Goal: Task Accomplishment & Management: Manage account settings

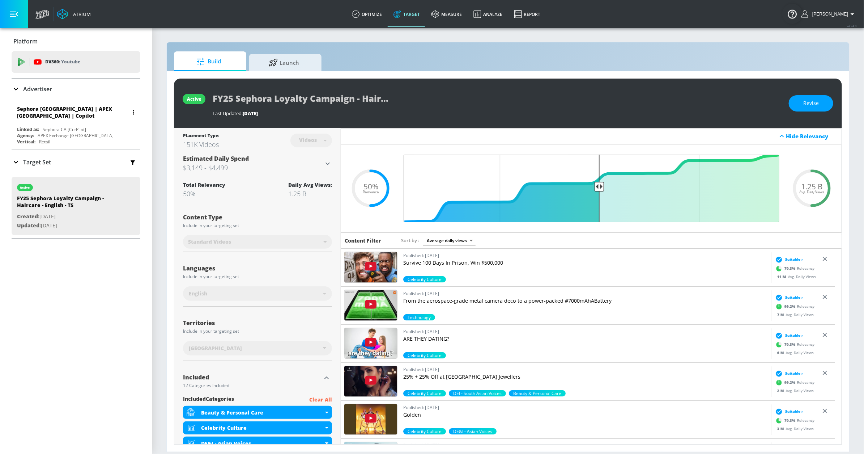
click at [96, 122] on div "Sephora [GEOGRAPHIC_DATA] | APEX [GEOGRAPHIC_DATA] | Copilot" at bounding box center [78, 112] width 122 height 21
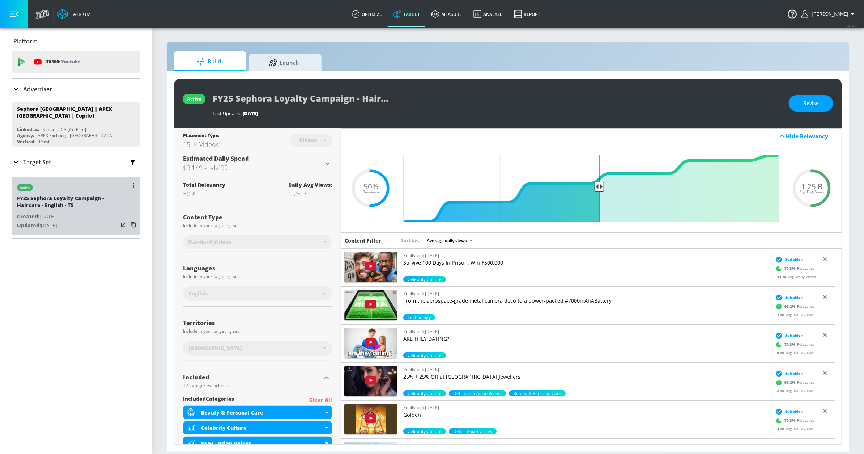
click at [90, 190] on div "active" at bounding box center [67, 185] width 101 height 18
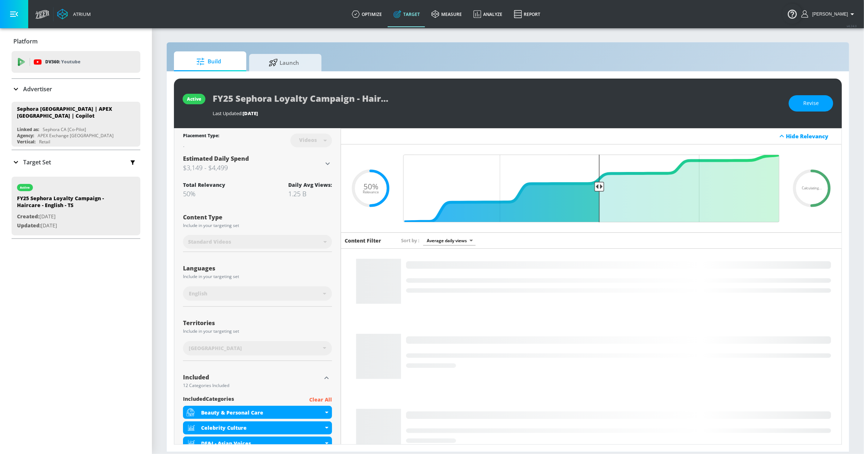
click at [76, 163] on div "Target Set" at bounding box center [76, 161] width 129 height 15
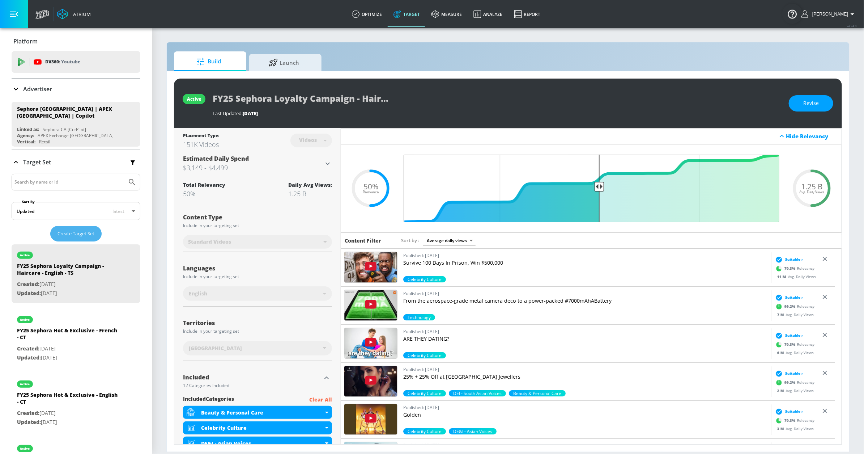
click at [60, 234] on span "Create Target Set" at bounding box center [76, 233] width 37 height 8
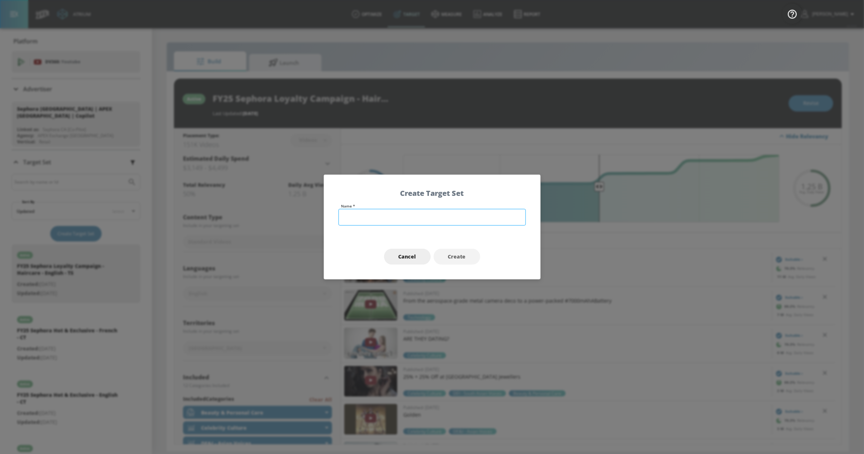
click at [371, 215] on input "text" at bounding box center [432, 217] width 187 height 17
type input "FY25 Sephora Loyalty Campaign - Hero Targeting - English - TS"
drag, startPoint x: 454, startPoint y: 258, endPoint x: 450, endPoint y: 258, distance: 3.6
click at [452, 258] on span "Create" at bounding box center [457, 256] width 18 height 9
type input "FY25 Sephora Loyalty Campaign - Hero Targeting - English - TS"
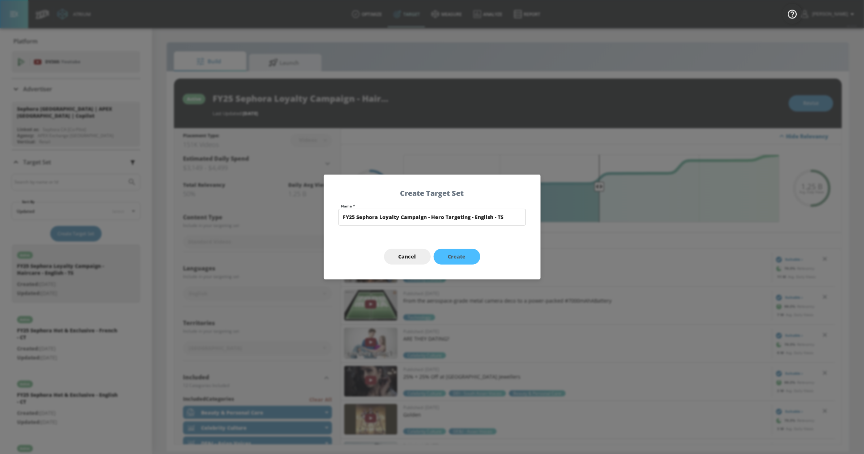
type input "channels"
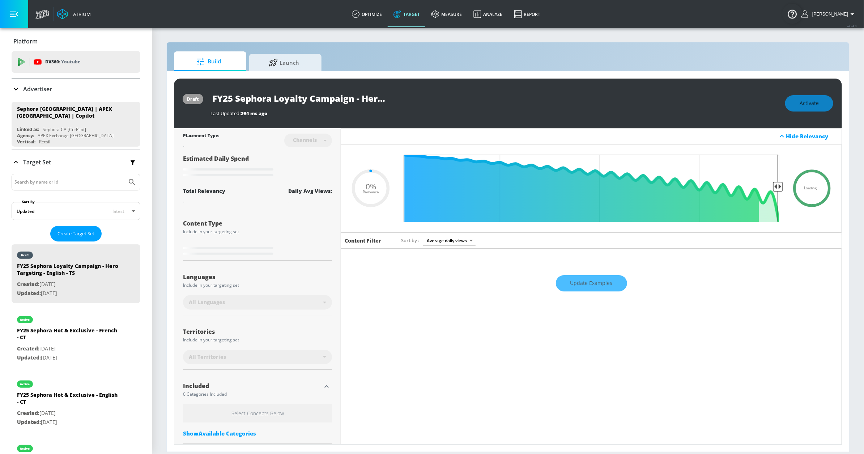
type input "0.7"
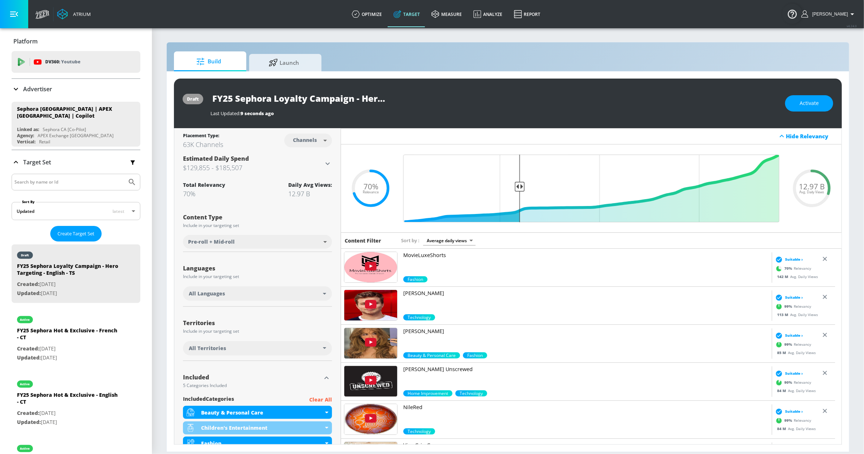
click at [302, 139] on body "Atrium optimize Target measure Analyze Report optimize Target measure Analyze R…" at bounding box center [432, 227] width 864 height 454
click at [301, 166] on div "Videos" at bounding box center [303, 169] width 21 height 8
type input "videos"
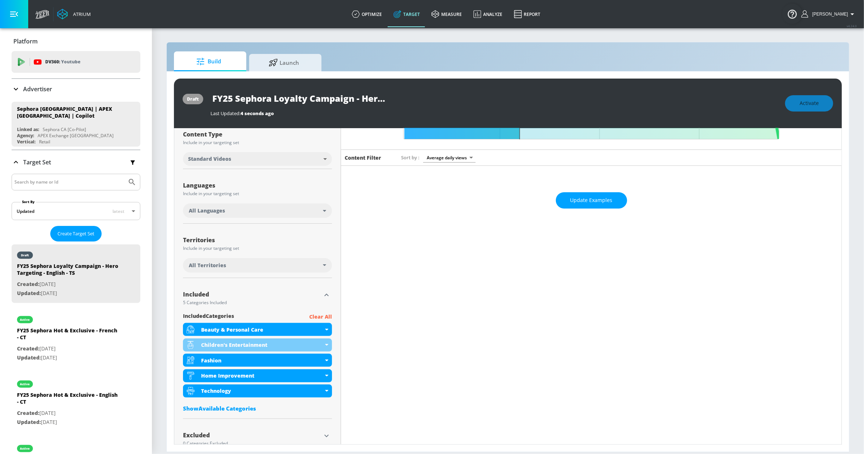
scroll to position [91, 0]
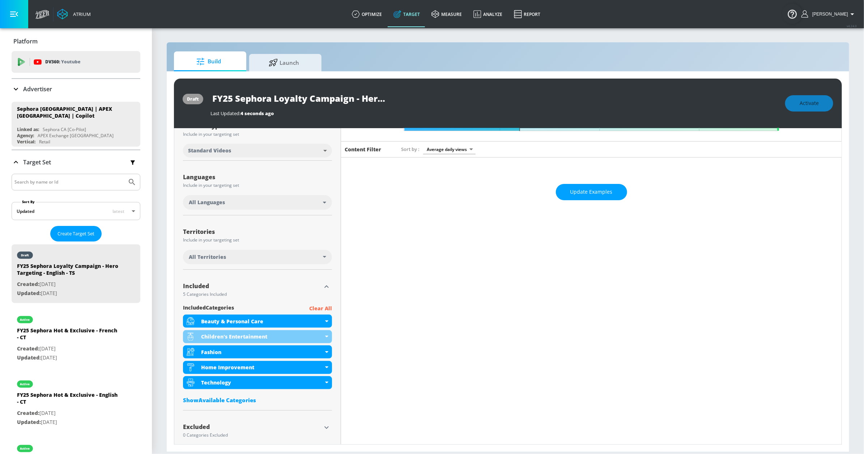
click at [269, 197] on div "All Languages" at bounding box center [257, 202] width 149 height 14
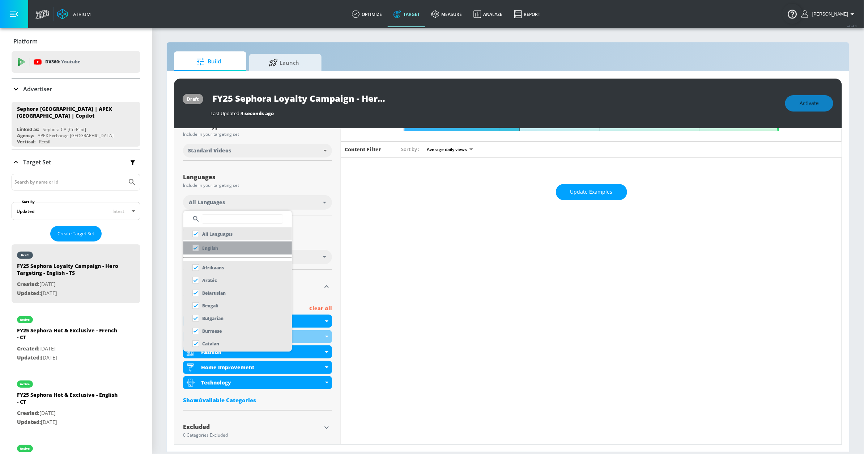
click at [261, 247] on li "English" at bounding box center [237, 247] width 108 height 13
checkbox input "false"
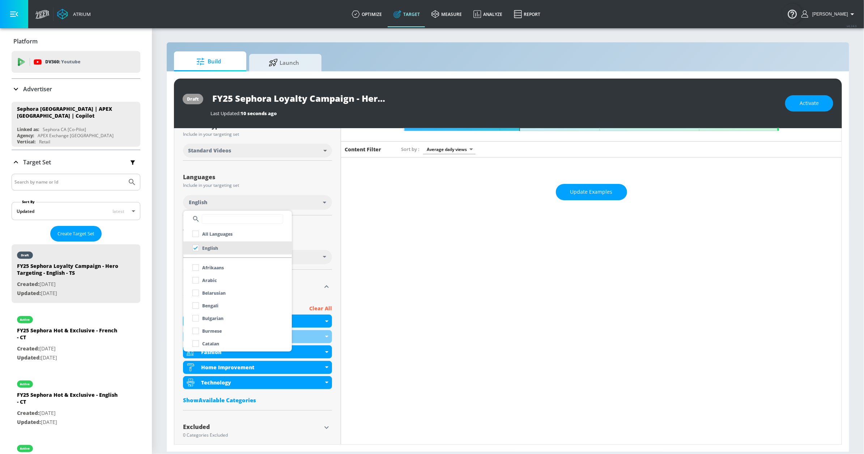
click at [288, 191] on div at bounding box center [432, 227] width 864 height 454
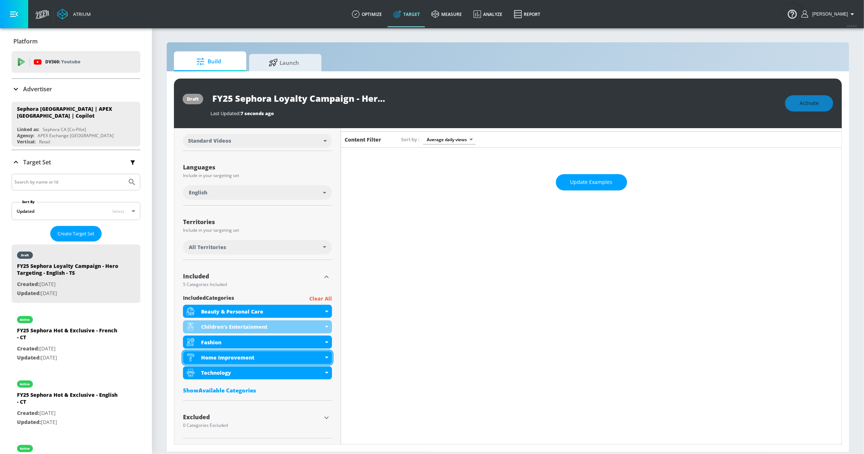
scroll to position [102, 0]
click at [295, 342] on div "Fashion" at bounding box center [262, 342] width 122 height 7
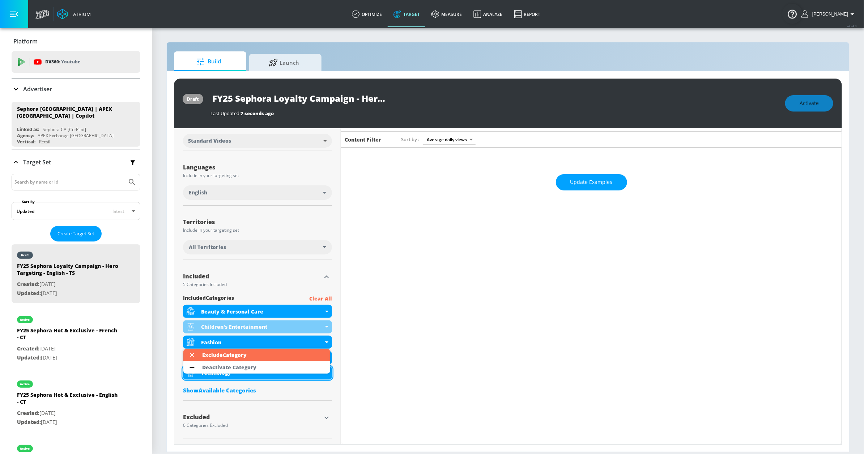
click at [290, 370] on li "Deactivate Category" at bounding box center [256, 367] width 147 height 12
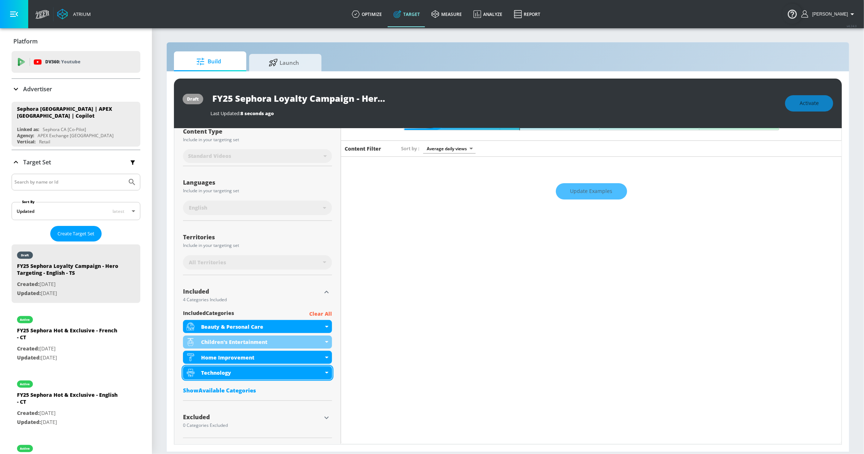
scroll to position [93, 0]
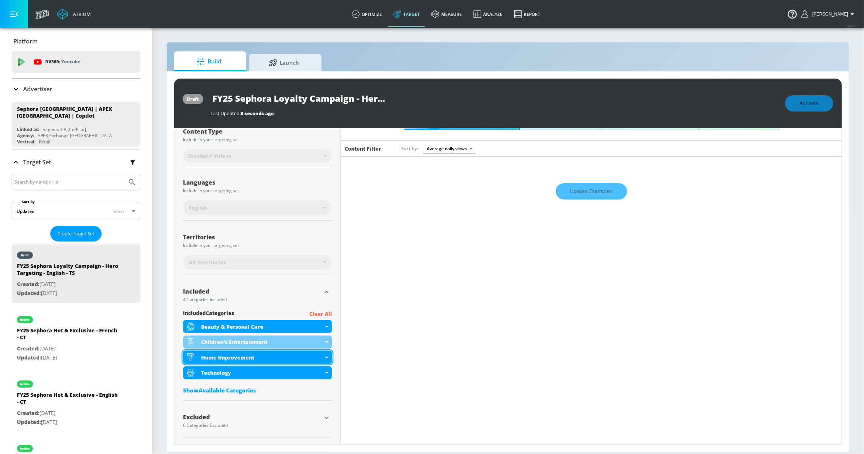
click at [290, 356] on div "Home Improvement" at bounding box center [262, 357] width 122 height 7
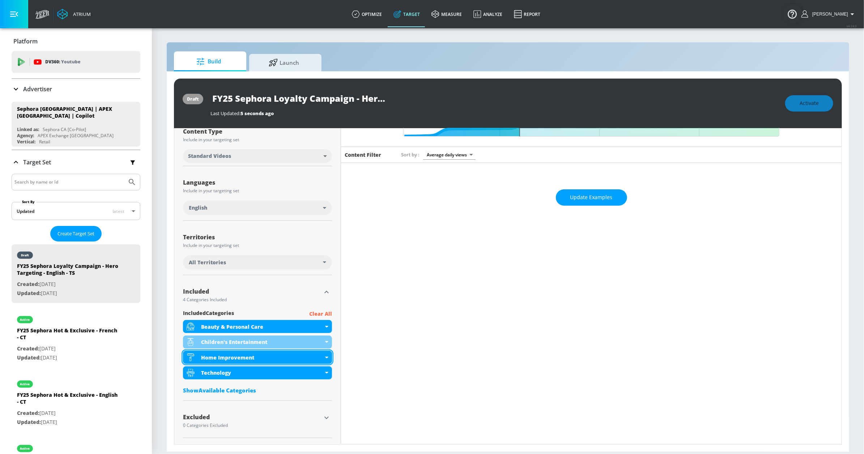
scroll to position [86, 0]
click at [293, 355] on div "Home Improvement" at bounding box center [262, 357] width 122 height 7
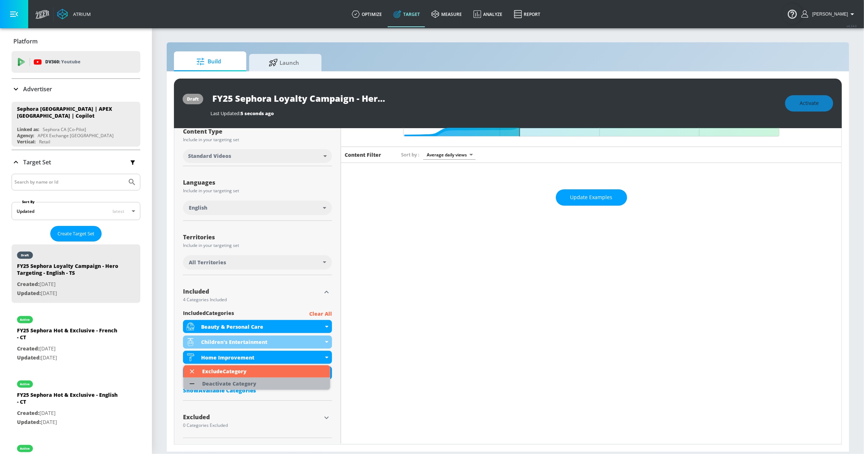
click at [284, 379] on li "Deactivate Category" at bounding box center [256, 383] width 147 height 12
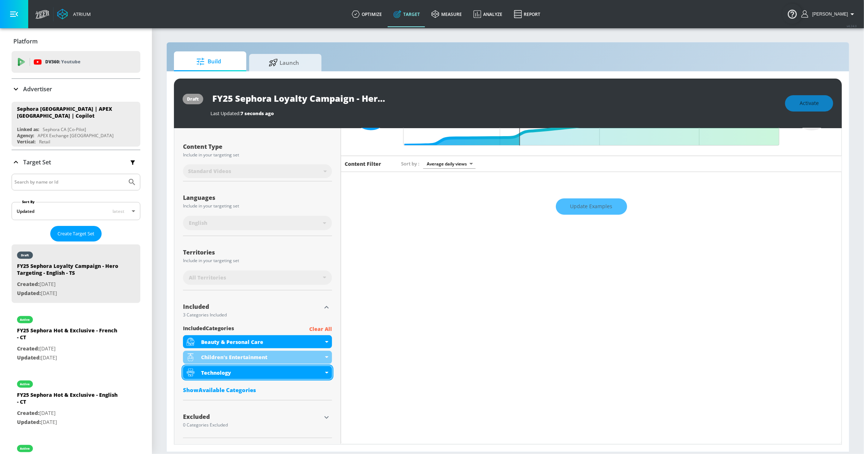
scroll to position [76, 0]
click at [201, 392] on div "Show Available Categories" at bounding box center [257, 389] width 149 height 7
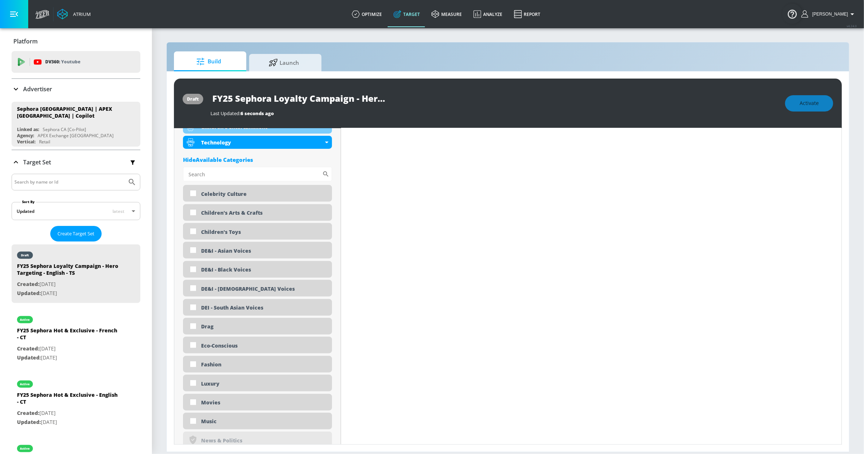
scroll to position [299, 0]
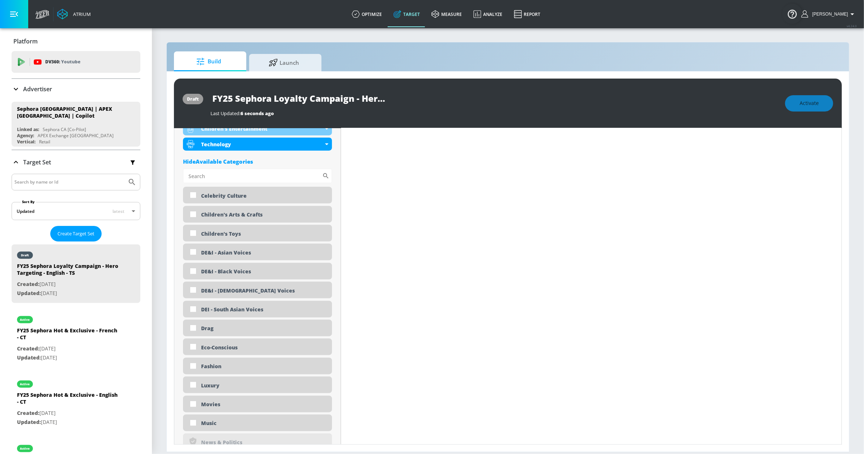
drag, startPoint x: 204, startPoint y: 255, endPoint x: 203, endPoint y: 261, distance: 6.5
click at [204, 255] on div "DE&I - Asian Voices" at bounding box center [263, 252] width 125 height 7
checkbox input "true"
click at [201, 271] on div "DE&I - Black Voices" at bounding box center [263, 271] width 125 height 7
checkbox input "true"
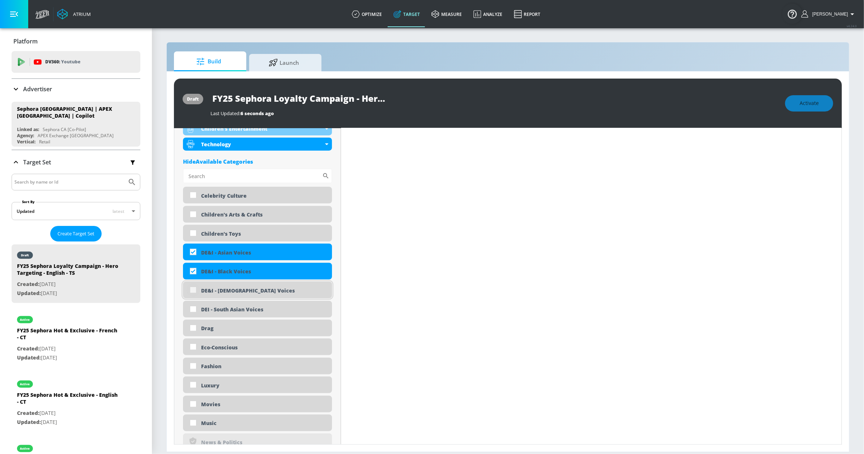
click at [198, 288] on input "checkbox" at bounding box center [193, 289] width 13 height 13
checkbox input "true"
click at [209, 310] on div "DEI - South Asian Voices" at bounding box center [263, 309] width 125 height 7
checkbox input "true"
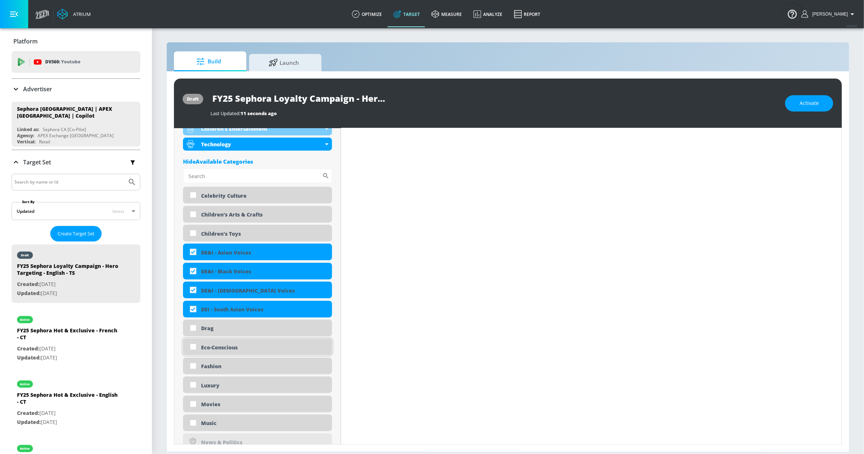
scroll to position [305, 0]
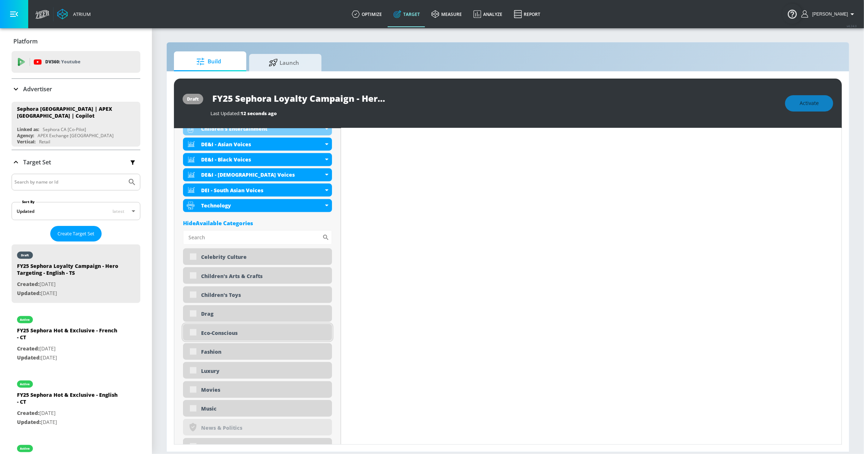
click at [212, 328] on div "Eco-Conscious" at bounding box center [257, 332] width 149 height 17
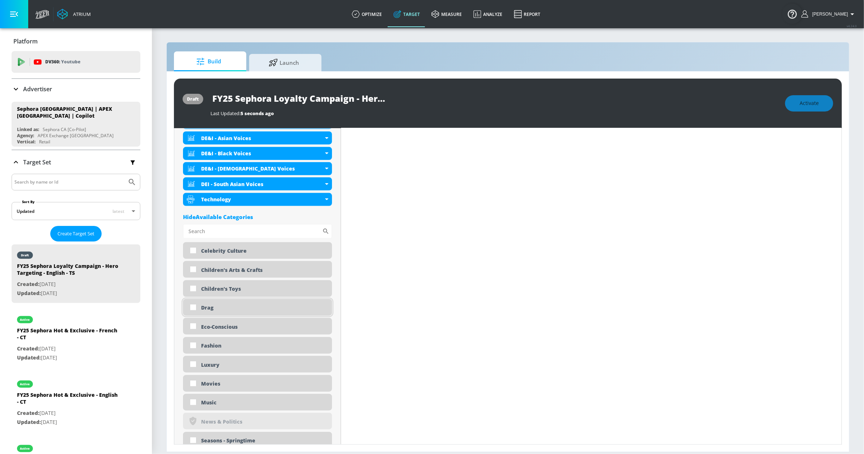
scroll to position [299, 0]
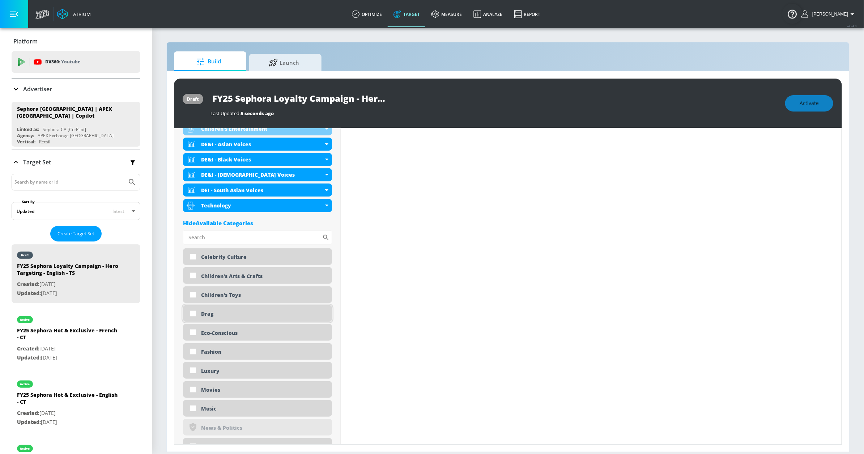
click at [205, 314] on div "Drag" at bounding box center [263, 313] width 125 height 7
checkbox input "true"
click at [208, 330] on div "Eco-Conscious" at bounding box center [263, 332] width 125 height 7
checkbox input "true"
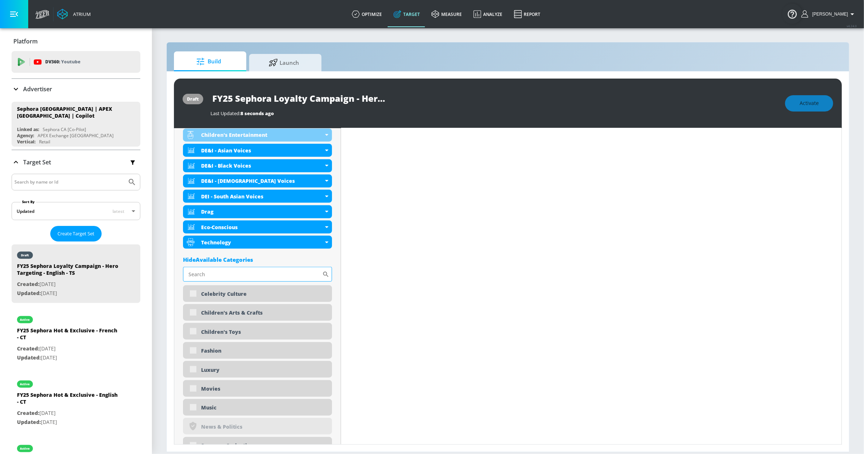
scroll to position [305, 0]
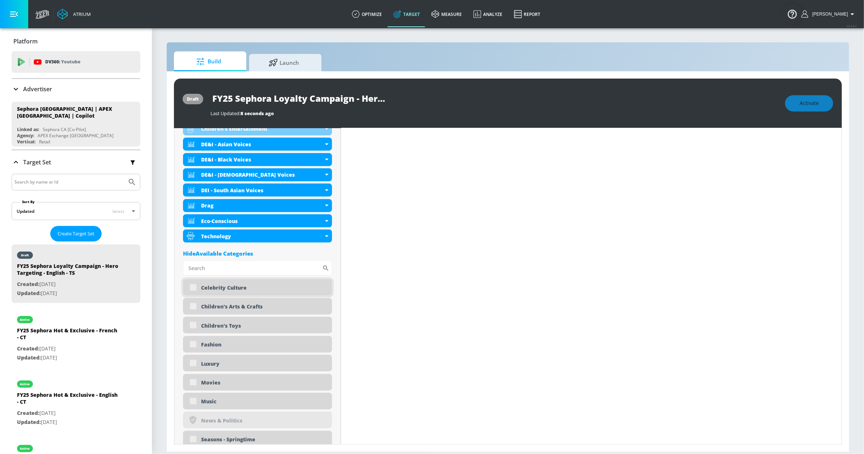
click at [202, 292] on div "Celebrity Culture" at bounding box center [257, 287] width 149 height 17
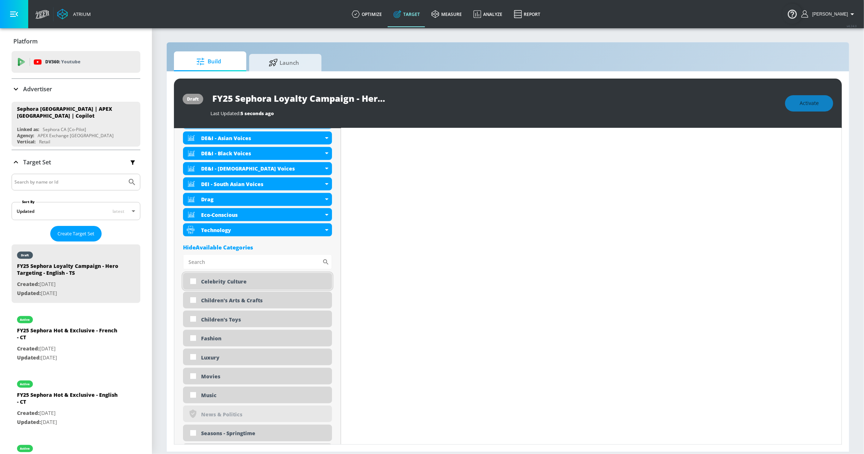
scroll to position [299, 0]
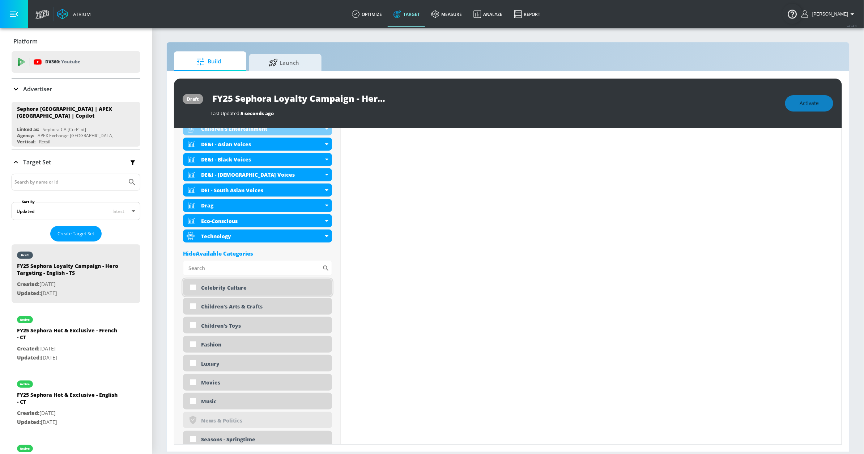
click at [218, 288] on div "Celebrity Culture" at bounding box center [263, 287] width 125 height 7
checkbox input "true"
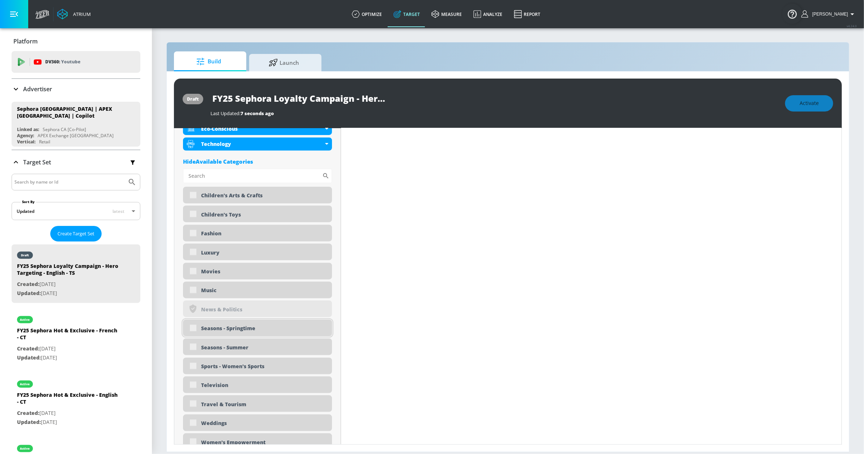
scroll to position [488, 0]
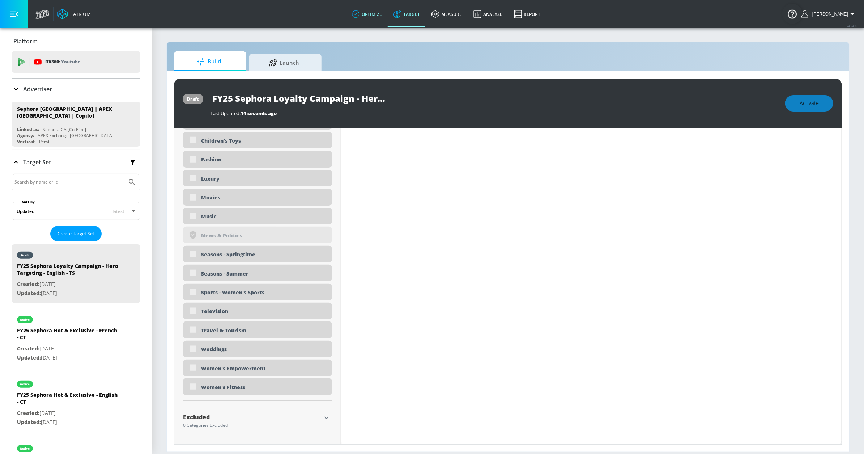
click at [370, 19] on link "optimize" at bounding box center [367, 14] width 42 height 26
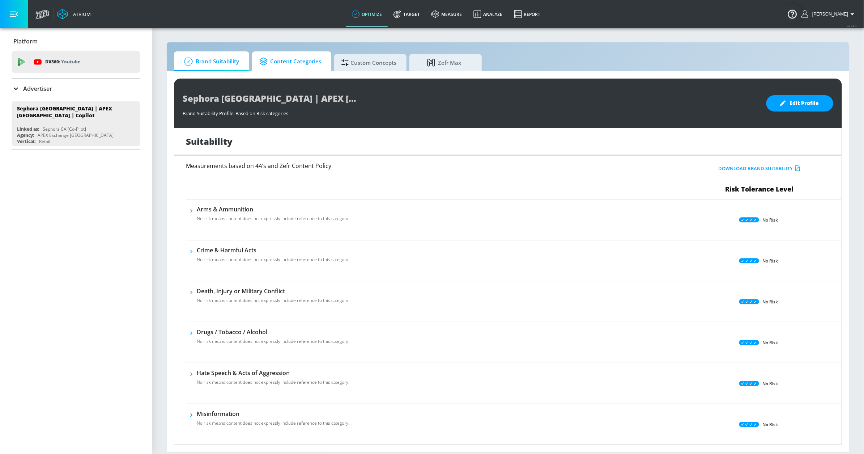
click at [284, 63] on span "Content Categories" at bounding box center [290, 61] width 62 height 17
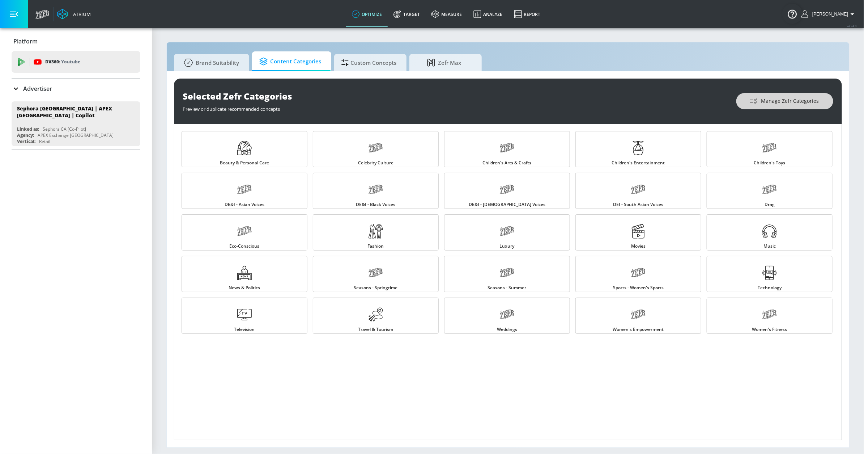
click at [760, 101] on span "Manage Zefr Categories" at bounding box center [785, 101] width 68 height 9
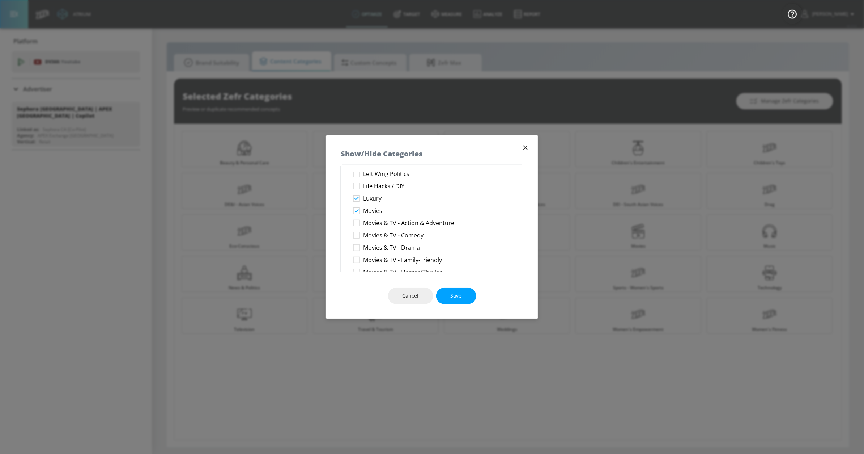
scroll to position [686, 0]
click at [457, 299] on span "Save" at bounding box center [456, 295] width 11 height 9
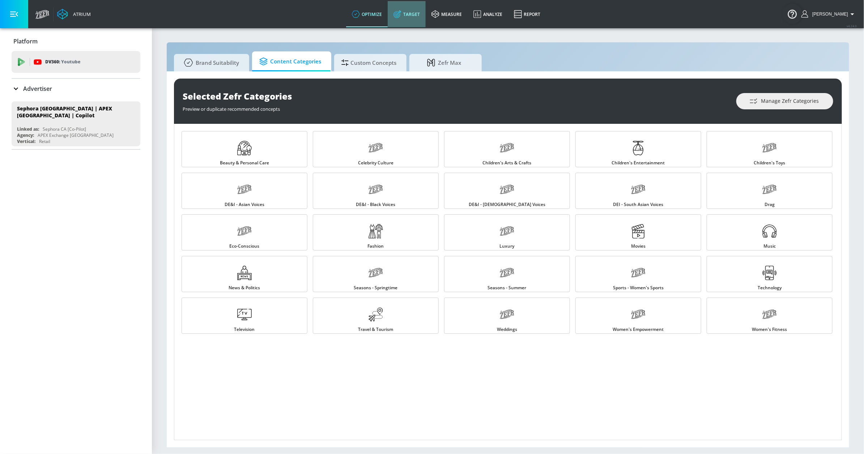
click at [414, 18] on link "Target" at bounding box center [407, 14] width 38 height 26
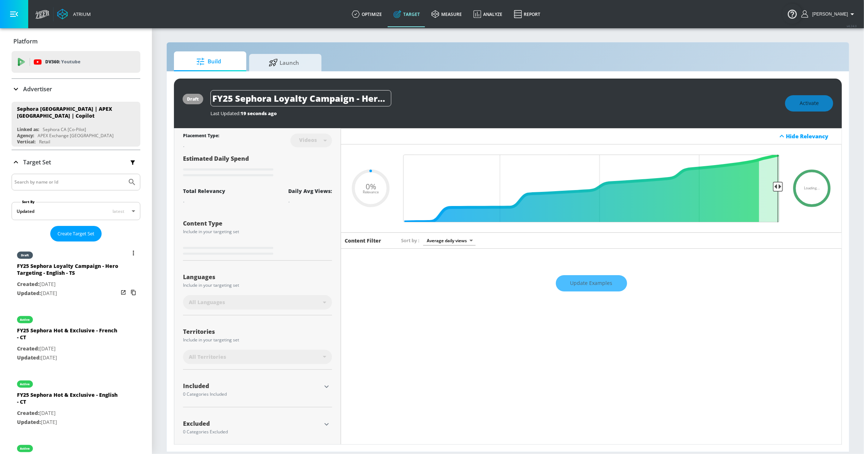
click at [94, 265] on div "FY25 Sephora Loyalty Campaign - Hero Targeting - English - TS" at bounding box center [67, 270] width 101 height 17
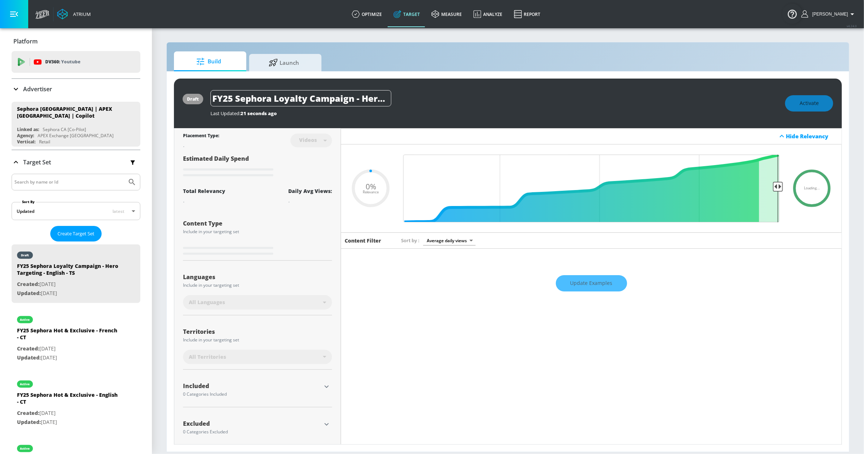
scroll to position [8, 0]
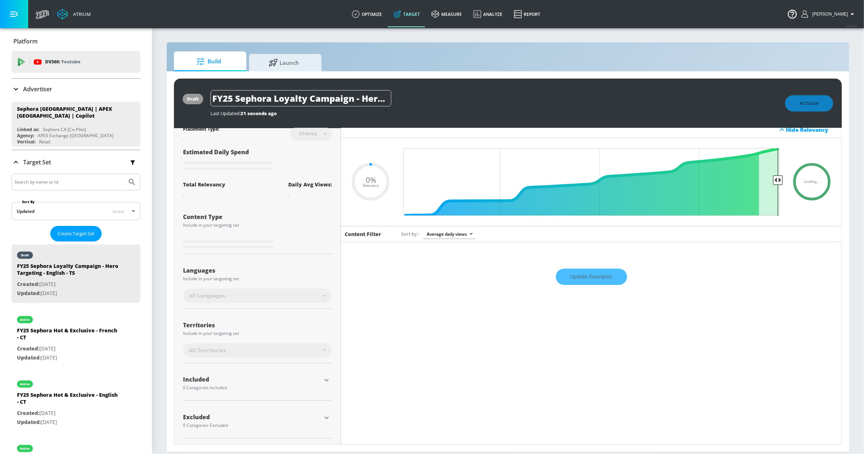
type input "0.7"
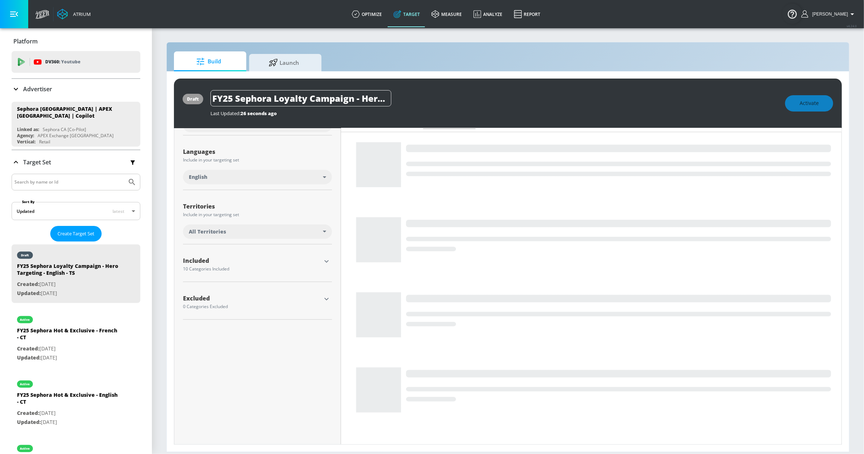
scroll to position [152, 0]
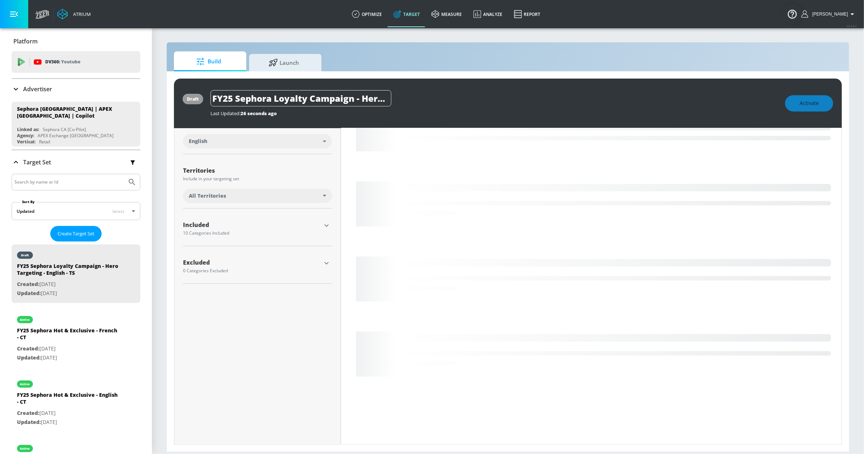
click at [322, 227] on icon "button" at bounding box center [326, 225] width 9 height 9
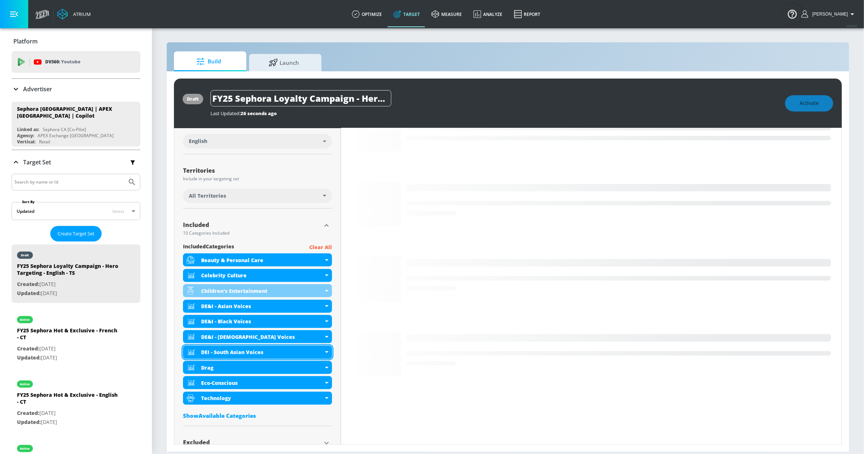
scroll to position [179, 0]
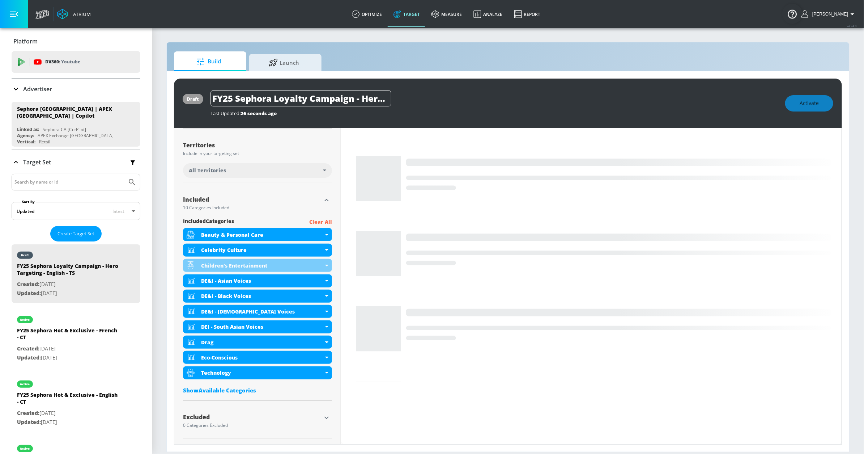
click at [231, 387] on div "Show Available Categories" at bounding box center [257, 389] width 149 height 7
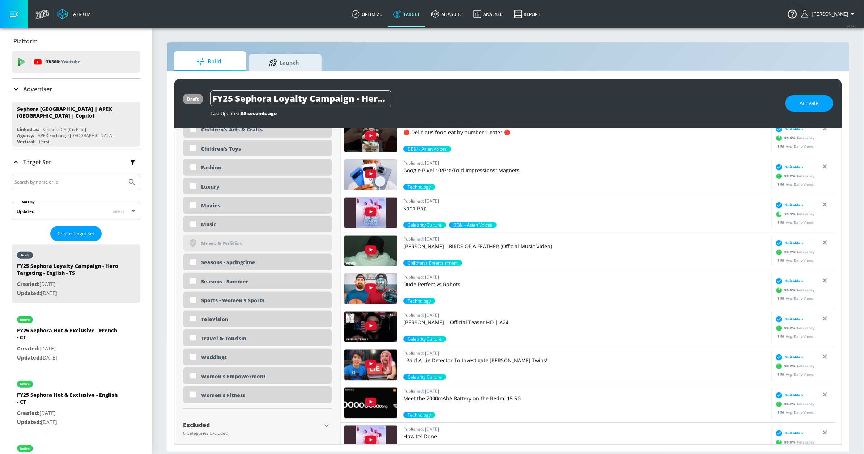
scroll to position [482, 0]
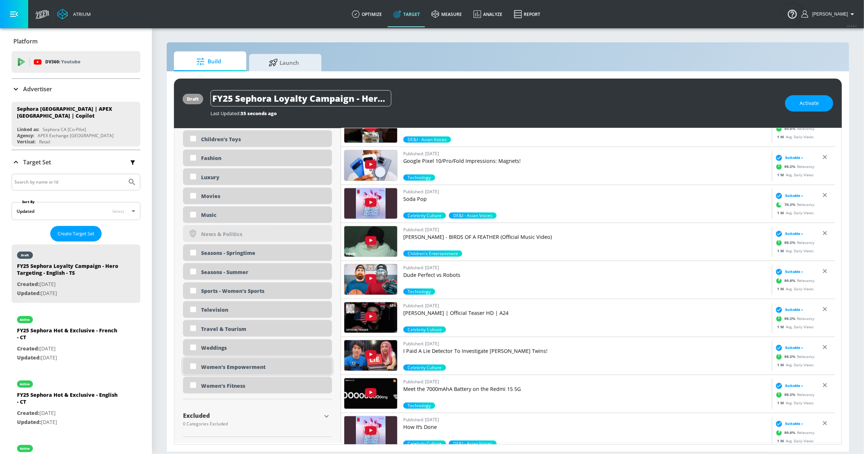
drag, startPoint x: 217, startPoint y: 350, endPoint x: 218, endPoint y: 369, distance: 18.8
click at [216, 350] on div "Weddings" at bounding box center [263, 347] width 125 height 7
checkbox input "true"
click at [218, 370] on div "Women's Empowerment" at bounding box center [263, 366] width 125 height 7
checkbox input "true"
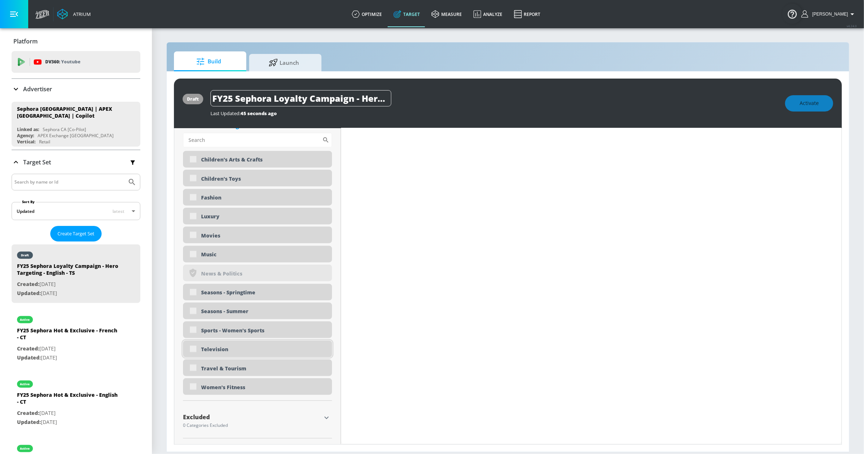
scroll to position [481, 0]
click at [383, 14] on link "optimize" at bounding box center [367, 14] width 42 height 26
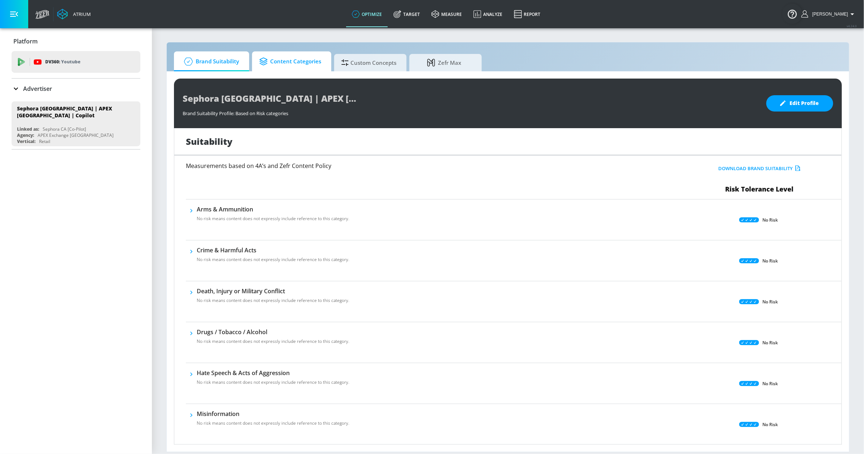
click at [272, 65] on span "Content Categories" at bounding box center [290, 61] width 62 height 17
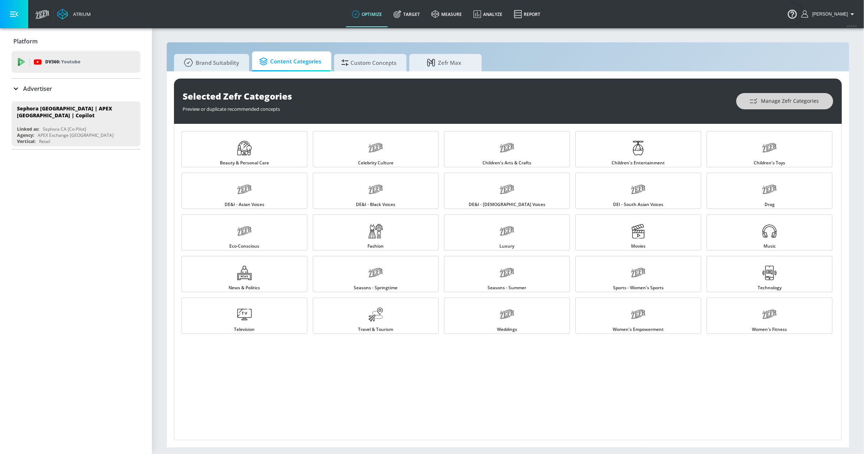
click at [809, 104] on span "Manage Zefr Categories" at bounding box center [785, 101] width 68 height 9
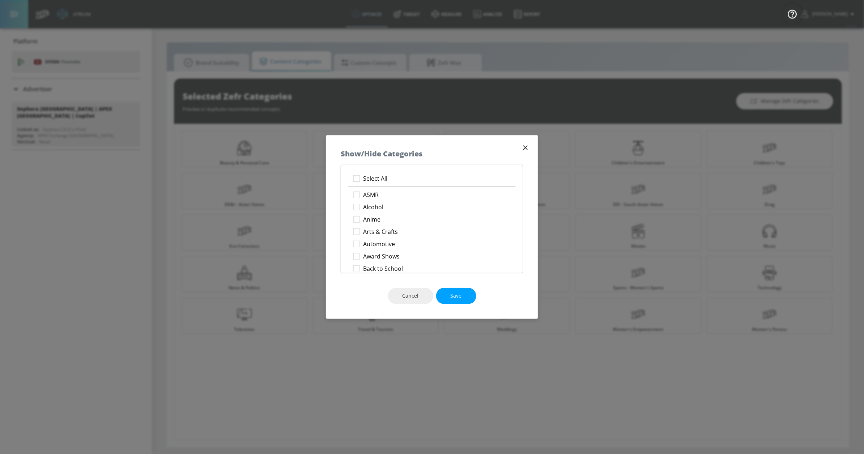
click at [374, 180] on p "Select All" at bounding box center [375, 179] width 24 height 8
checkbox input "true"
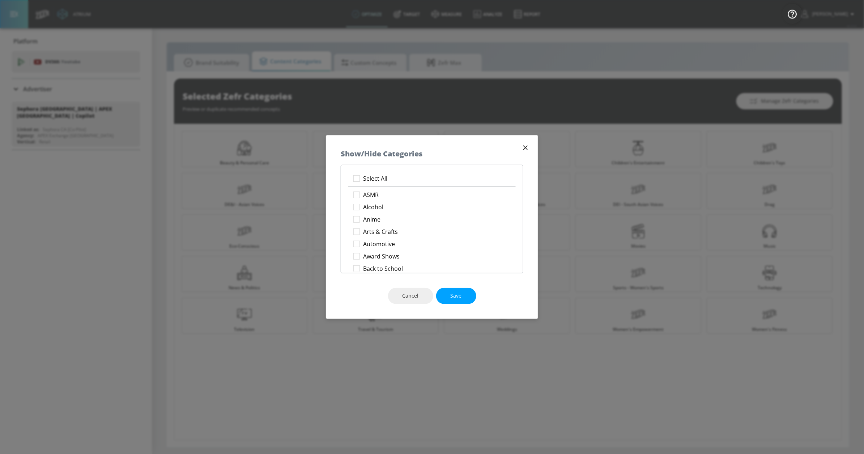
checkbox input "true"
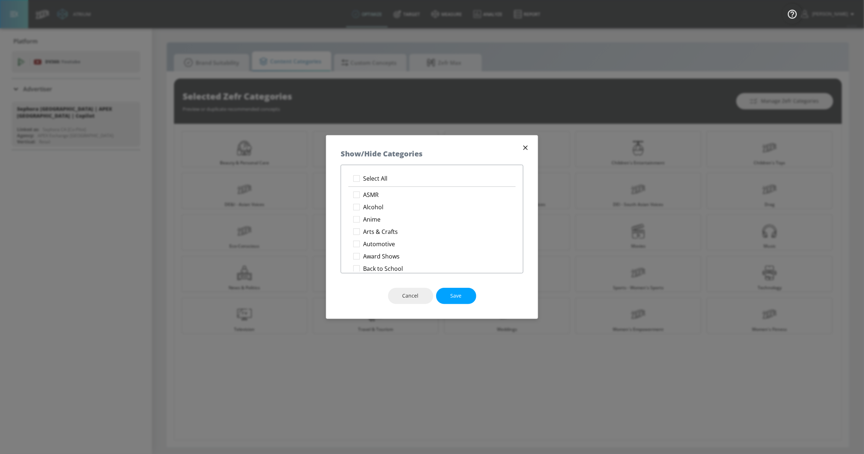
checkbox input "true"
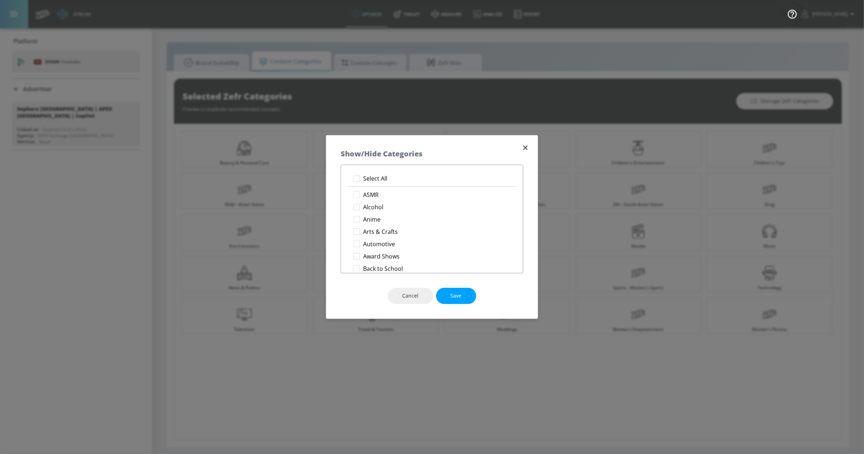
checkbox input "true"
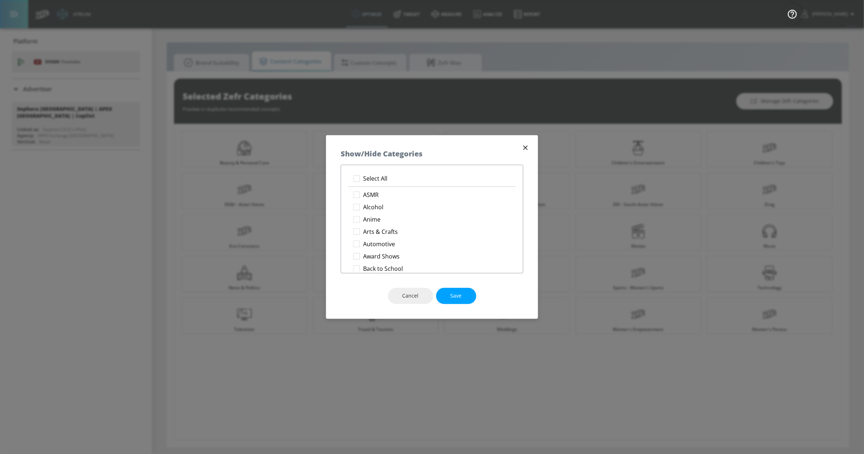
checkbox input "true"
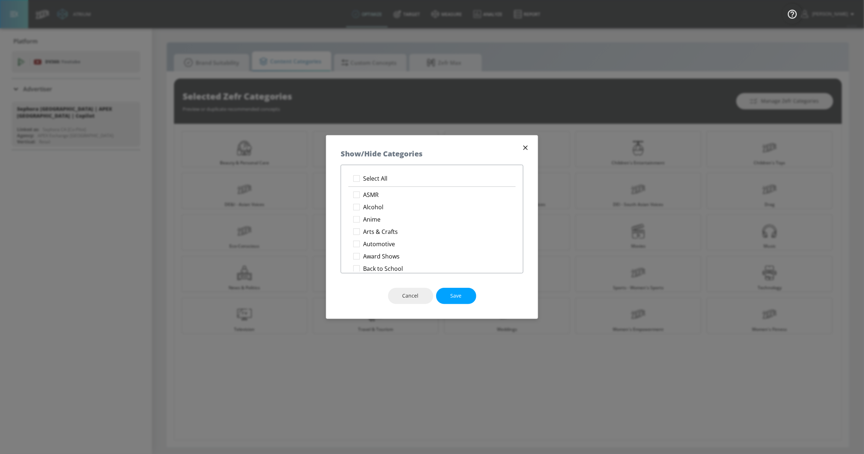
checkbox input "true"
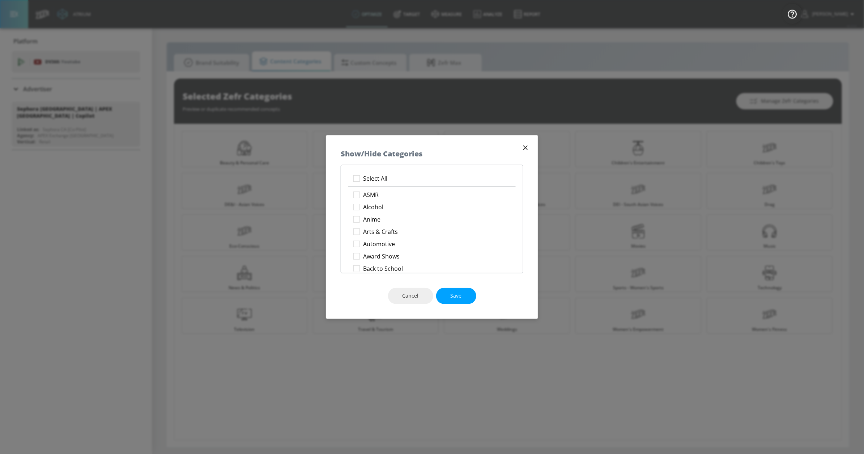
checkbox input "true"
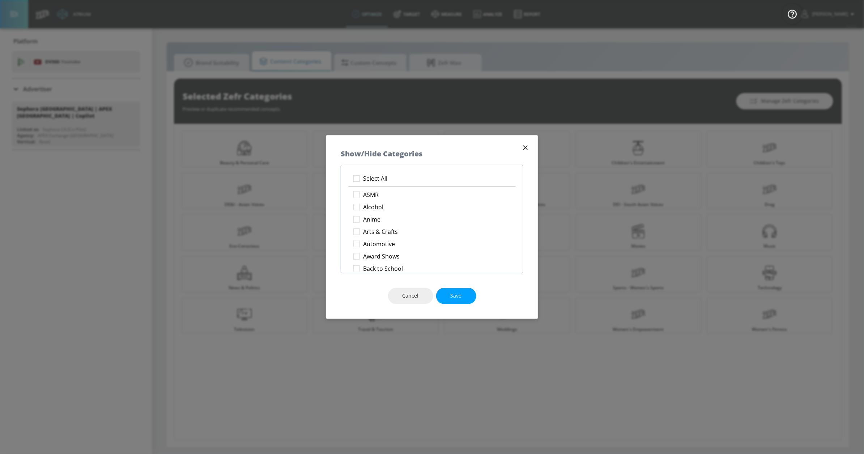
checkbox input "true"
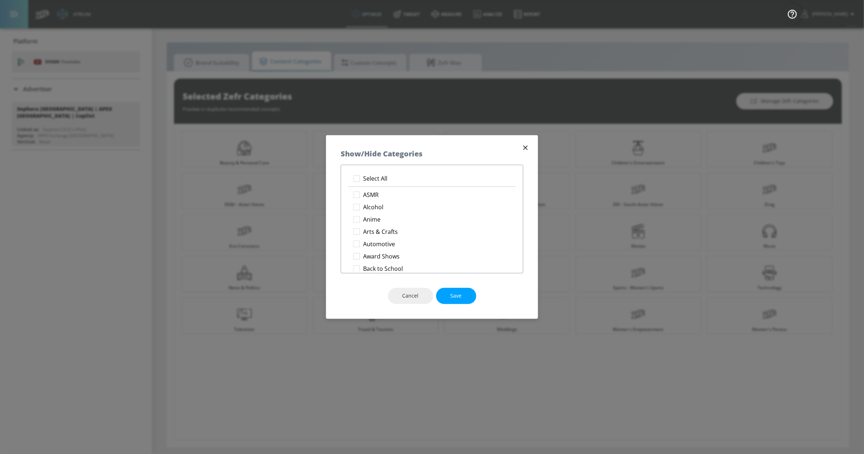
checkbox input "true"
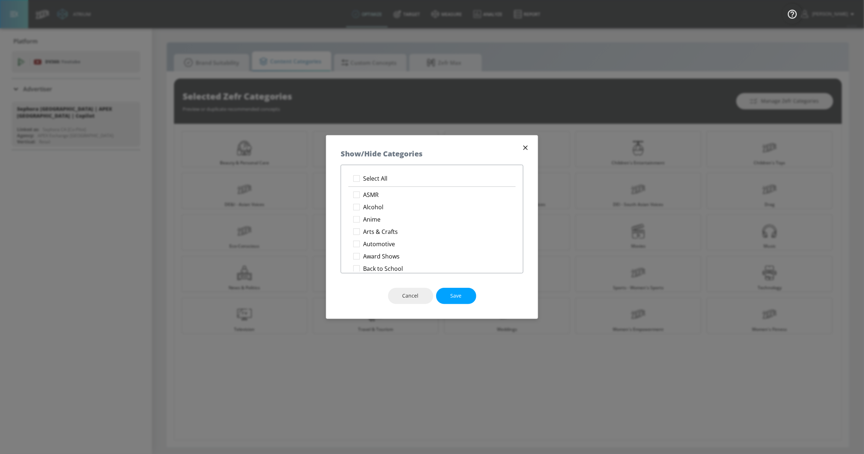
checkbox input "true"
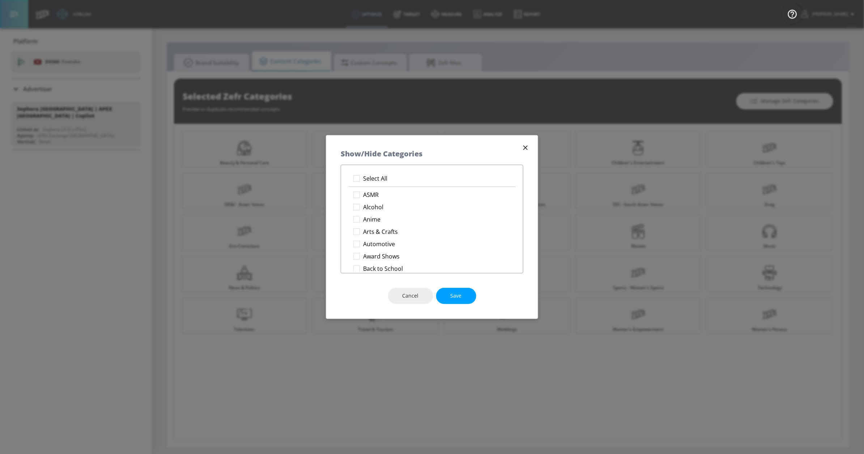
checkbox input "true"
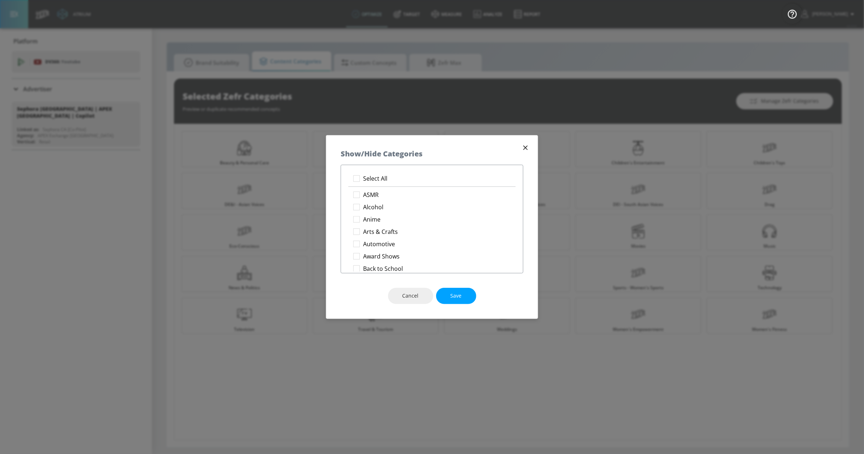
checkbox input "true"
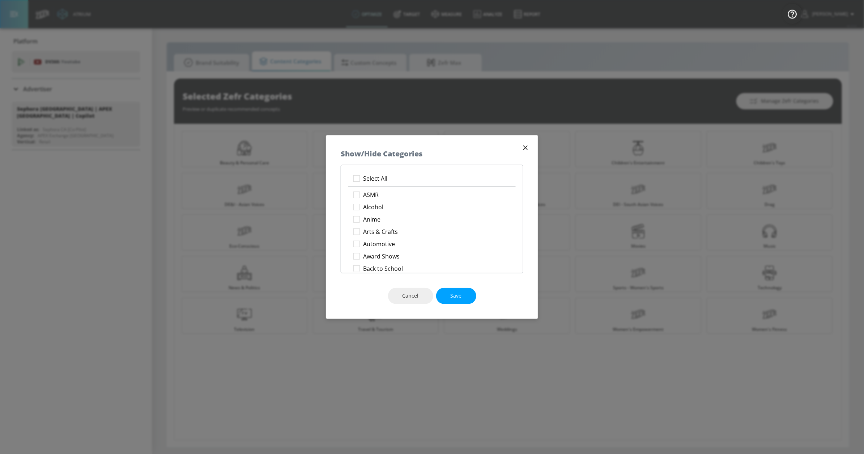
checkbox input "true"
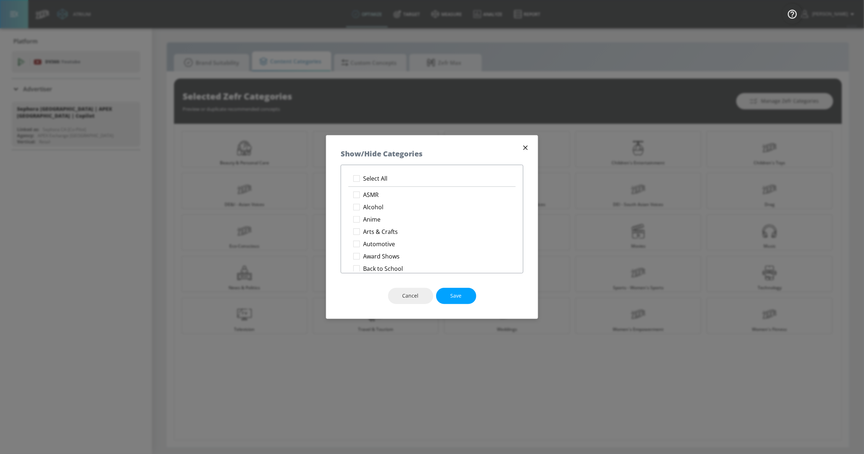
checkbox input "true"
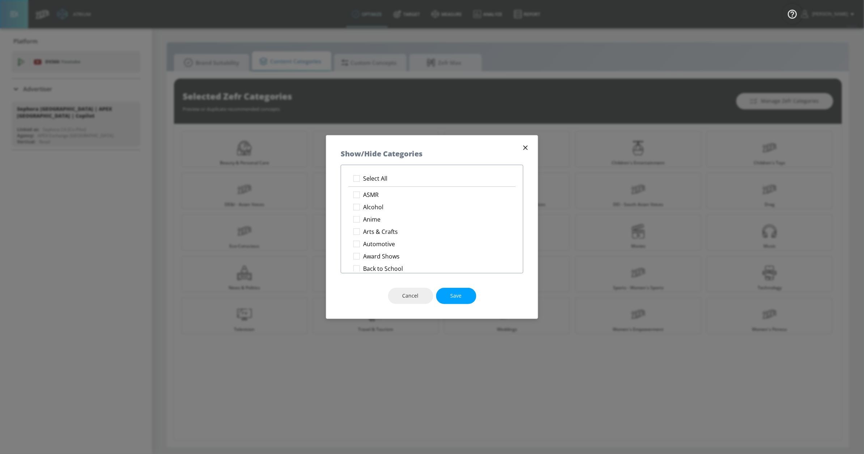
checkbox input "true"
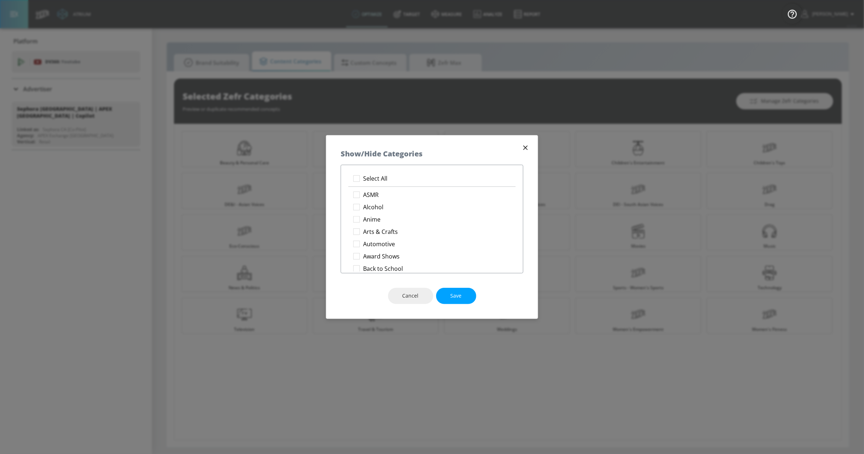
checkbox input "true"
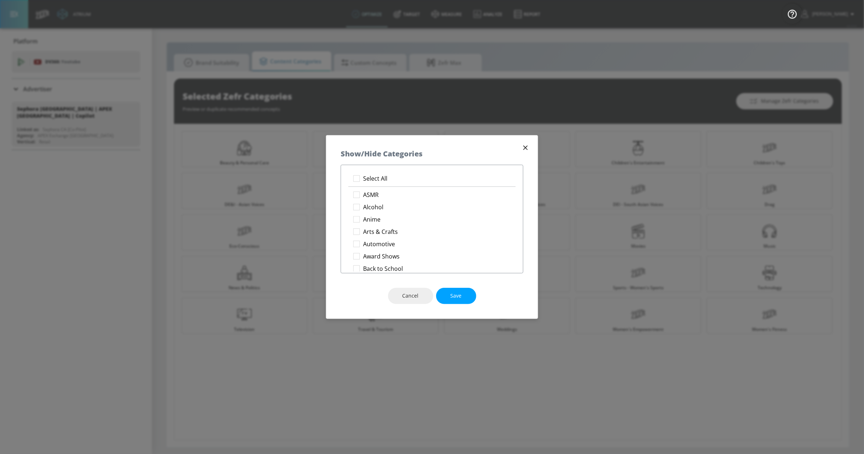
checkbox input "true"
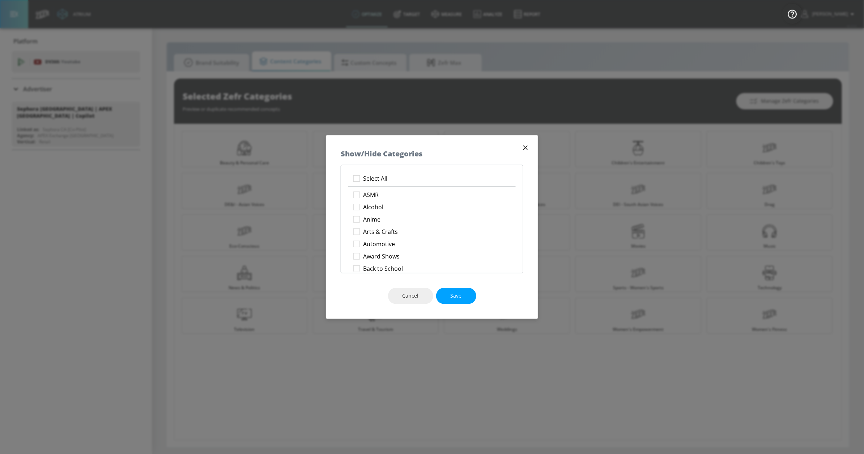
checkbox input "true"
click at [446, 296] on button "Save" at bounding box center [456, 296] width 40 height 16
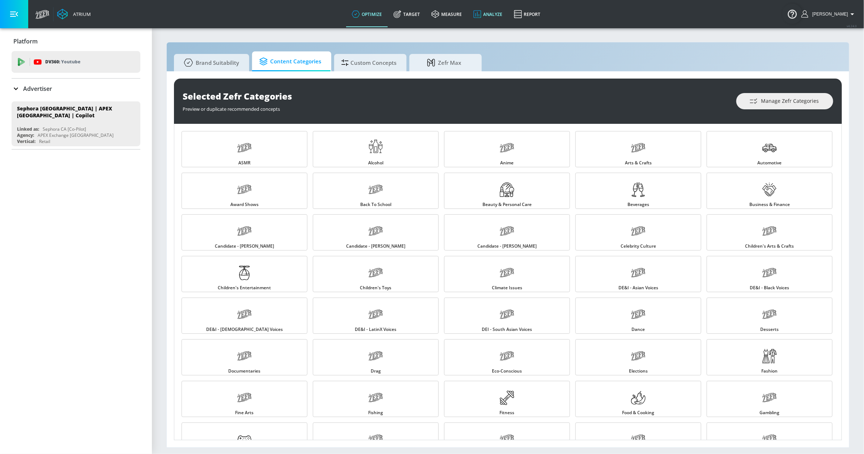
drag, startPoint x: 420, startPoint y: 15, endPoint x: 499, endPoint y: 8, distance: 79.6
click at [420, 15] on link "Target" at bounding box center [407, 14] width 38 height 26
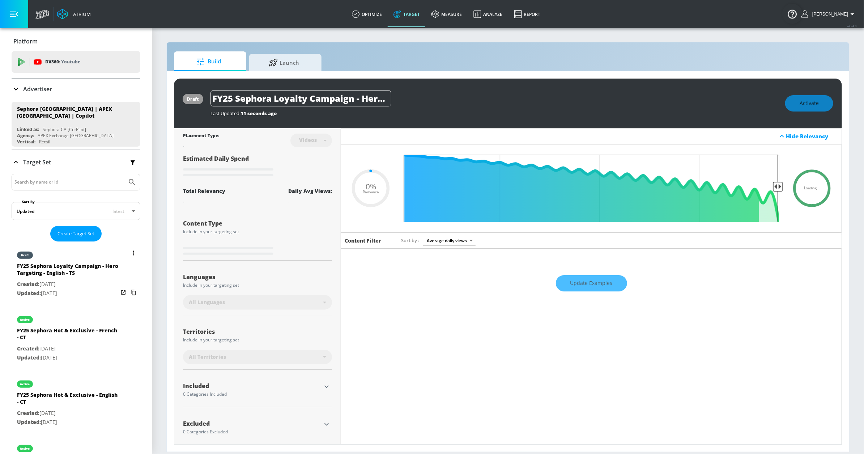
click at [109, 256] on div "draft FY25 Sephora Loyalty Campaign - Hero Targeting - English - TS Created: [D…" at bounding box center [76, 273] width 129 height 59
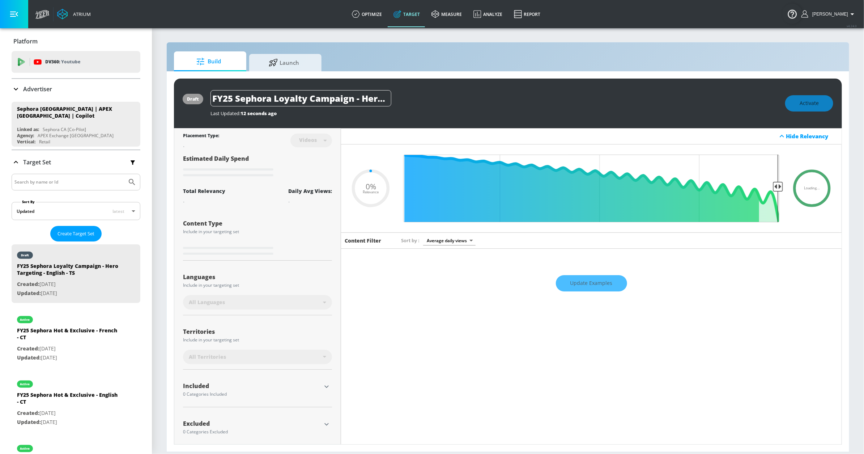
scroll to position [8, 0]
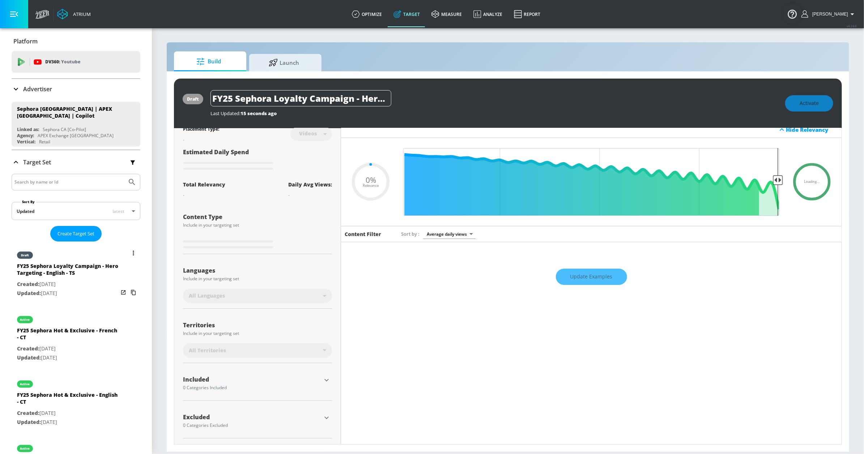
click at [68, 255] on div "draft" at bounding box center [67, 253] width 101 height 18
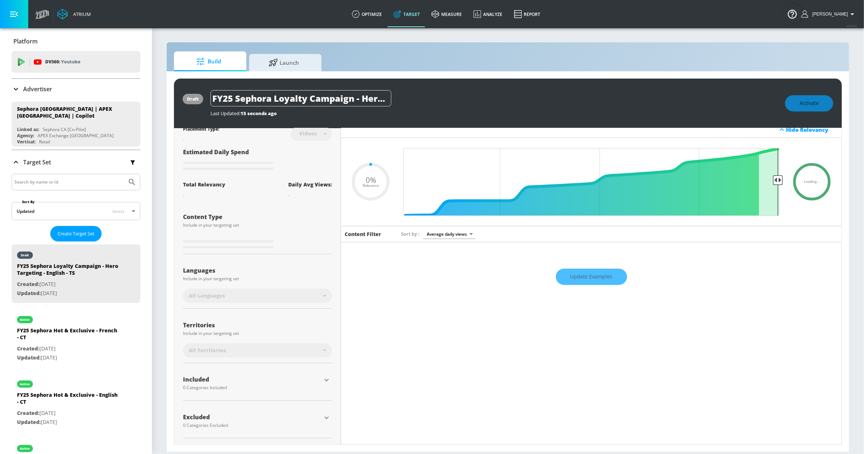
type input "0.7"
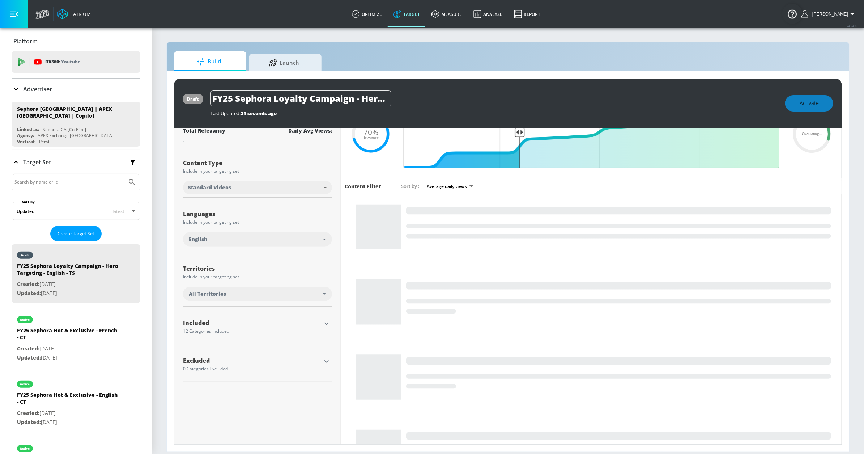
scroll to position [55, 0]
click at [280, 320] on div "Included" at bounding box center [252, 322] width 138 height 6
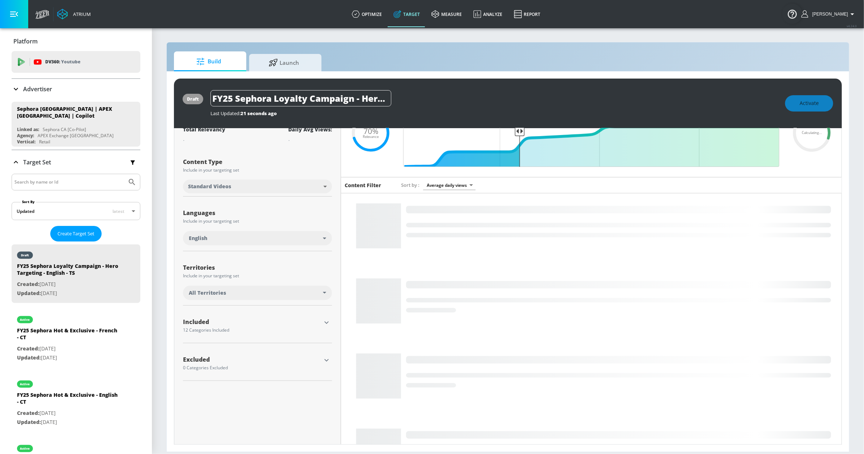
click at [326, 319] on icon "button" at bounding box center [326, 322] width 9 height 9
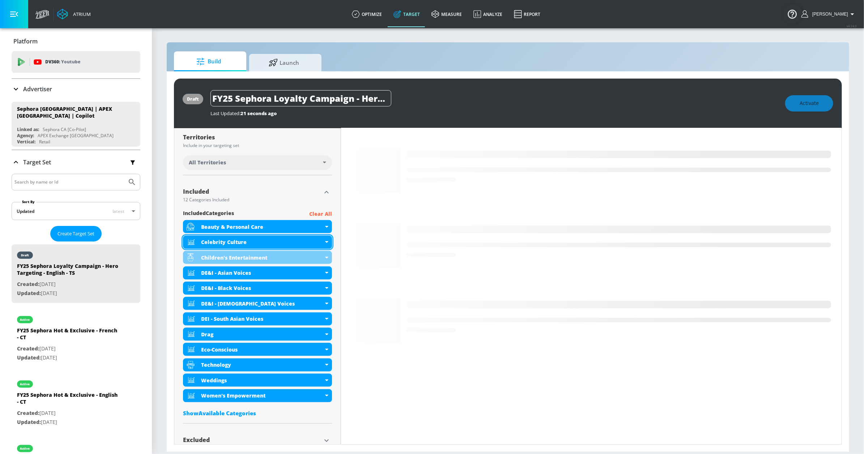
scroll to position [210, 0]
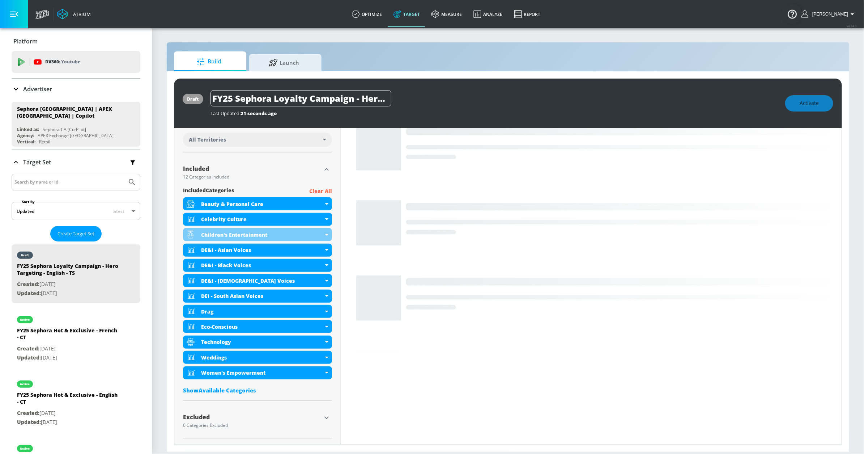
click at [229, 390] on div "Show Available Categories" at bounding box center [257, 389] width 149 height 7
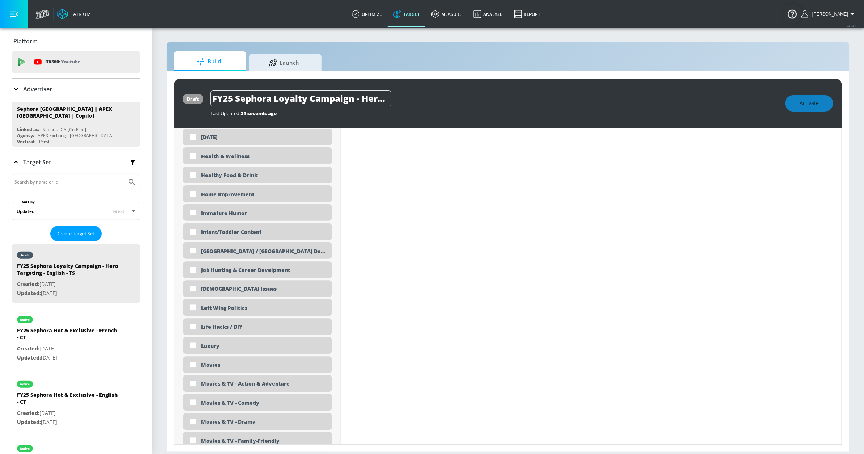
scroll to position [1178, 0]
click at [213, 346] on div "Luxury" at bounding box center [263, 344] width 125 height 7
checkbox input "true"
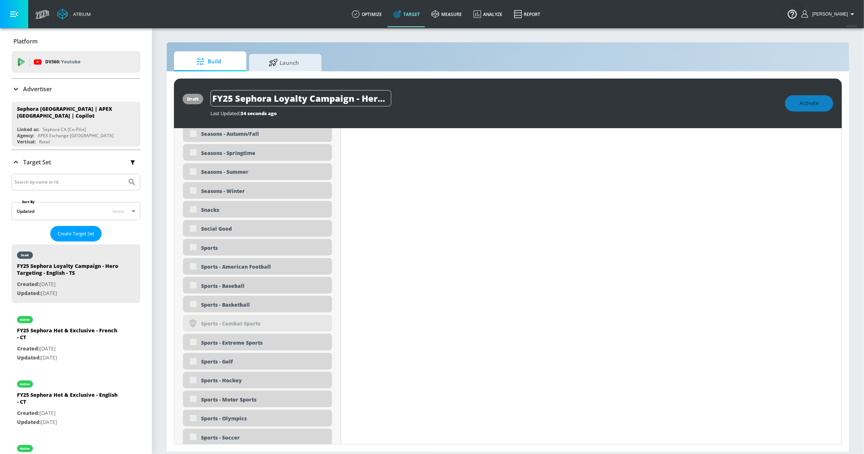
scroll to position [1869, 0]
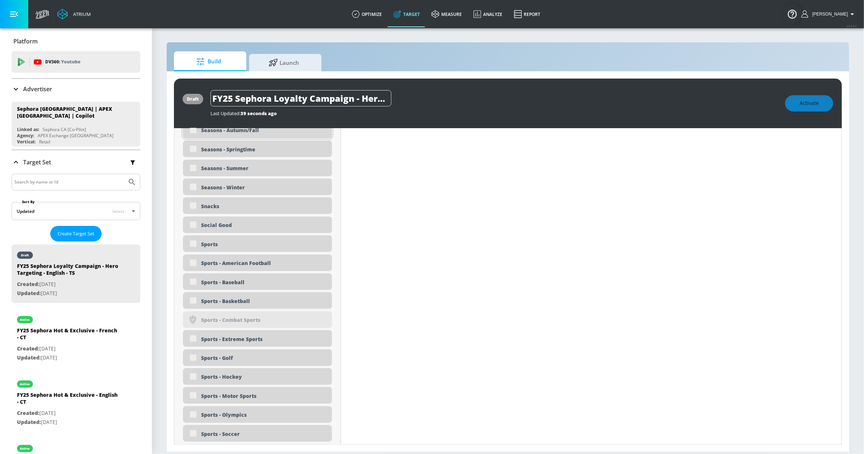
click at [228, 133] on div "Seasons - Autumn/Fall" at bounding box center [263, 130] width 125 height 7
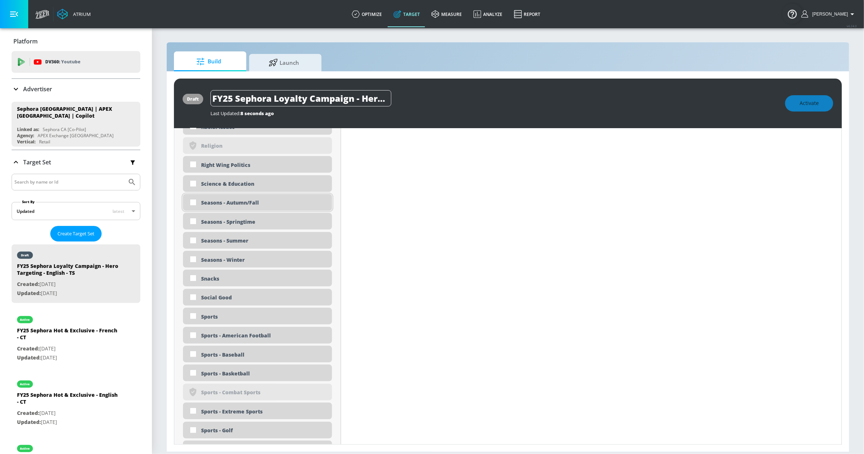
scroll to position [1784, 0]
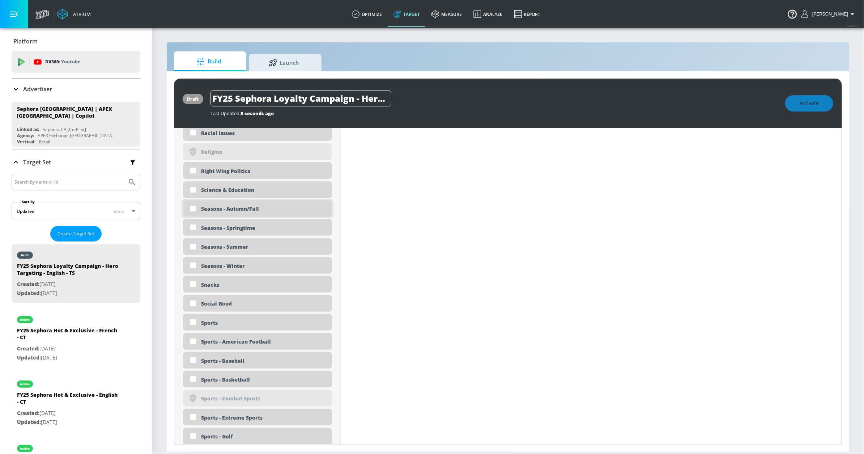
click at [191, 209] on input "checkbox" at bounding box center [193, 208] width 13 height 13
checkbox input "true"
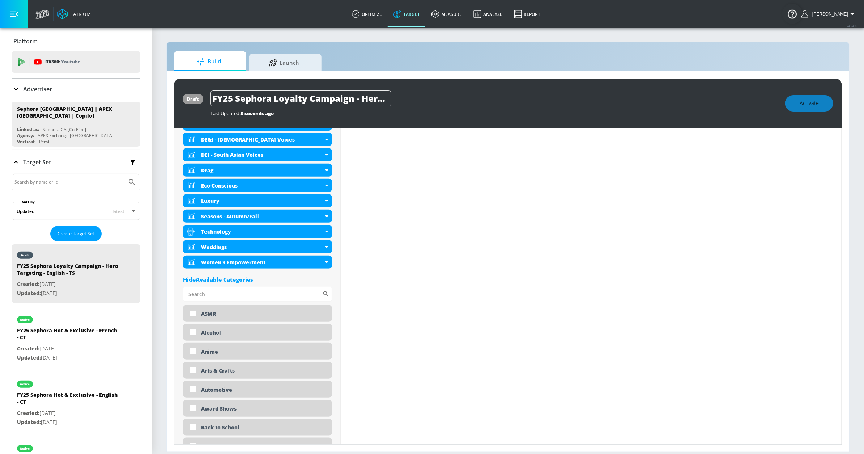
scroll to position [0, 0]
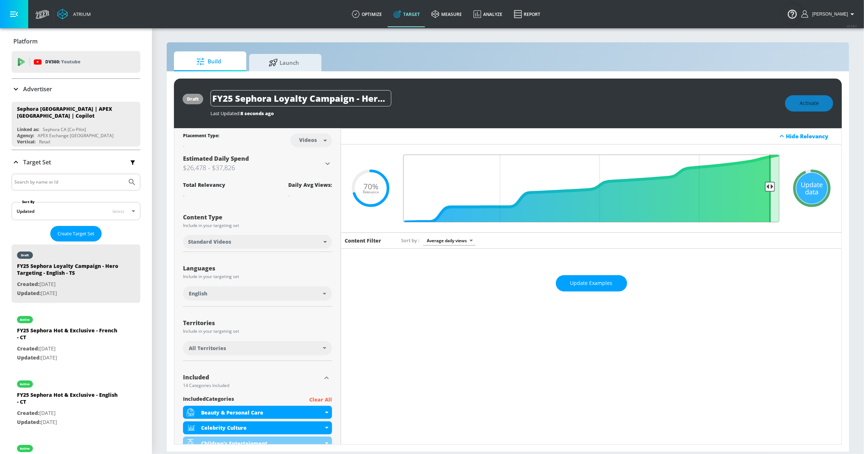
type input "0.07"
drag, startPoint x: 515, startPoint y: 184, endPoint x: 761, endPoint y: 178, distance: 246.0
click at [765, 178] on input "Final Threshold" at bounding box center [591, 188] width 383 height 68
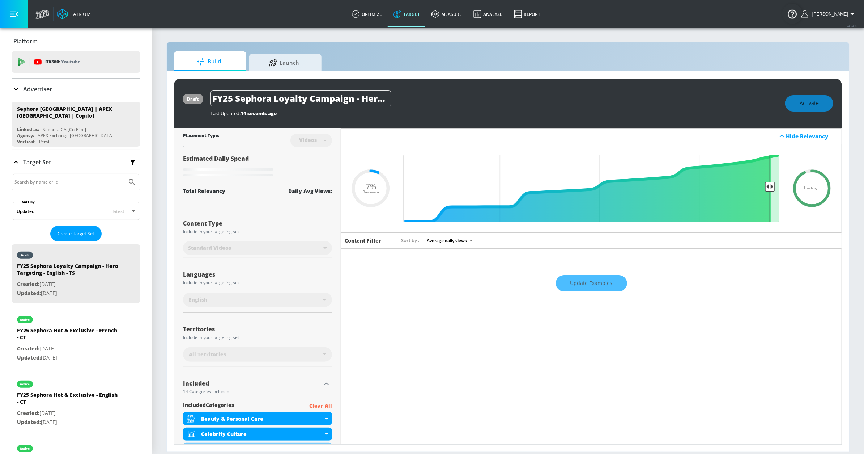
click at [601, 283] on div "Update Examples" at bounding box center [591, 283] width 501 height 25
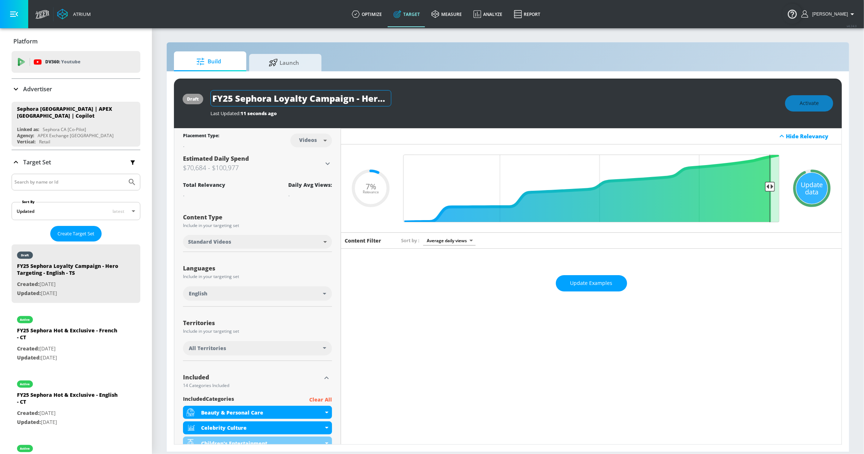
click at [344, 96] on input "FY25 Sephora Loyalty Campaign - Hero Targeting - English - TS" at bounding box center [300, 98] width 181 height 16
click at [797, 183] on div "Update data" at bounding box center [811, 188] width 31 height 31
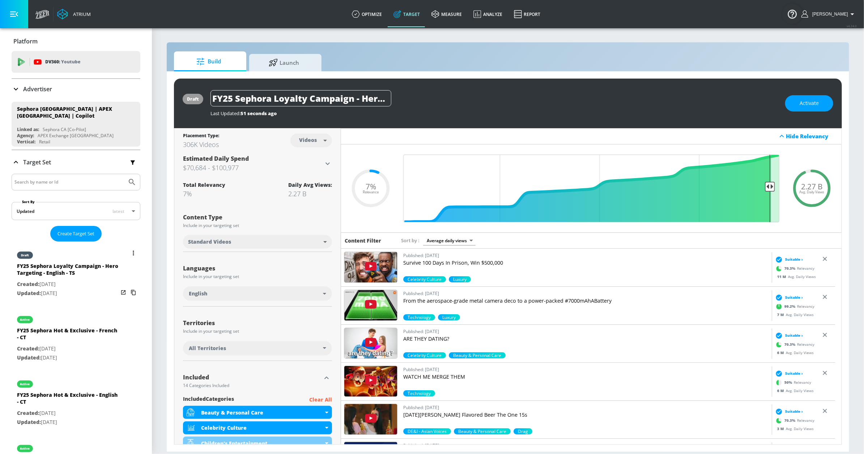
click at [133, 253] on icon "list of Target Set" at bounding box center [133, 252] width 1 height 5
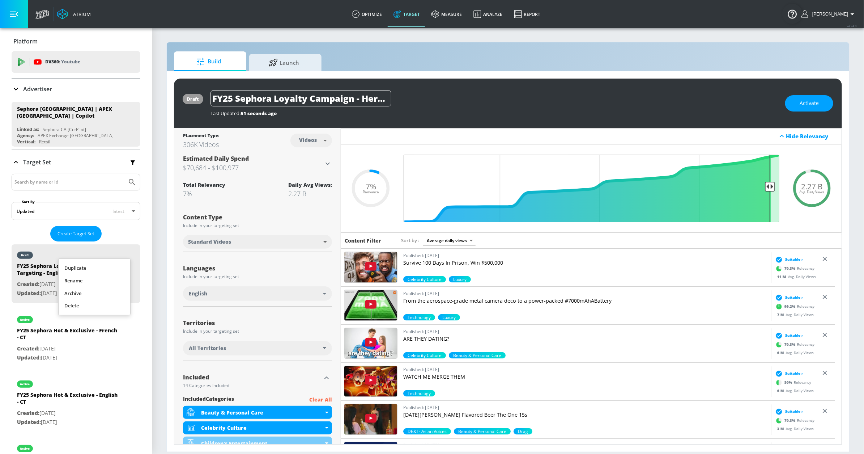
drag, startPoint x: 101, startPoint y: 268, endPoint x: 99, endPoint y: 247, distance: 20.3
click at [101, 268] on li "Duplicate" at bounding box center [95, 267] width 72 height 13
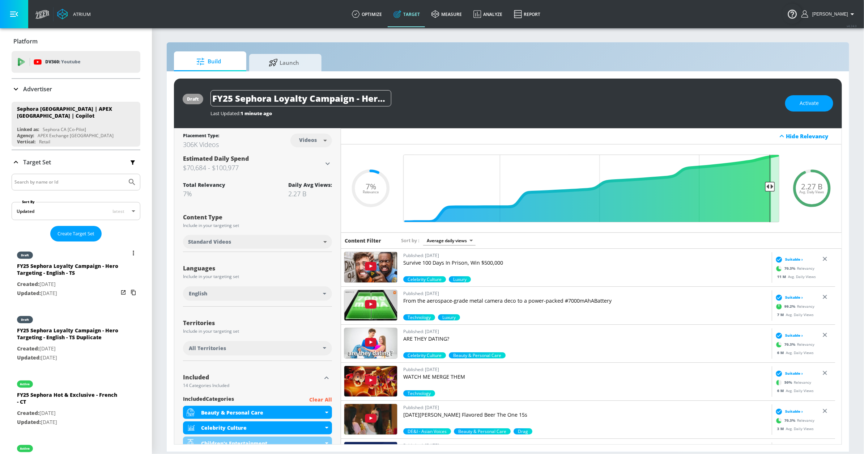
click at [73, 254] on div "draft" at bounding box center [67, 253] width 101 height 18
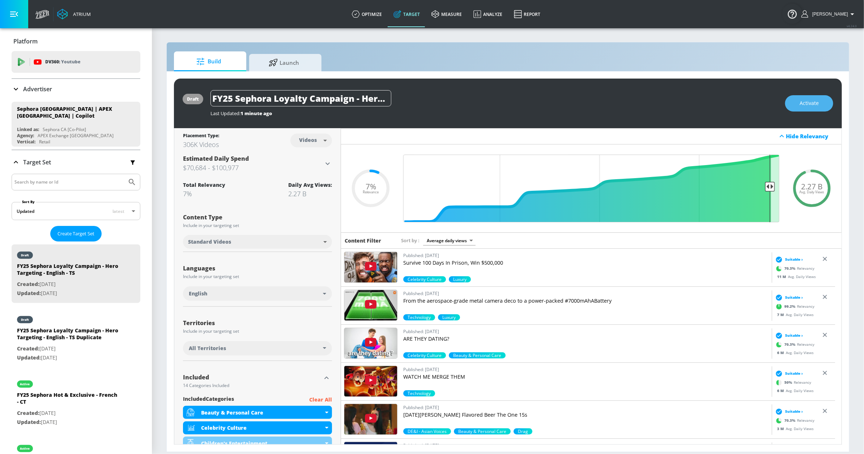
click at [802, 104] on span "Activate" at bounding box center [809, 103] width 19 height 9
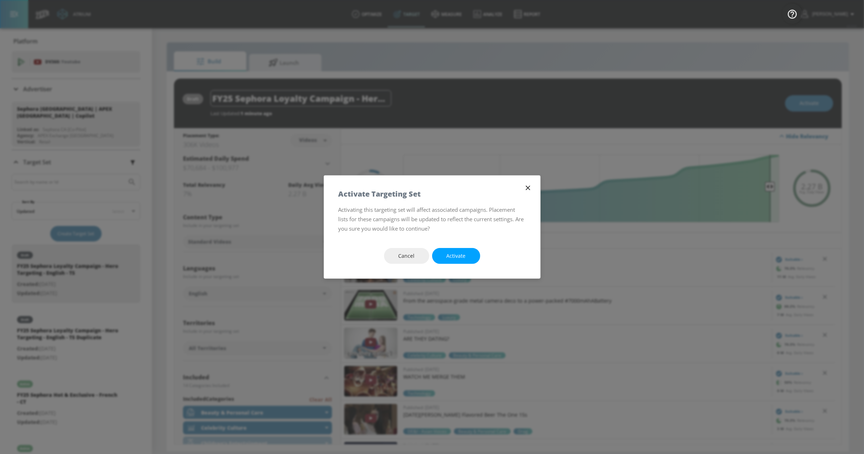
drag, startPoint x: 439, startPoint y: 260, endPoint x: 433, endPoint y: 275, distance: 15.6
click at [439, 260] on button "Activate" at bounding box center [456, 256] width 48 height 16
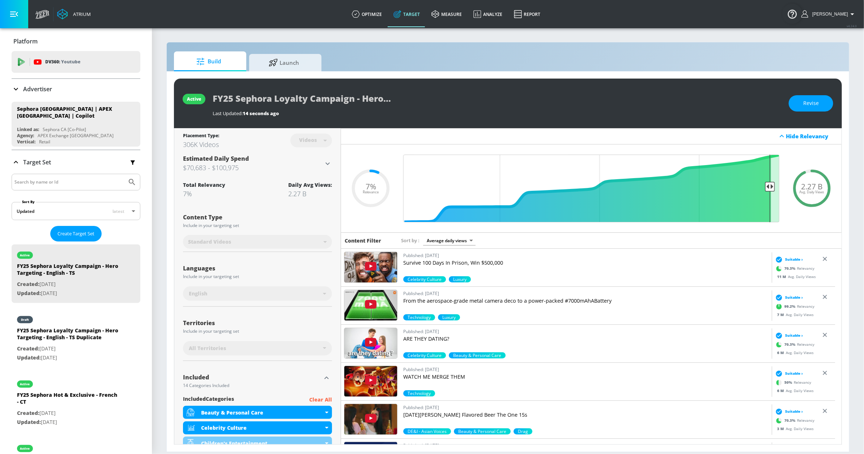
click at [81, 315] on div "draft" at bounding box center [67, 317] width 101 height 18
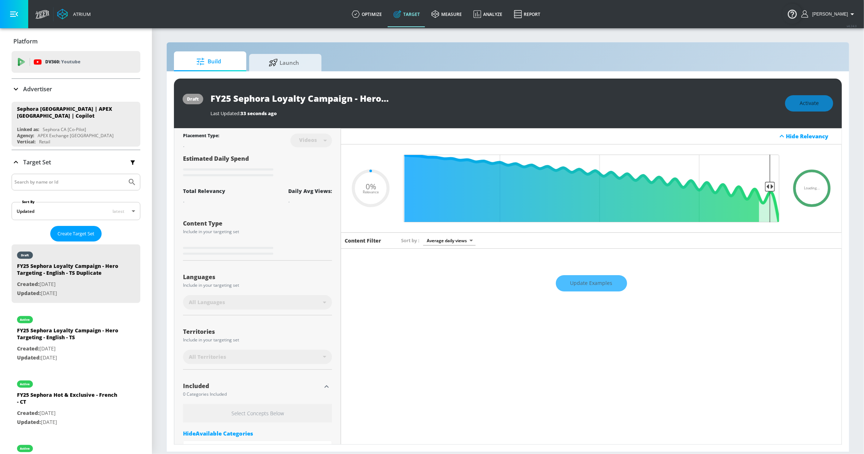
type input "FY25 Sephora Loyalty Campaign - Hero Targeting - English - TS Duplicate"
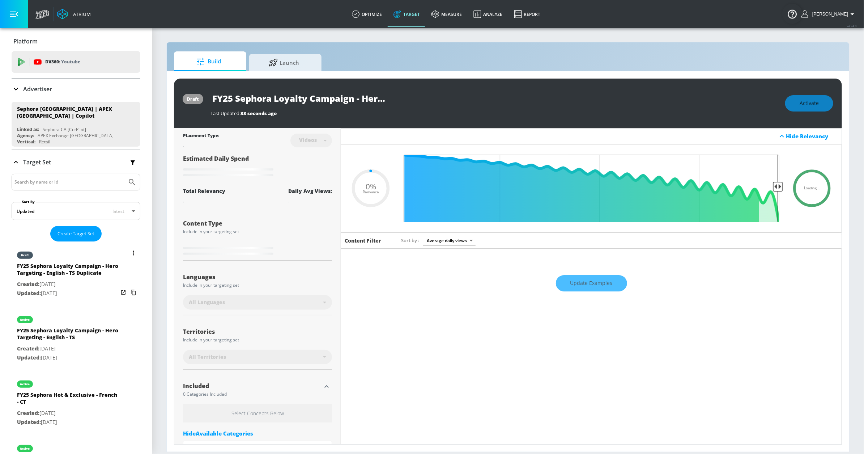
type input "0.07"
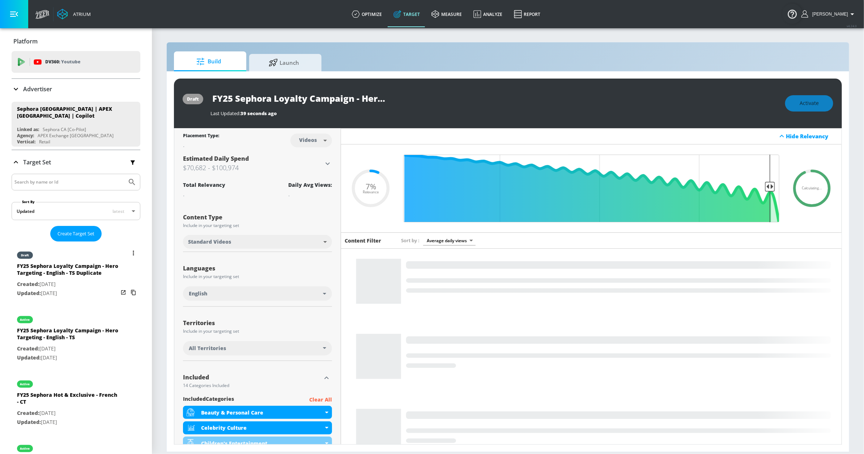
drag, startPoint x: 63, startPoint y: 252, endPoint x: 70, endPoint y: 252, distance: 6.5
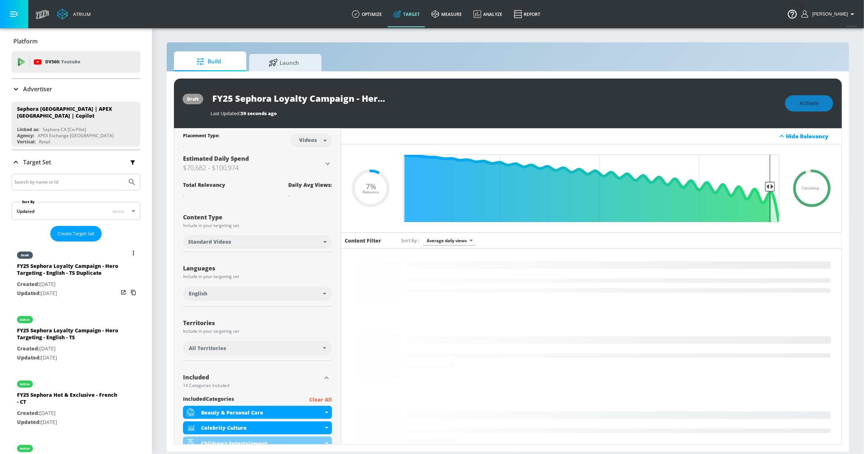
click at [64, 252] on div "draft" at bounding box center [67, 253] width 101 height 18
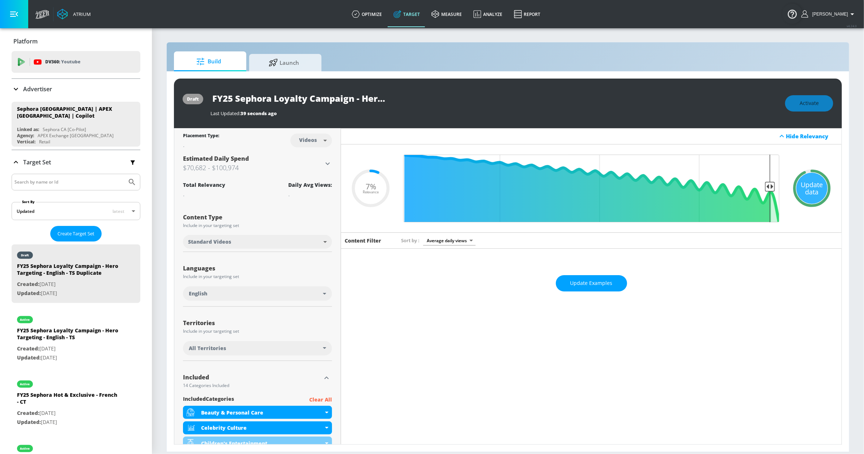
click at [234, 293] on div "English" at bounding box center [256, 293] width 134 height 7
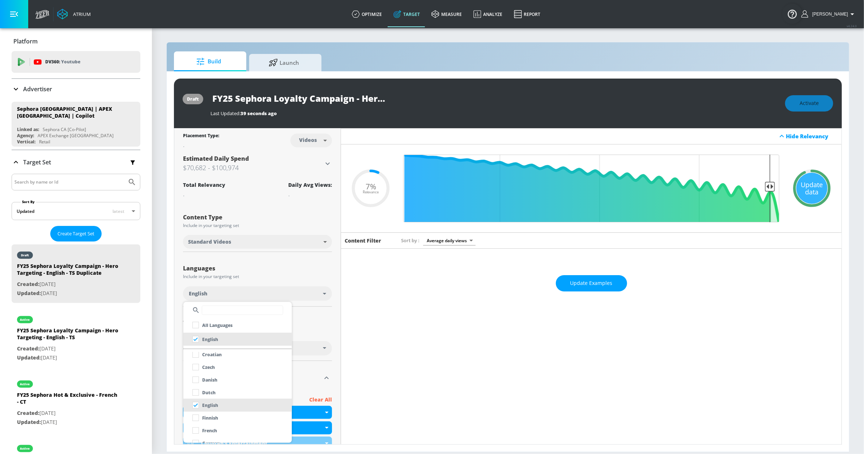
scroll to position [107, 0]
click at [233, 423] on li "French" at bounding box center [237, 428] width 108 height 13
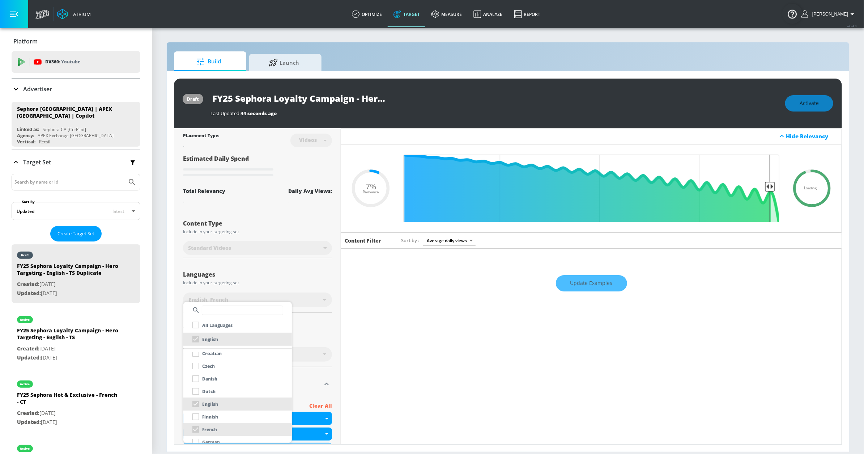
click at [283, 212] on div at bounding box center [432, 227] width 864 height 454
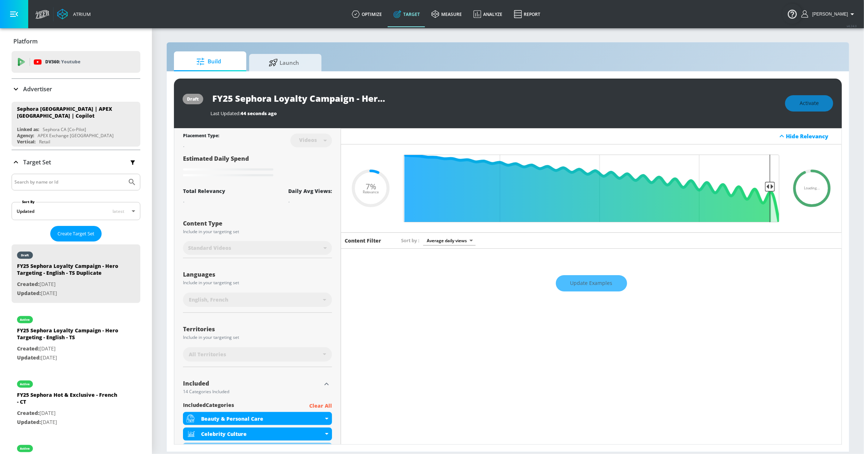
click at [370, 92] on input "FY25 Sephora Loyalty Campaign - Hero Targeting - English - TS Duplicate" at bounding box center [300, 98] width 181 height 16
click at [605, 284] on div "Update Examples" at bounding box center [591, 283] width 501 height 25
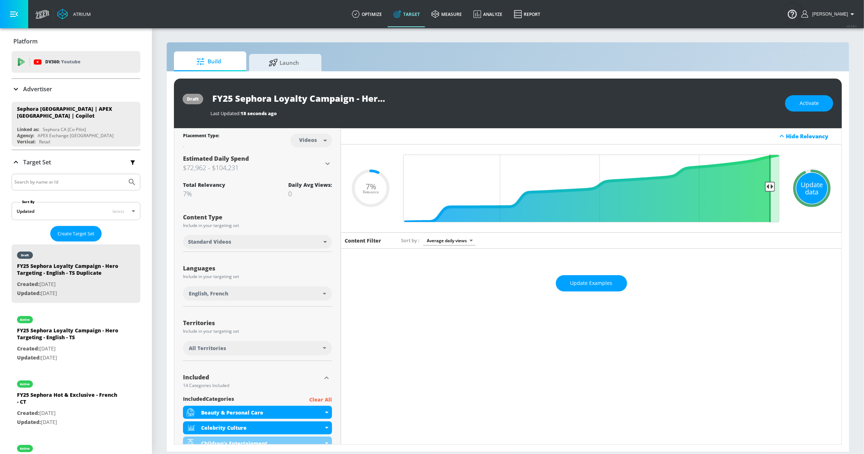
click at [805, 186] on div "Update data" at bounding box center [811, 188] width 31 height 31
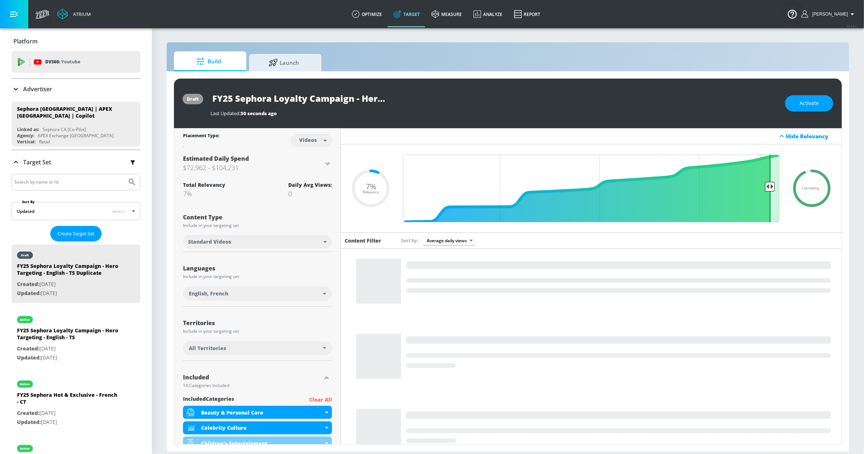
click at [381, 99] on input "FY25 Sephora Loyalty Campaign - Hero Targeting - English - TS Duplicate" at bounding box center [300, 98] width 181 height 16
drag, startPoint x: 382, startPoint y: 99, endPoint x: 374, endPoint y: 99, distance: 8.3
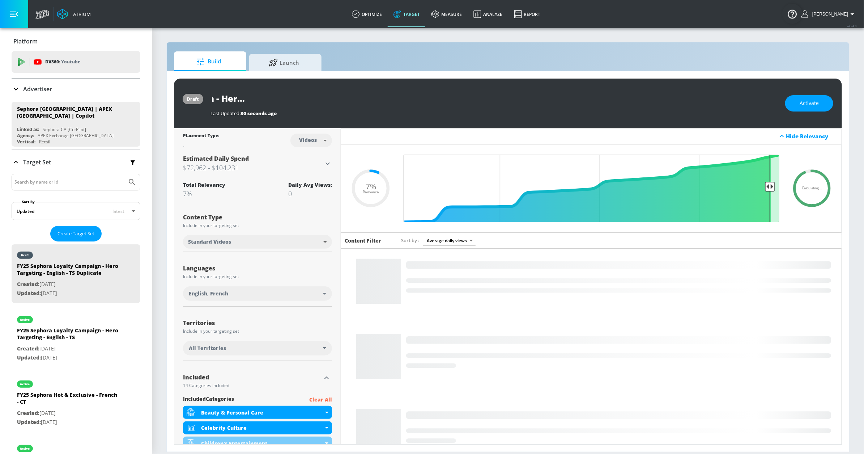
click at [406, 97] on div "FY25 Sephora Loyalty Campaign - Hero Targeting - English - TS Duplicate" at bounding box center [493, 98] width 567 height 16
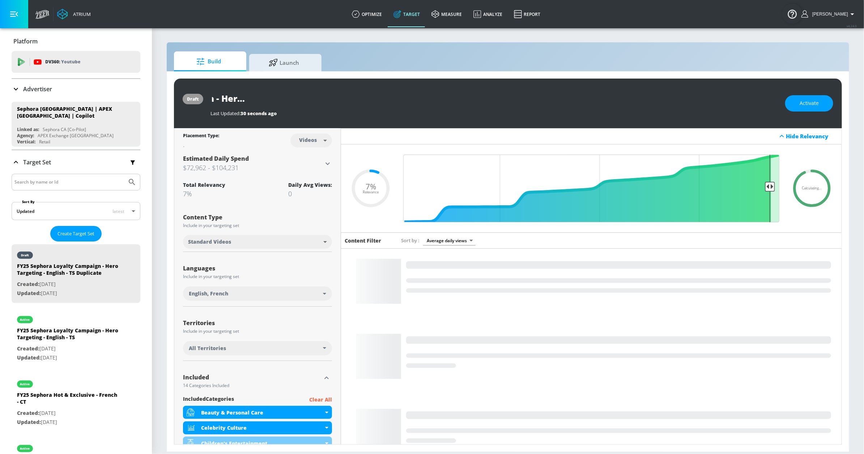
click at [330, 98] on input "FY25 Sephora Loyalty Campaign - Hero Targeting - English - TS Duplicate" at bounding box center [300, 98] width 181 height 16
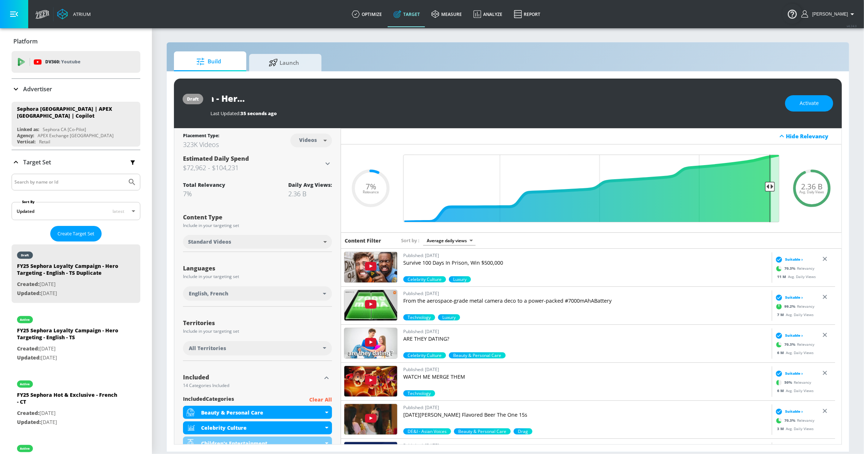
click at [327, 99] on input "FY25 Sephora Loyalty Campaign - Hero Targeting - English - TS Duplicate" at bounding box center [300, 98] width 181 height 16
drag, startPoint x: 349, startPoint y: 99, endPoint x: 353, endPoint y: 98, distance: 4.5
click at [349, 99] on input "FY25 Sephora Loyalty Campaign - Hero Targeting - French - TS Duplicate" at bounding box center [287, 98] width 155 height 16
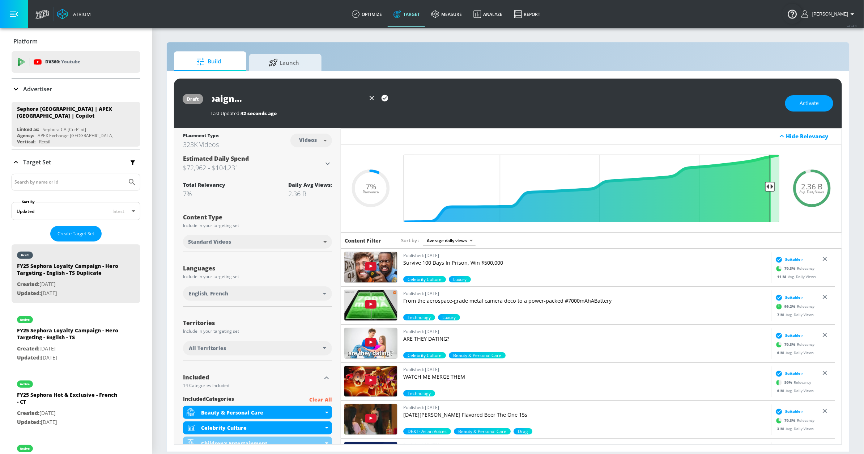
drag, startPoint x: 386, startPoint y: 99, endPoint x: 392, endPoint y: 99, distance: 5.8
click at [386, 99] on icon "button" at bounding box center [385, 98] width 7 height 7
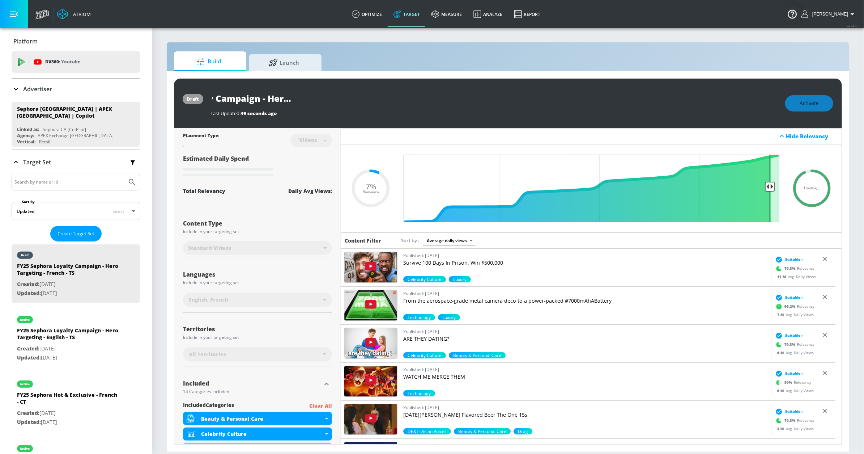
scroll to position [0, 0]
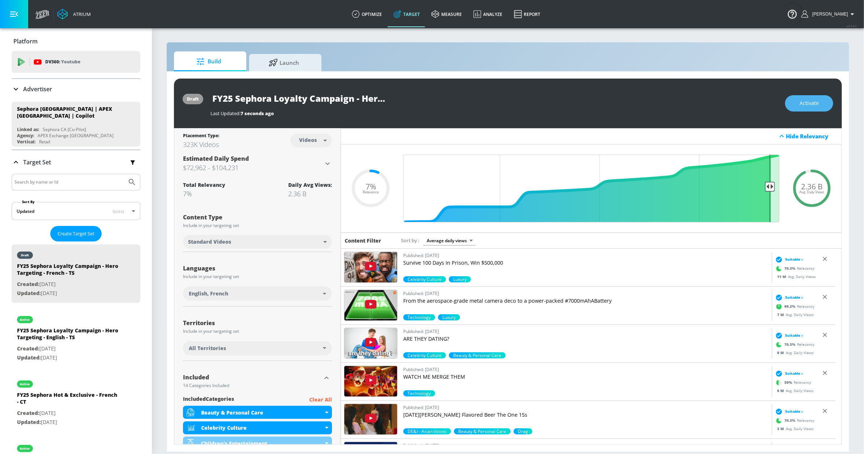
click at [798, 106] on button "Activate" at bounding box center [809, 103] width 48 height 16
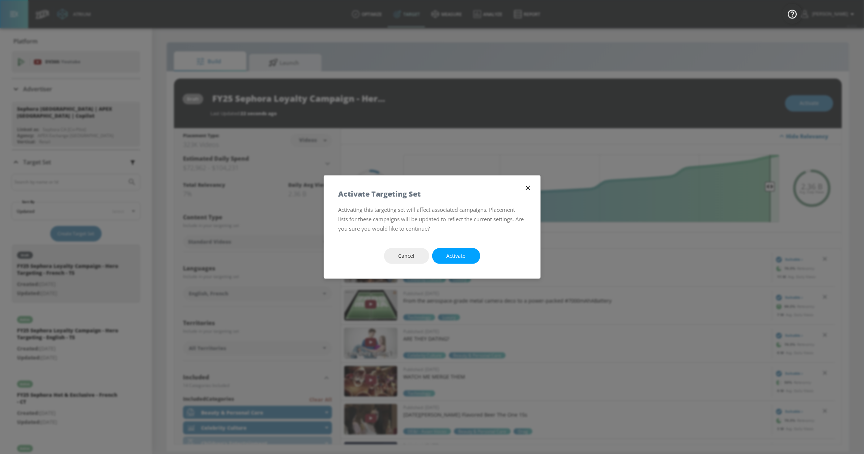
drag, startPoint x: 452, startPoint y: 249, endPoint x: 638, endPoint y: 14, distance: 299.5
click at [452, 249] on button "Activate" at bounding box center [456, 256] width 48 height 16
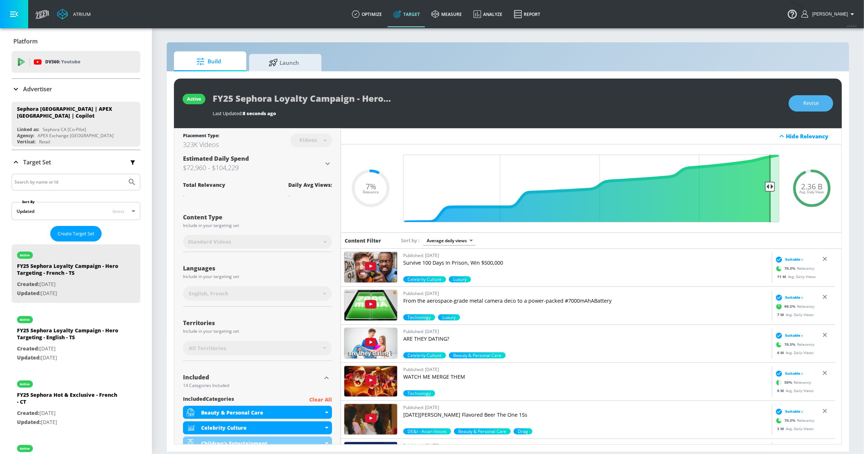
click at [817, 99] on span "Revise" at bounding box center [811, 103] width 16 height 9
click at [340, 94] on input "FY25 Sephora Loyalty Campaign - Hero Targeting - French - TS" at bounding box center [303, 98] width 181 height 16
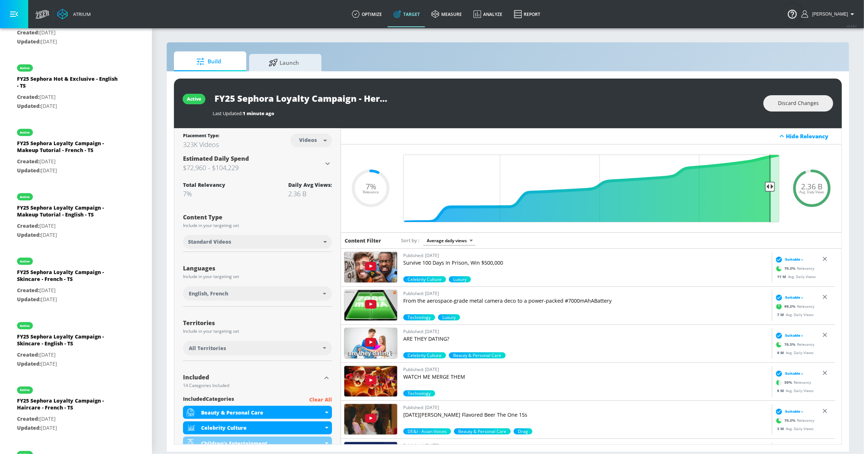
scroll to position [516, 0]
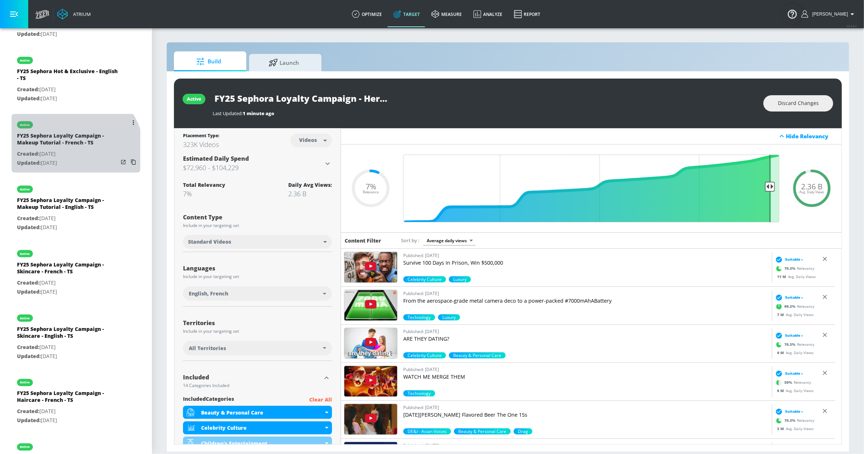
click at [72, 154] on p "Created: [DATE]" at bounding box center [67, 153] width 101 height 9
type input "FY25 Sephora Loyalty Campaign - Makeup Tutorial - French - TS"
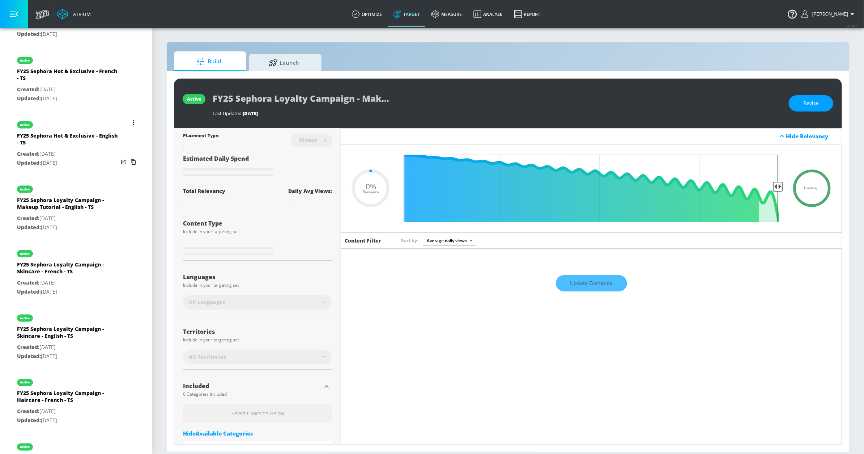
type input "0.5"
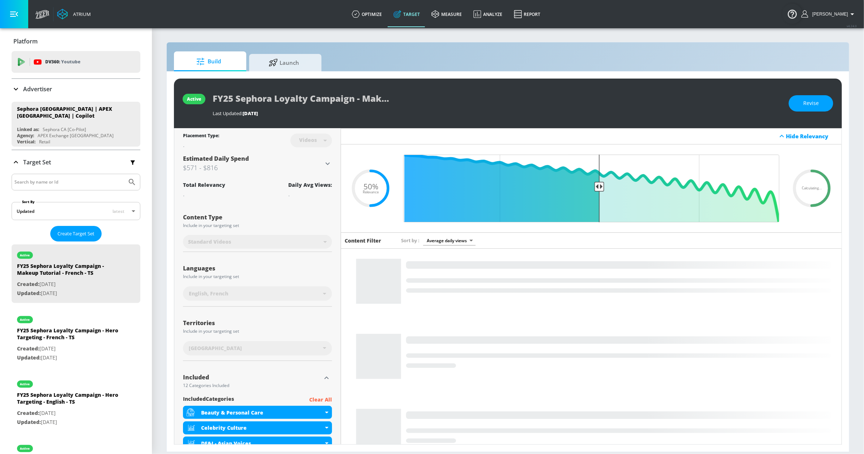
click at [46, 183] on input "Search by name or Id" at bounding box center [69, 181] width 110 height 9
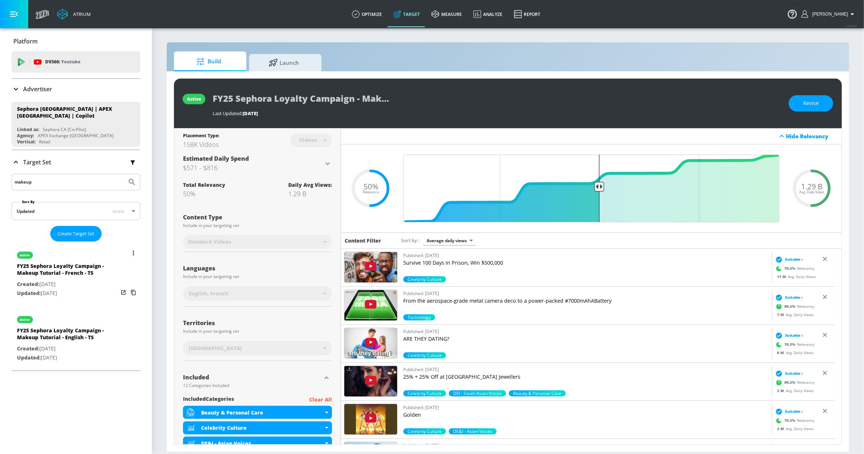
type input "makeup"
click at [89, 257] on div "active" at bounding box center [67, 253] width 101 height 18
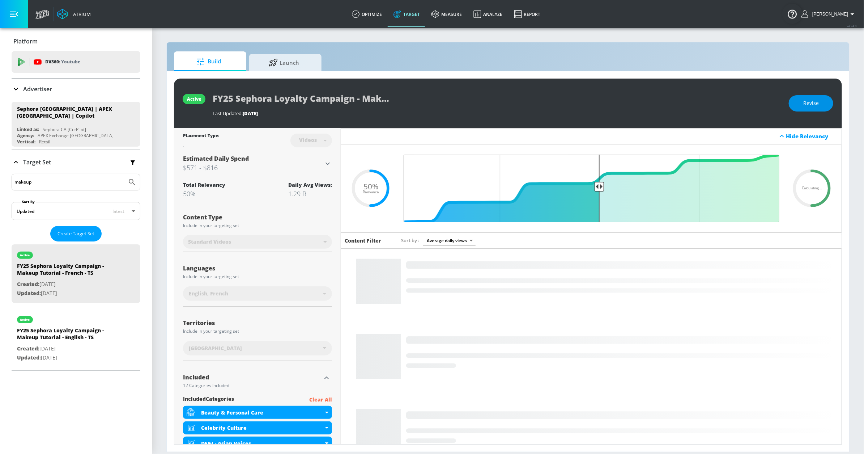
click at [812, 102] on span "Revise" at bounding box center [811, 103] width 16 height 9
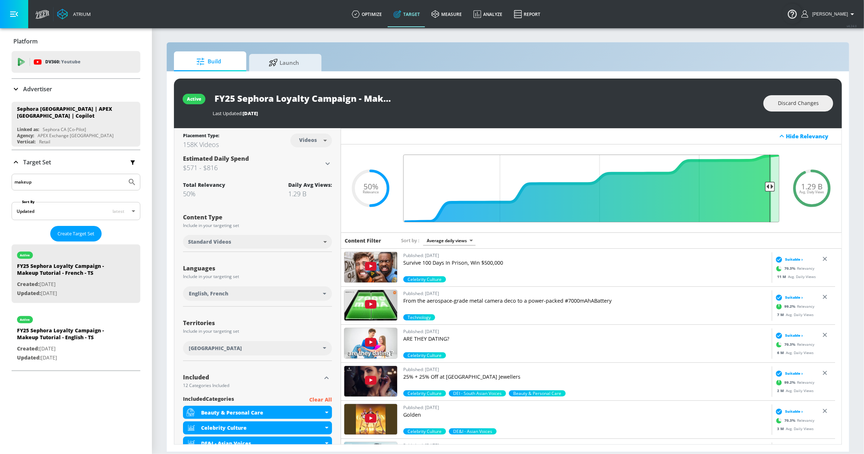
drag, startPoint x: 596, startPoint y: 187, endPoint x: 763, endPoint y: 189, distance: 166.7
type input "0.07"
click at [763, 189] on input "Final Threshold" at bounding box center [591, 188] width 383 height 68
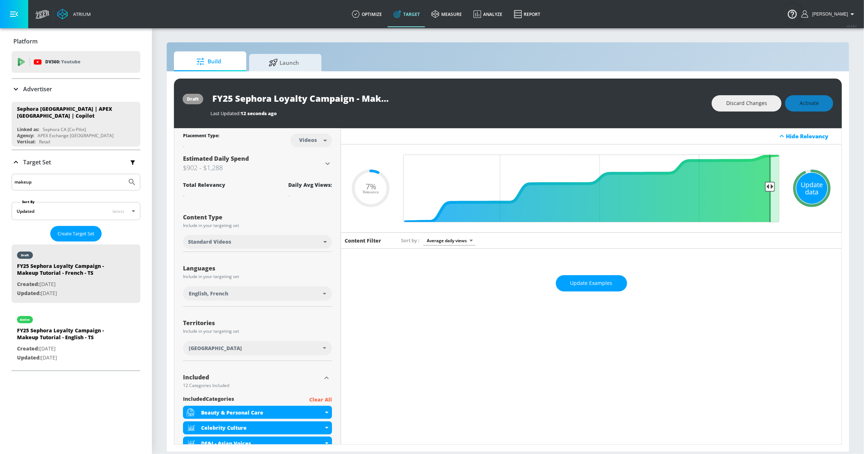
click at [801, 190] on div "Update data" at bounding box center [811, 188] width 31 height 31
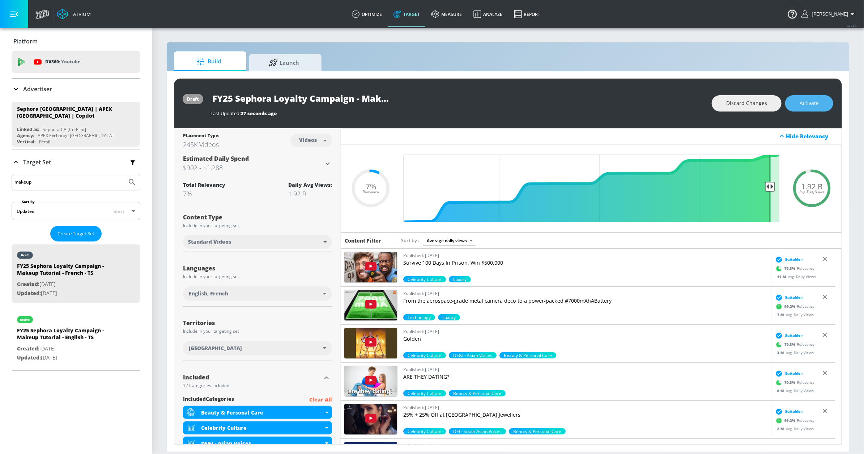
click at [812, 103] on span "Activate" at bounding box center [809, 103] width 19 height 9
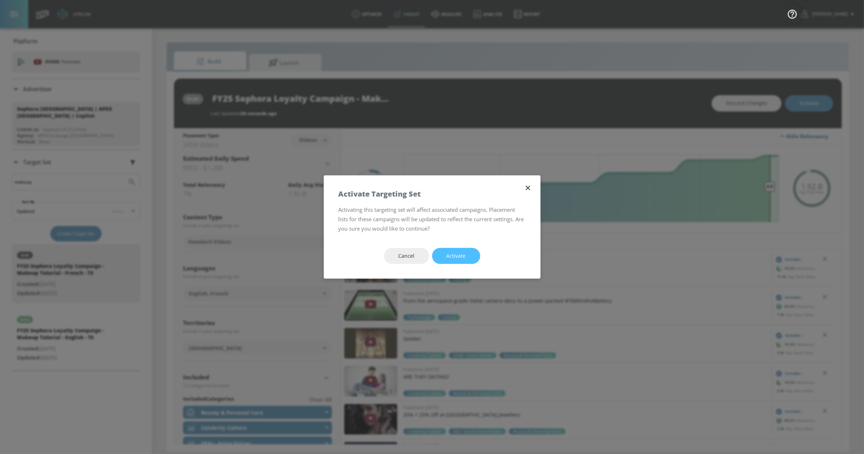
drag, startPoint x: 454, startPoint y: 253, endPoint x: 498, endPoint y: 27, distance: 229.9
click at [454, 253] on span "Activate" at bounding box center [456, 255] width 19 height 9
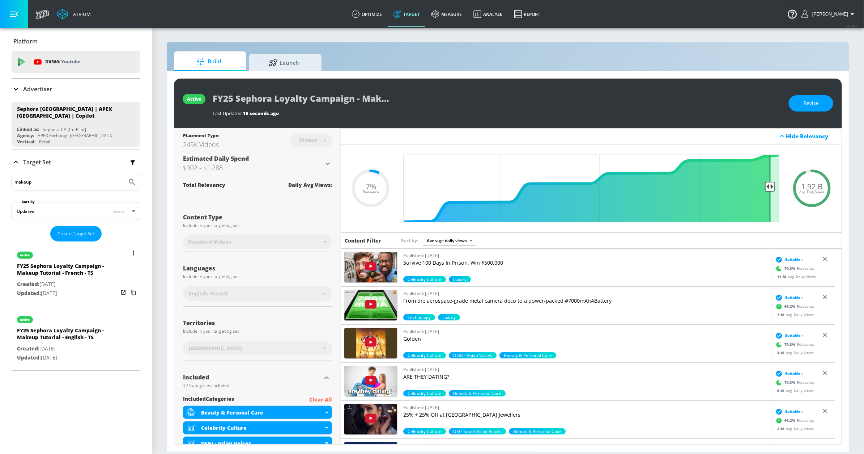
click at [82, 335] on div "FY25 Sephora Loyalty Campaign - Makeup Tutorial - English - TS" at bounding box center [67, 335] width 101 height 17
type input "FY25 Sephora Loyalty Campaign - Makeup Tutorial - English - TS"
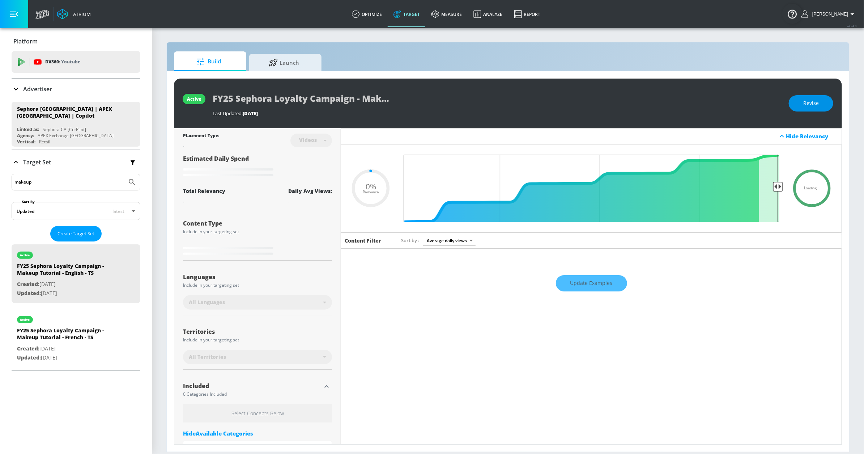
click at [805, 103] on span "Revise" at bounding box center [811, 103] width 16 height 9
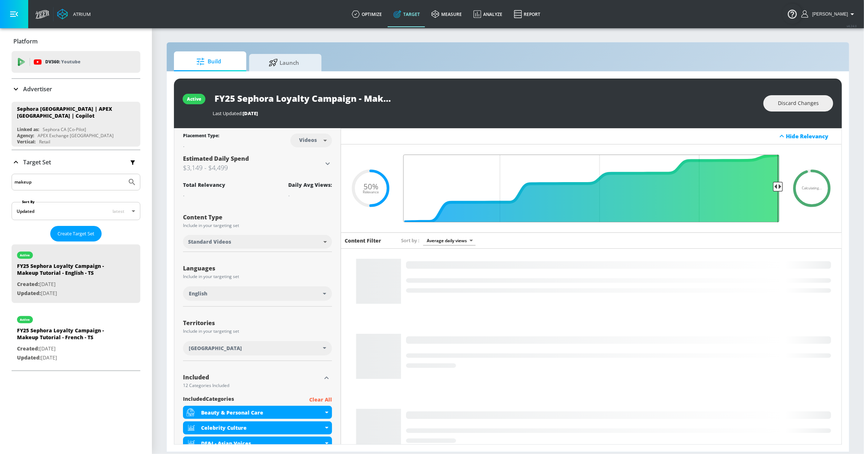
drag, startPoint x: 593, startPoint y: 187, endPoint x: 776, endPoint y: 189, distance: 183.4
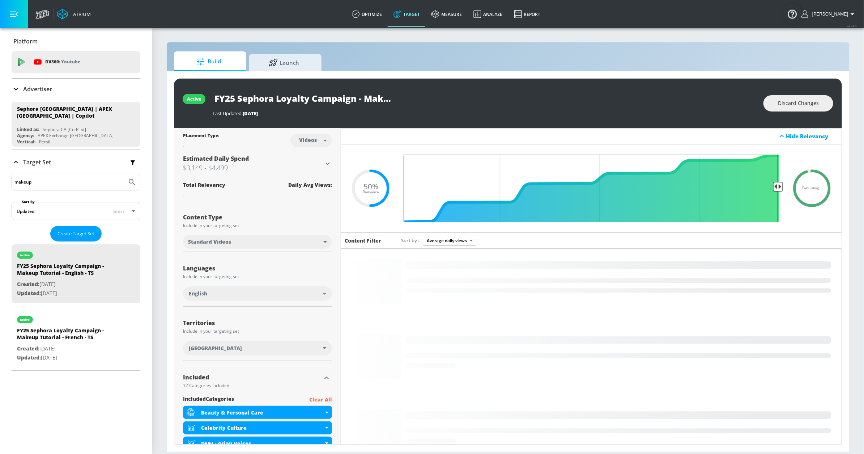
type input "0.05"
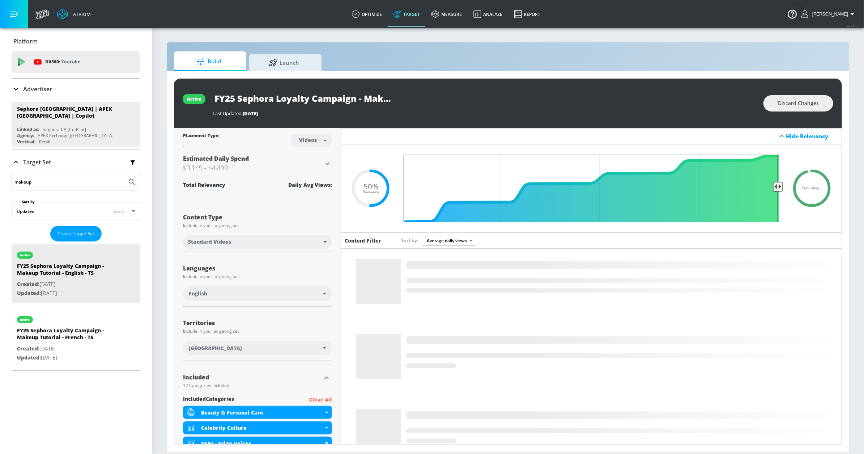
click at [776, 189] on input "Final Threshold" at bounding box center [591, 188] width 383 height 68
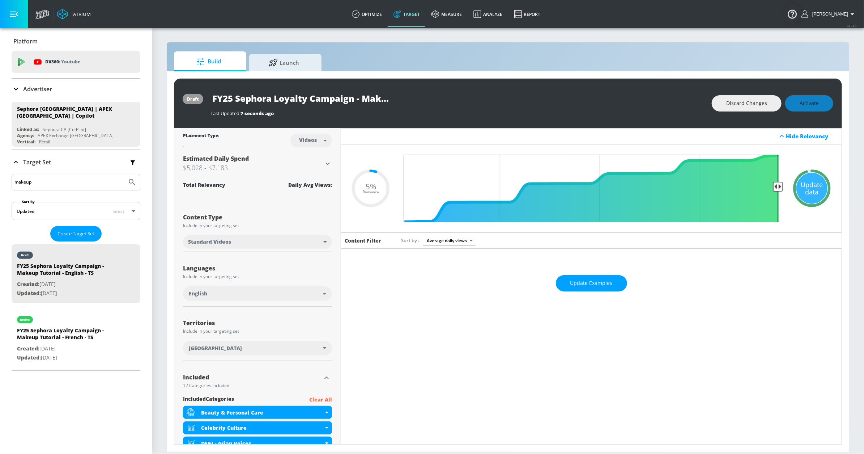
click at [815, 183] on div "Update data" at bounding box center [811, 188] width 31 height 31
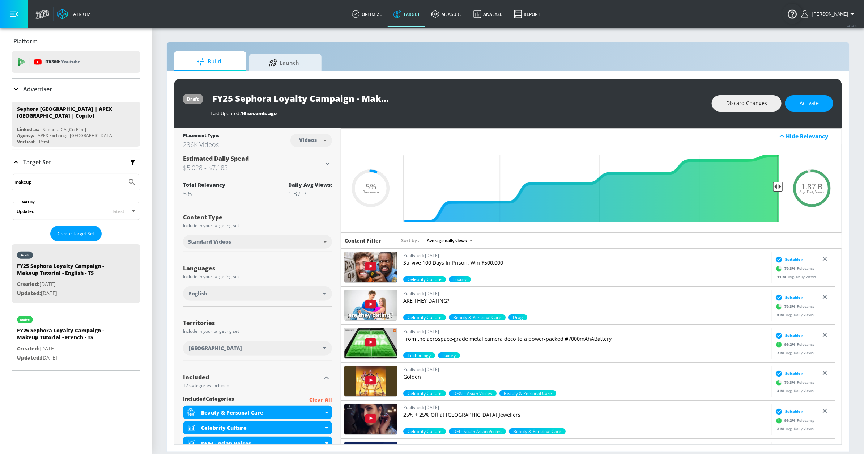
drag, startPoint x: 50, startPoint y: 184, endPoint x: 0, endPoint y: 179, distance: 50.5
click at [0, 179] on div "Platform DV360: Youtube DV360: Youtube Advertiser Sort By A-Z asc ​ Add Account…" at bounding box center [76, 200] width 152 height 345
type input "skincare"
click at [124, 174] on button "Submit Search" at bounding box center [132, 182] width 16 height 16
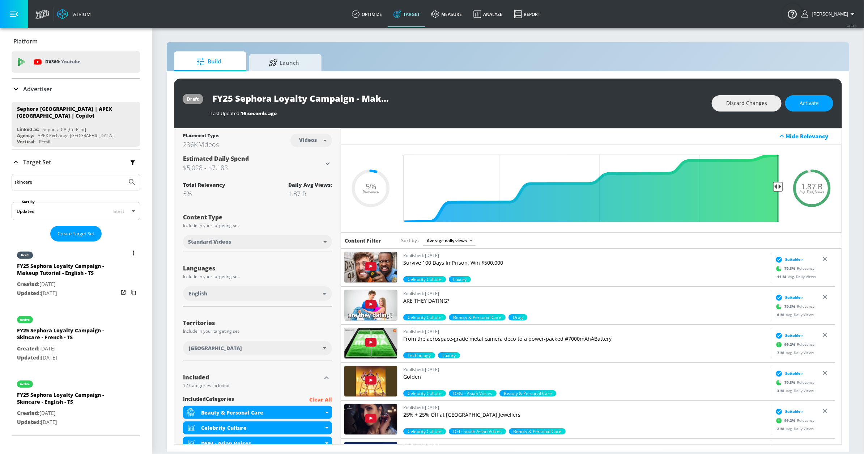
click at [75, 255] on div "draft" at bounding box center [67, 253] width 101 height 18
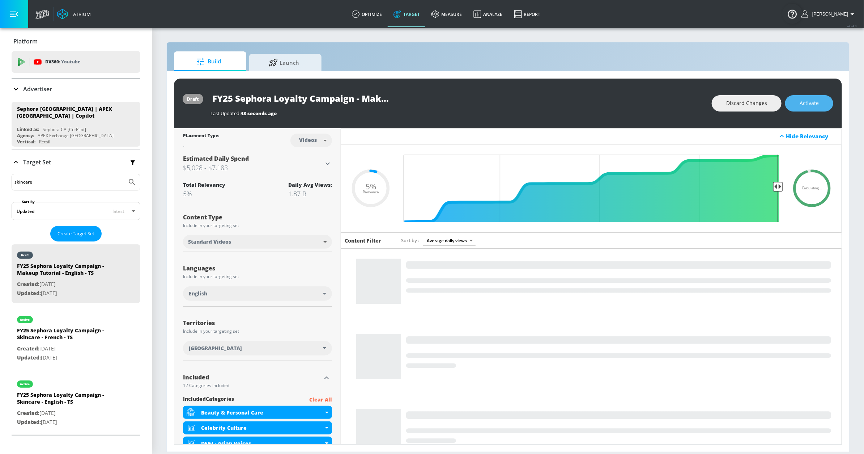
click at [809, 107] on span "Activate" at bounding box center [809, 103] width 19 height 9
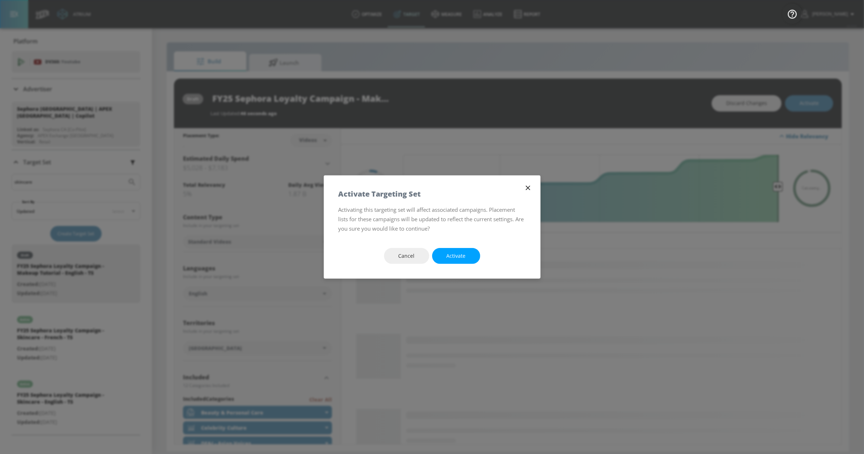
click at [440, 251] on button "Activate" at bounding box center [456, 256] width 48 height 16
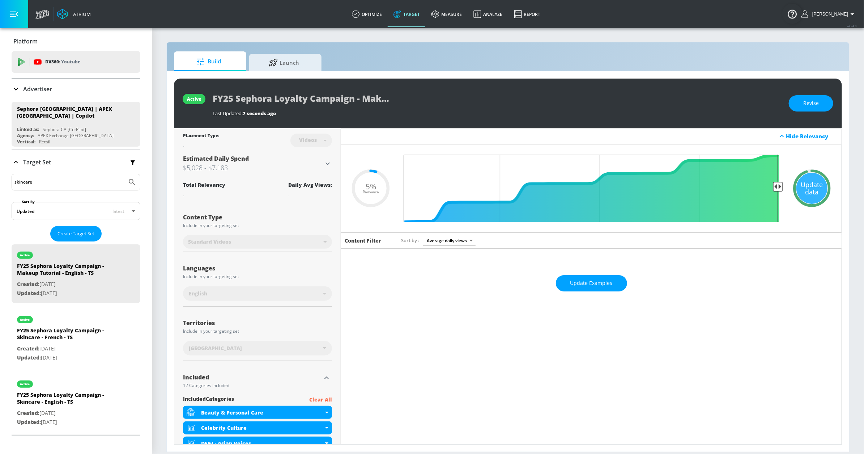
click at [75, 186] on input "skincare" at bounding box center [69, 181] width 110 height 9
click at [124, 174] on button "Submit Search" at bounding box center [132, 182] width 16 height 16
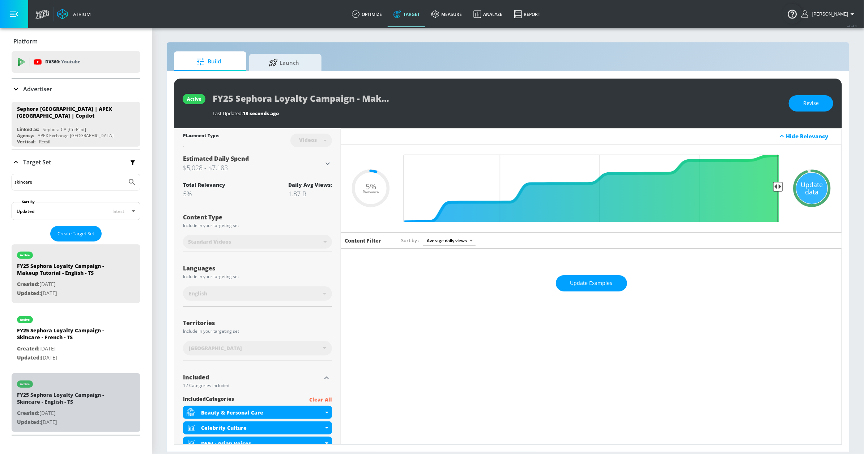
click at [80, 378] on div "active" at bounding box center [67, 382] width 101 height 18
type input "FY25 Sephora Loyalty Campaign - Skincare - English - TS"
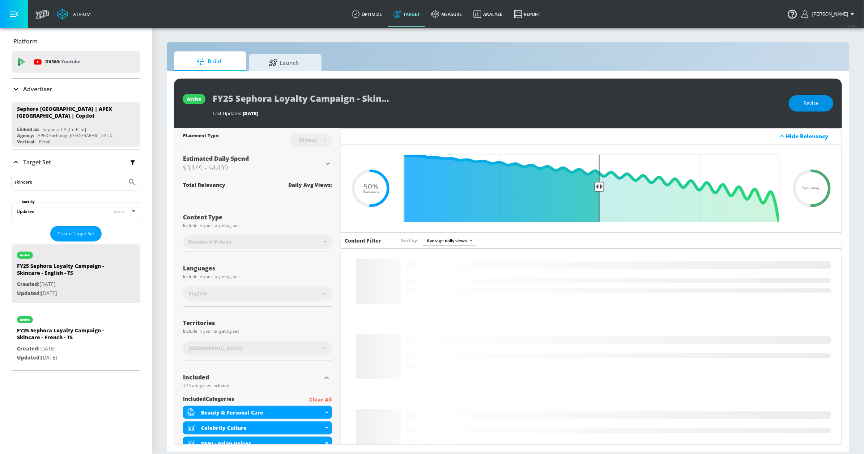
click at [816, 109] on button "Revise" at bounding box center [811, 103] width 44 height 16
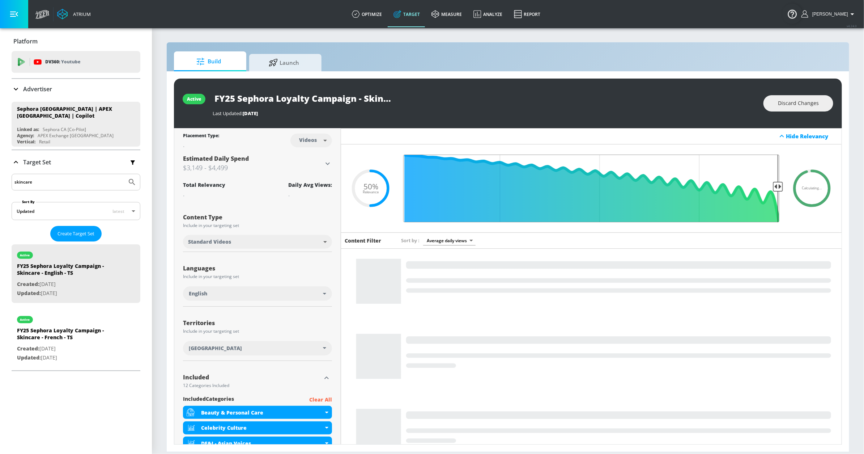
type input "0.05"
drag, startPoint x: 592, startPoint y: 185, endPoint x: 823, endPoint y: 190, distance: 231.1
click at [823, 190] on div "Calculating... .recharts-area-area, .recharts-area-curve { fill-opacity: 0.8; }…" at bounding box center [591, 188] width 501 height 88
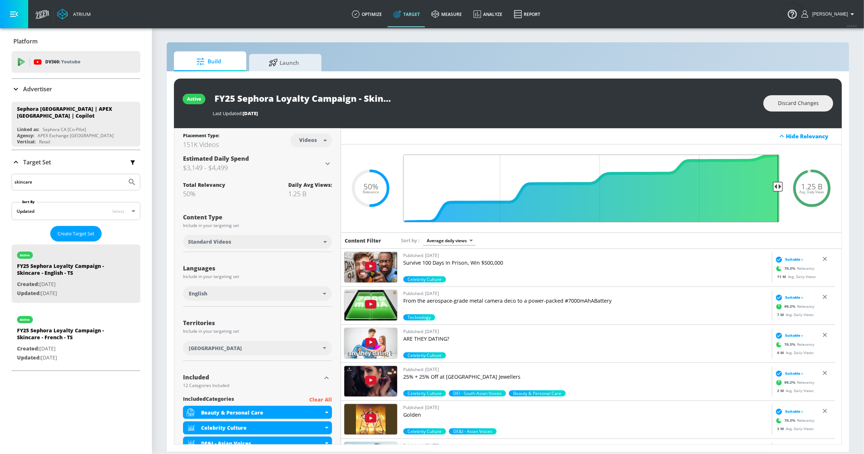
drag, startPoint x: 772, startPoint y: 188, endPoint x: 777, endPoint y: 188, distance: 4.7
click at [777, 188] on input "Final Threshold" at bounding box center [591, 188] width 383 height 68
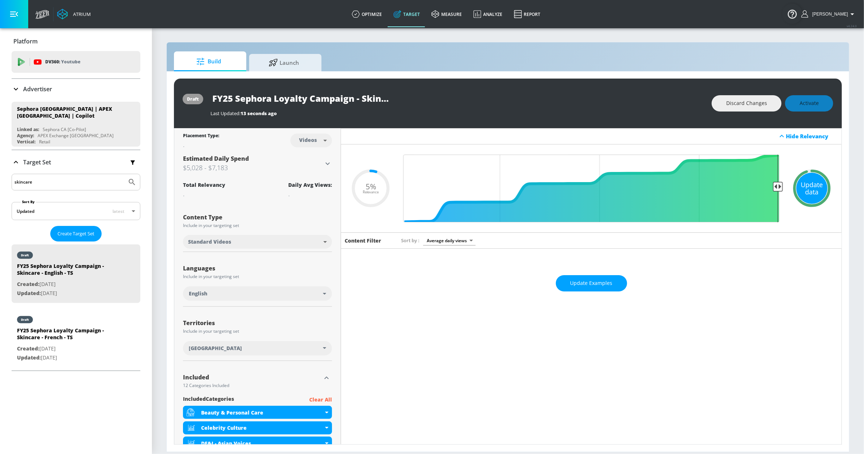
click at [800, 189] on div "Update data" at bounding box center [811, 188] width 31 height 31
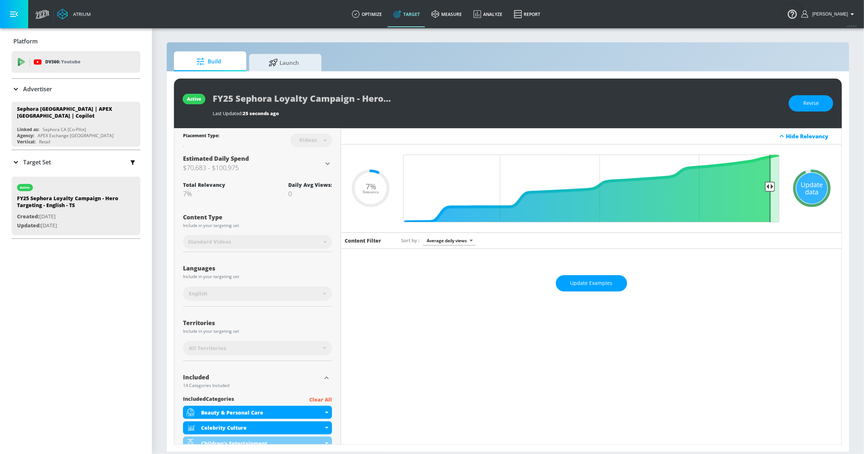
click at [21, 164] on div "Target Set" at bounding box center [31, 162] width 39 height 9
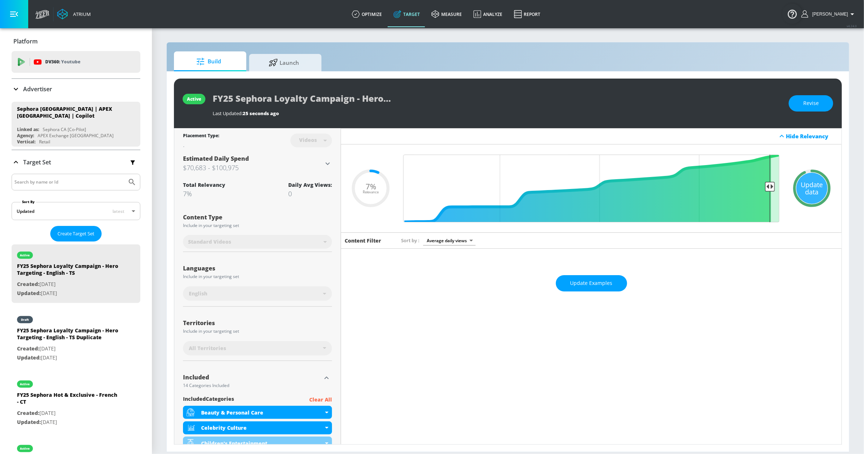
click at [37, 176] on div at bounding box center [76, 182] width 129 height 17
click at [37, 179] on input "Search by name or Id" at bounding box center [69, 181] width 110 height 9
type input "skincare"
click at [124, 174] on button "Submit Search" at bounding box center [132, 182] width 16 height 16
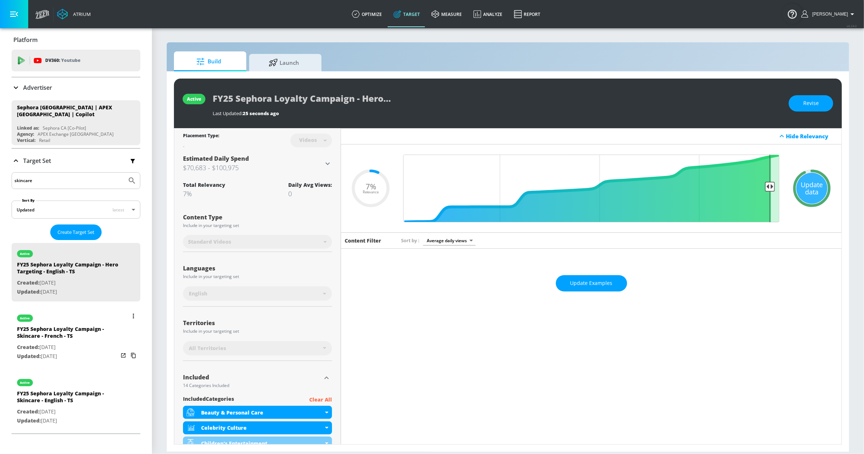
click at [90, 341] on div "FY25 Sephora Loyalty Campaign - Skincare - French - TS" at bounding box center [67, 333] width 101 height 17
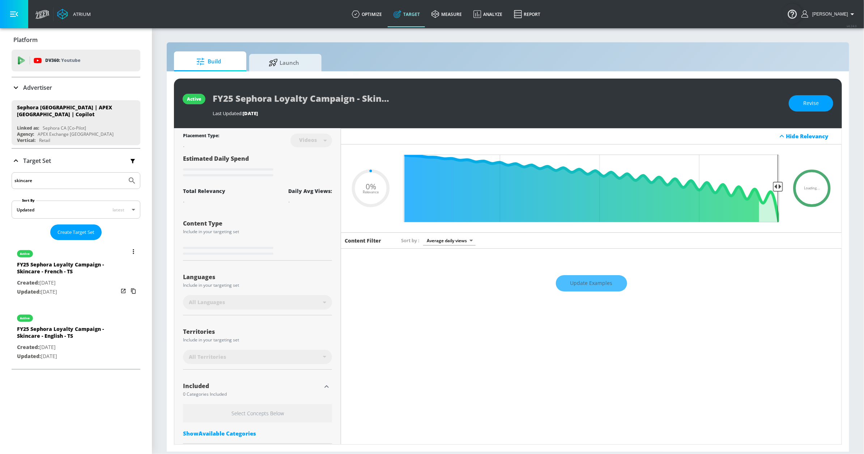
type input "FY25 Sephora Loyalty Campaign - Skincare - French - TS"
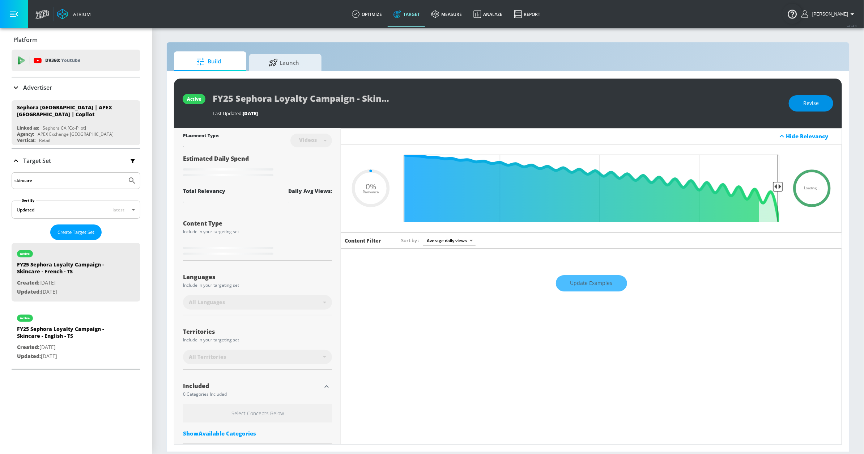
click at [804, 101] on span "Revise" at bounding box center [811, 103] width 16 height 9
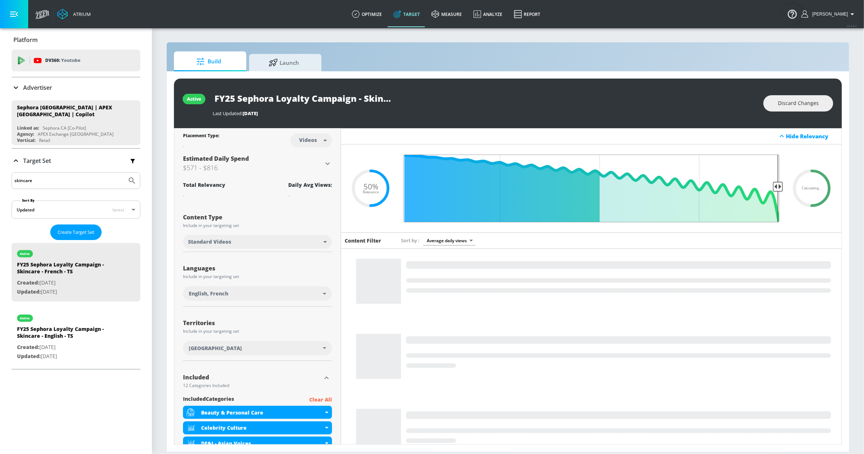
drag, startPoint x: 596, startPoint y: 186, endPoint x: 842, endPoint y: 191, distance: 245.2
type input "0.05"
click at [783, 191] on input "Final Threshold" at bounding box center [591, 188] width 383 height 68
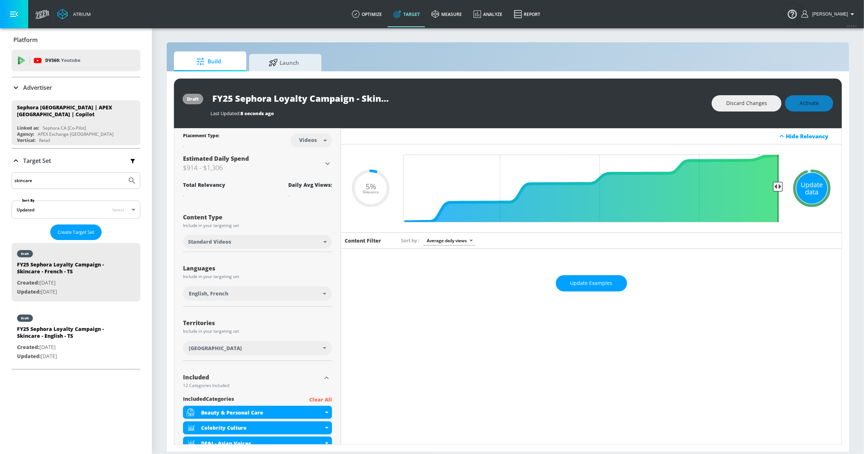
click at [802, 187] on div "Update data" at bounding box center [811, 188] width 31 height 31
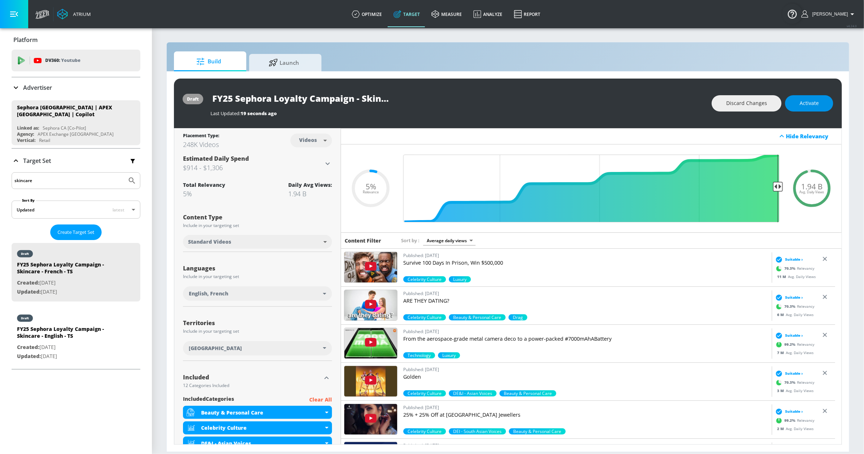
click at [810, 106] on span "Activate" at bounding box center [809, 103] width 19 height 9
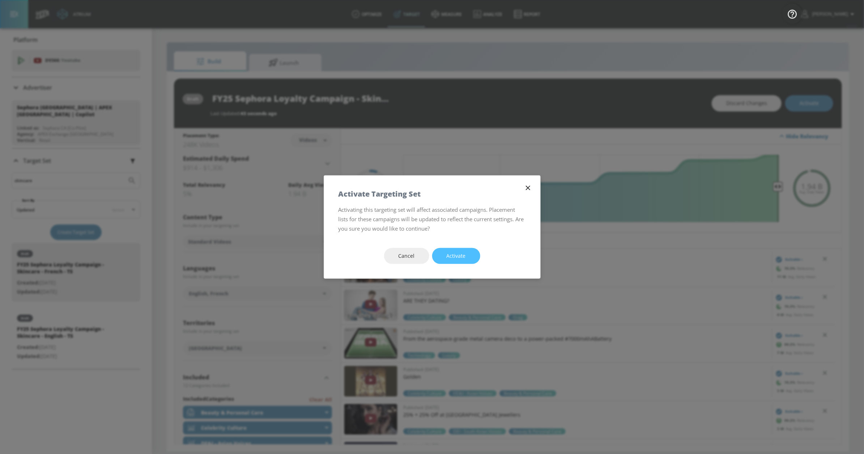
click at [468, 254] on button "Activate" at bounding box center [456, 256] width 48 height 16
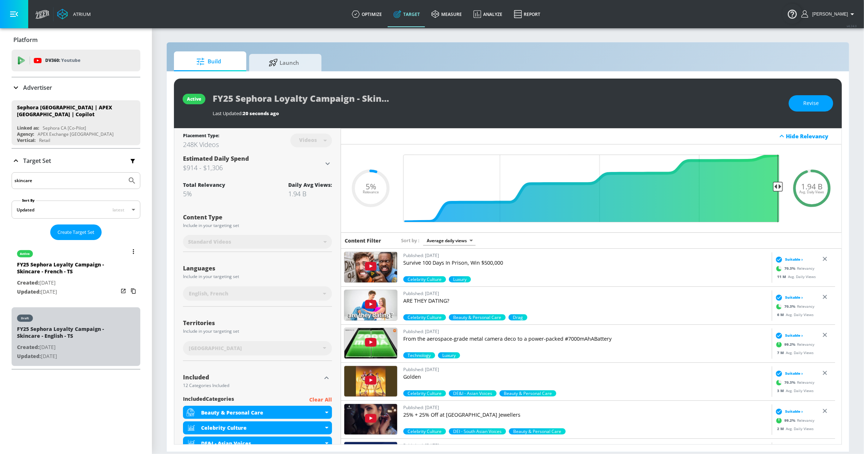
click at [95, 318] on div "draft" at bounding box center [67, 316] width 101 height 18
type input "FY25 Sephora Loyalty Campaign - Skincare - English - TS"
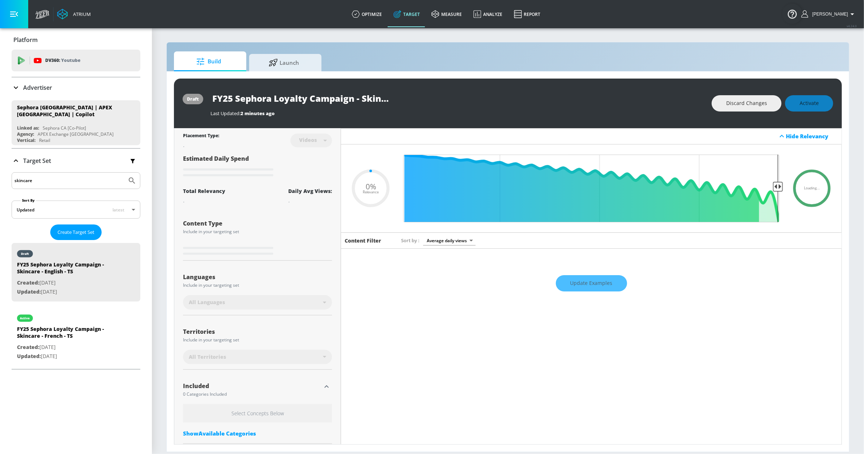
type input "0.05"
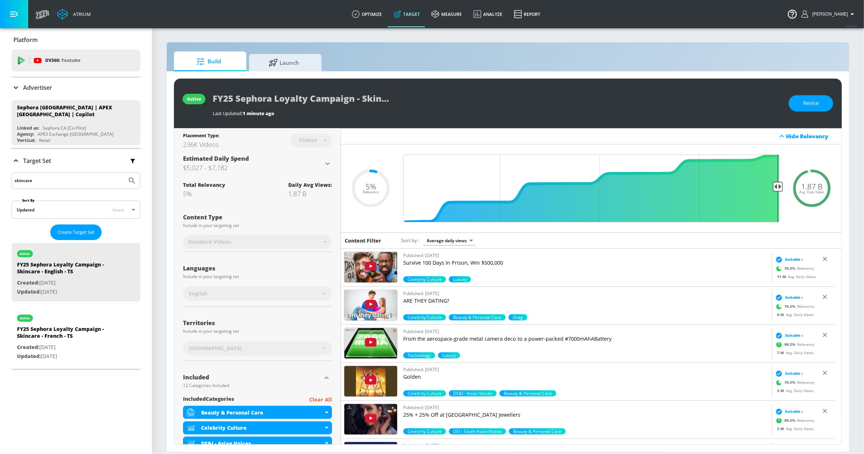
click at [58, 177] on input "skincare" at bounding box center [69, 180] width 110 height 9
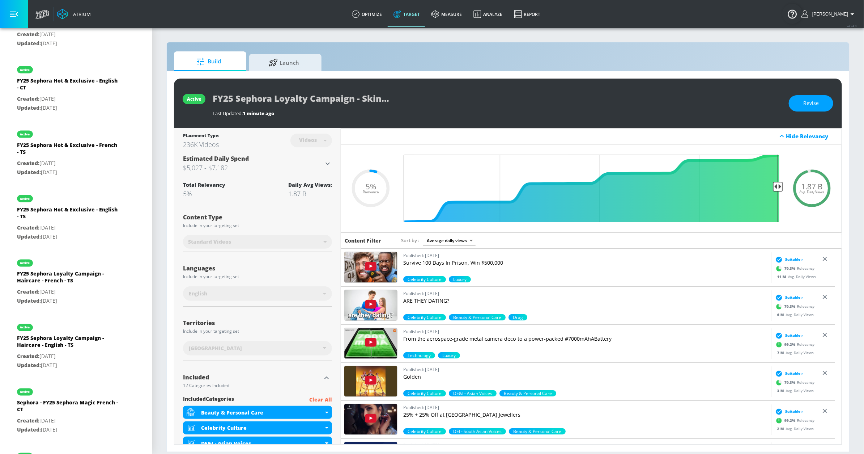
scroll to position [637, 0]
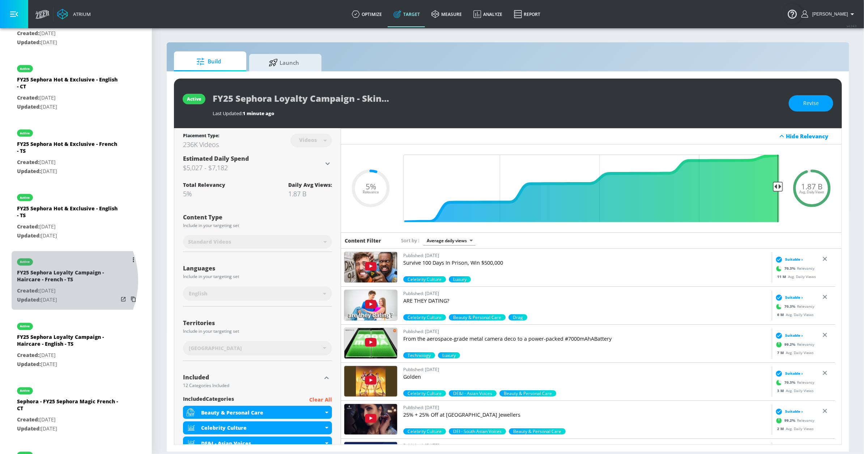
click at [53, 284] on div "FY25 Sephora Loyalty Campaign - Haircare - French - TS" at bounding box center [67, 277] width 101 height 17
type input "FY25 Sephora Loyalty Campaign - Haircare - French - TS"
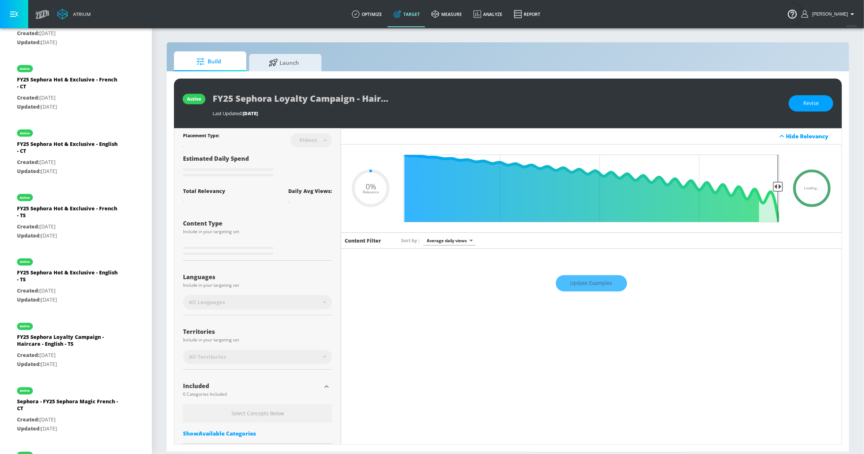
scroll to position [635, 0]
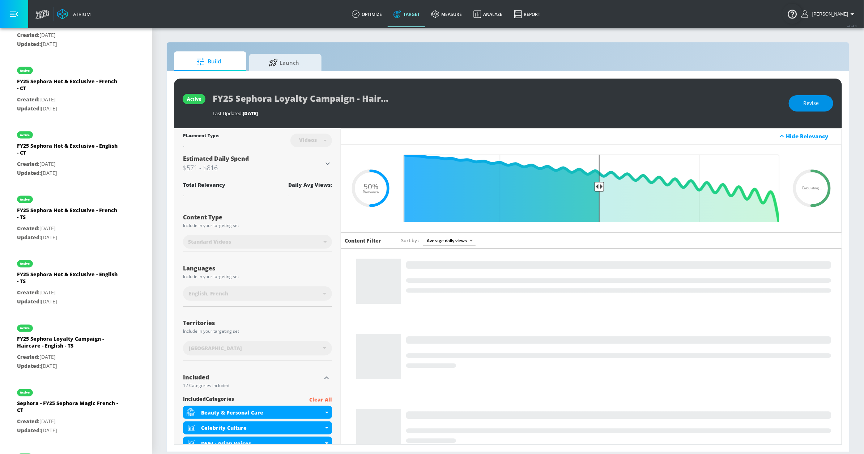
drag, startPoint x: 821, startPoint y: 106, endPoint x: 660, endPoint y: 188, distance: 180.7
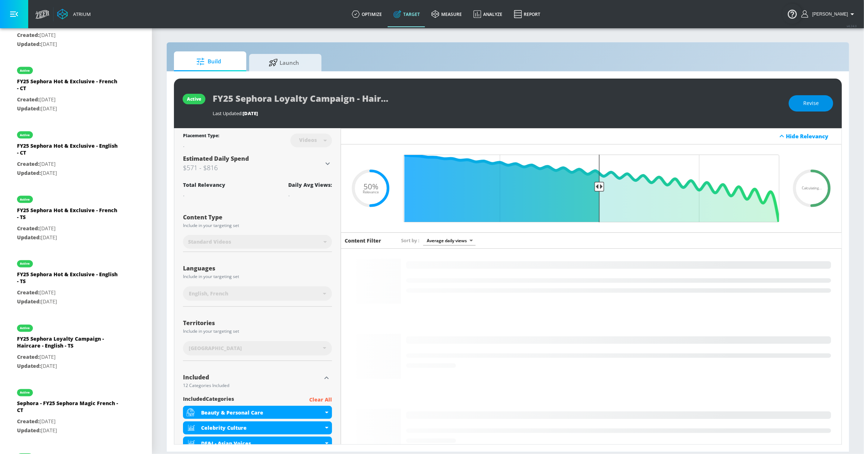
click at [821, 106] on button "Revise" at bounding box center [811, 103] width 44 height 16
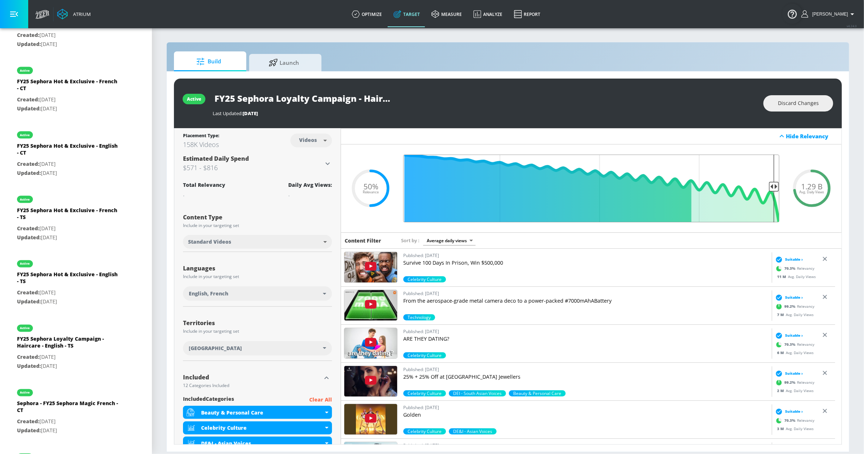
drag, startPoint x: 687, startPoint y: 192, endPoint x: 769, endPoint y: 191, distance: 81.7
click at [768, 191] on input "Final Threshold" at bounding box center [591, 188] width 383 height 68
type input "0.05"
drag, startPoint x: 770, startPoint y: 186, endPoint x: 787, endPoint y: 184, distance: 17.4
click at [783, 186] on div "1.29 B Avg. Daily Views .recharts-area-area, .recharts-area-curve { fill-opacit…" at bounding box center [591, 188] width 501 height 88
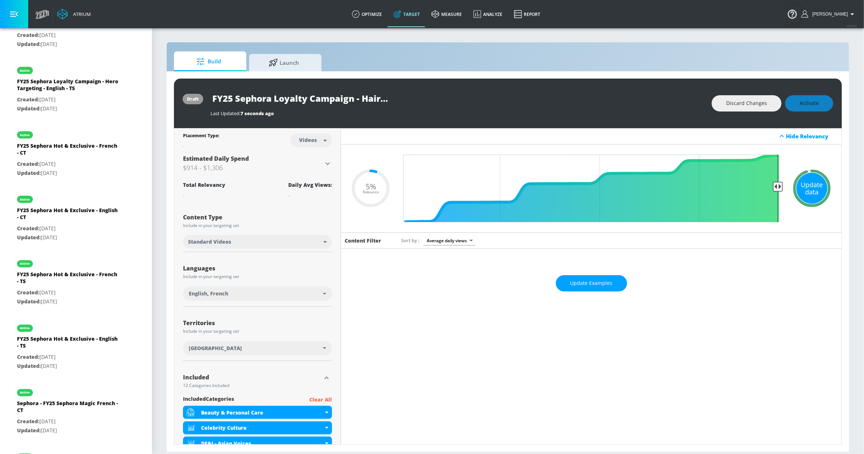
drag, startPoint x: 803, startPoint y: 189, endPoint x: 786, endPoint y: 148, distance: 44.3
click at [803, 189] on div "Update data" at bounding box center [811, 188] width 31 height 31
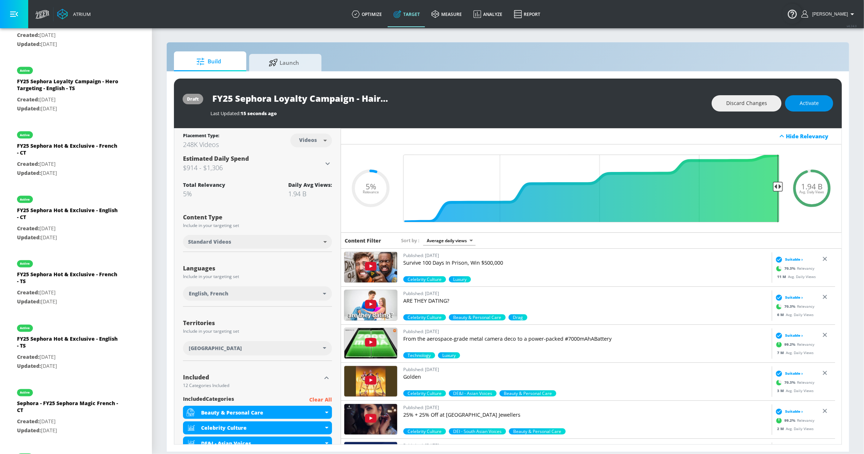
click at [807, 104] on span "Activate" at bounding box center [809, 103] width 19 height 9
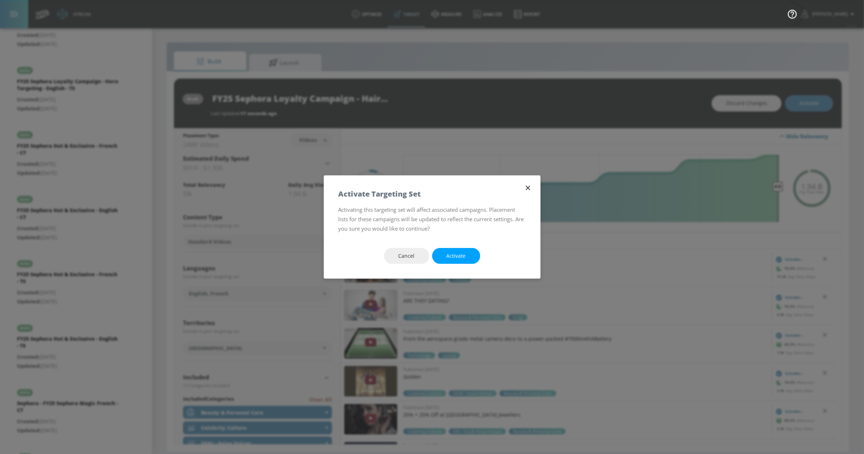
click at [457, 256] on span "Activate" at bounding box center [456, 255] width 19 height 9
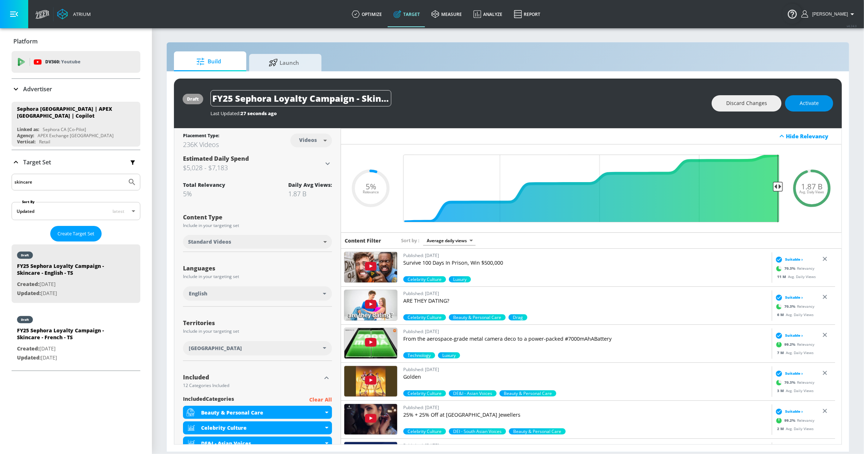
click at [815, 105] on span "Activate" at bounding box center [809, 103] width 19 height 9
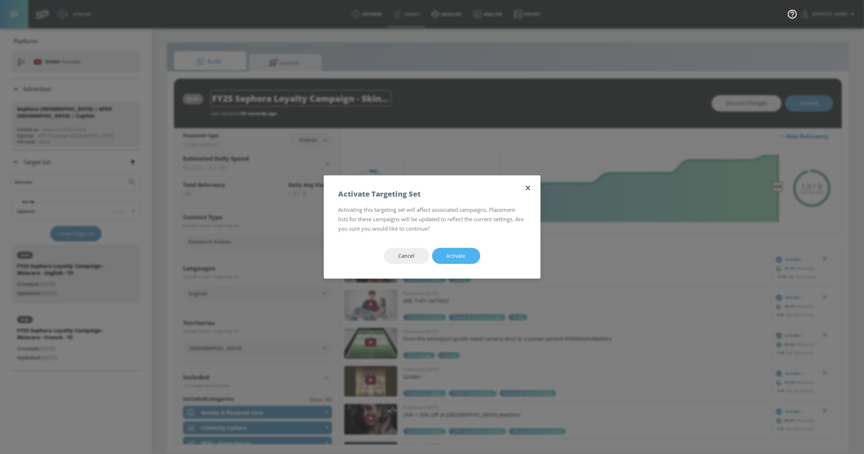
drag, startPoint x: 468, startPoint y: 254, endPoint x: 464, endPoint y: 262, distance: 9.7
click at [468, 254] on button "Activate" at bounding box center [456, 256] width 48 height 16
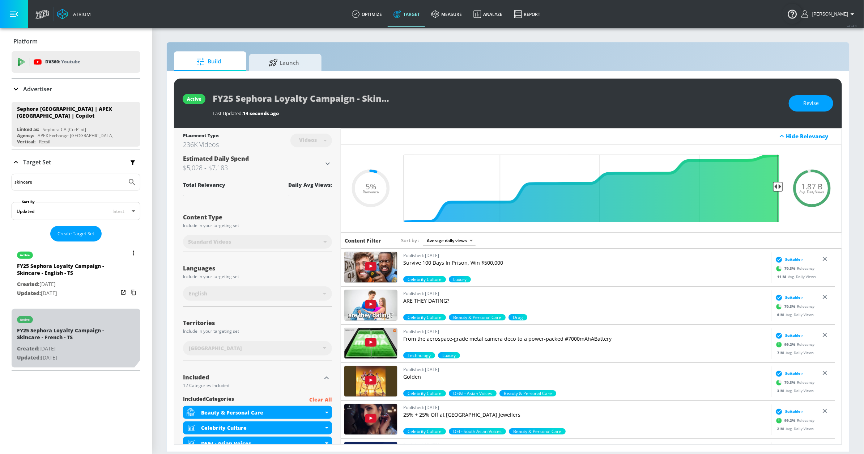
click at [72, 313] on div "active" at bounding box center [67, 317] width 101 height 18
type input "FY25 Sephora Loyalty Campaign - Skincare - French - TS"
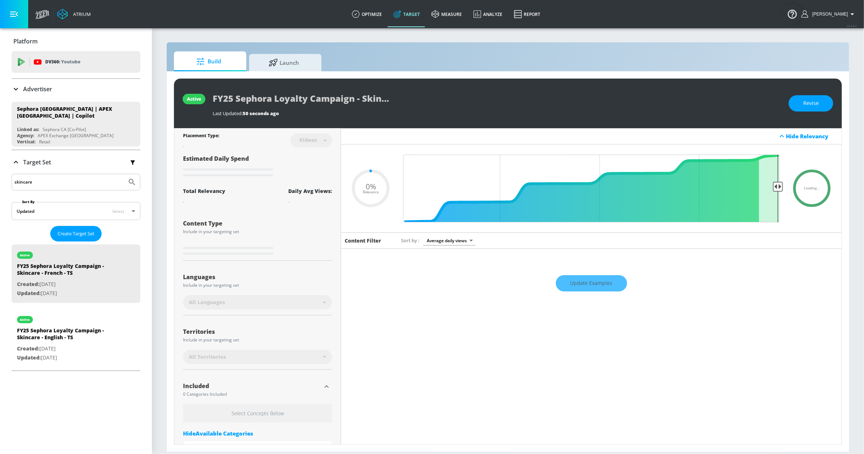
type input "0.05"
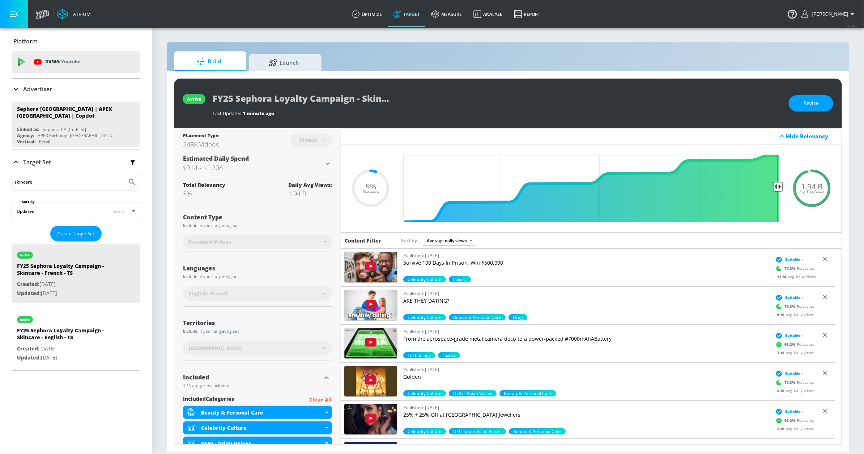
drag, startPoint x: 53, startPoint y: 182, endPoint x: 0, endPoint y: 180, distance: 53.2
click at [0, 180] on div "Platform DV360: Youtube DV360: Youtube Advertiser Sort By A-Z asc ​ Add Account…" at bounding box center [76, 200] width 152 height 345
type input "haircare"
click at [124, 174] on button "Submit Search" at bounding box center [132, 182] width 16 height 16
click at [79, 390] on div "active" at bounding box center [67, 382] width 101 height 18
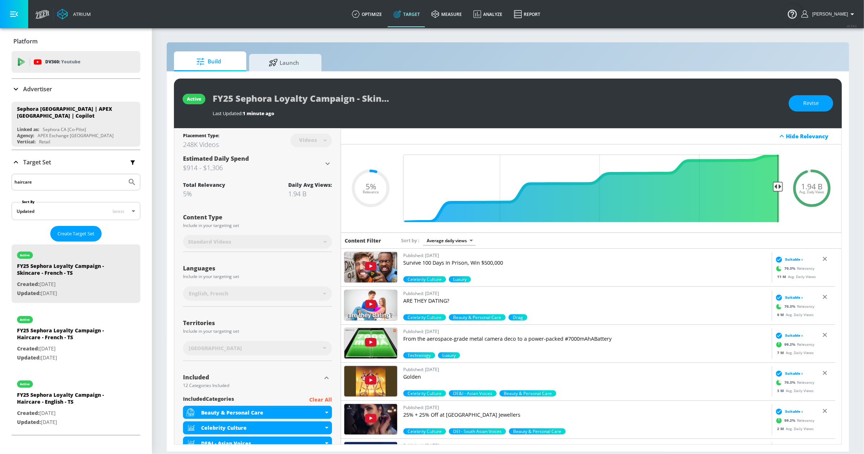
type input "FY25 Sephora Loyalty Campaign - Haircare - English - TS"
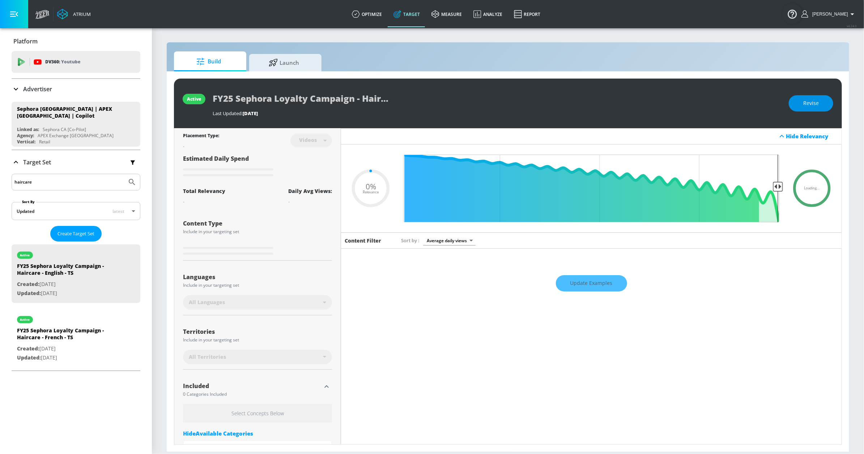
click at [817, 99] on span "Revise" at bounding box center [811, 103] width 16 height 9
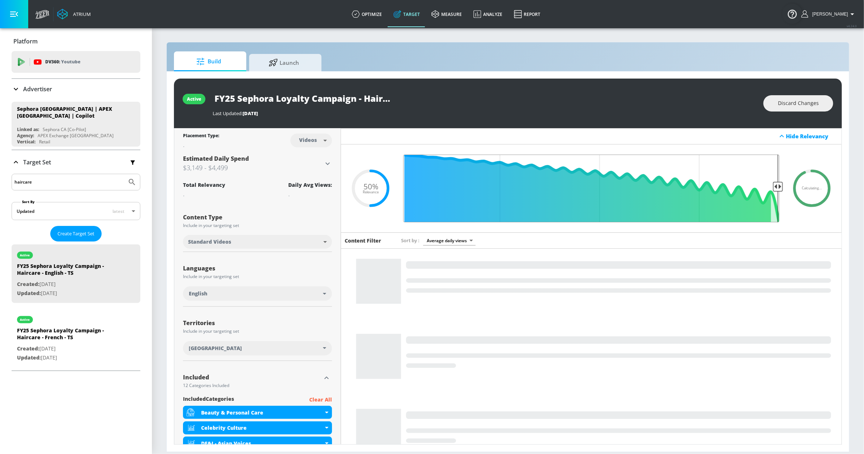
drag, startPoint x: 595, startPoint y: 187, endPoint x: 780, endPoint y: 190, distance: 185.2
type input "0.05"
click at [780, 190] on input "Final Threshold" at bounding box center [591, 188] width 383 height 68
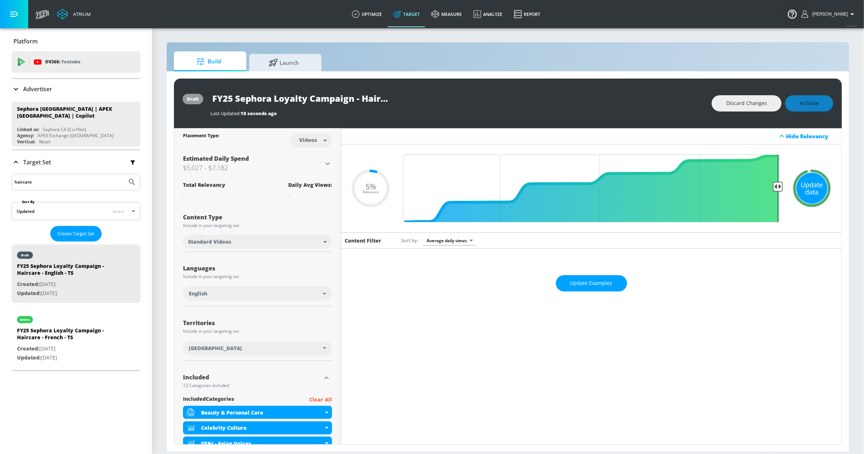
click at [801, 194] on div "Update data" at bounding box center [811, 188] width 31 height 31
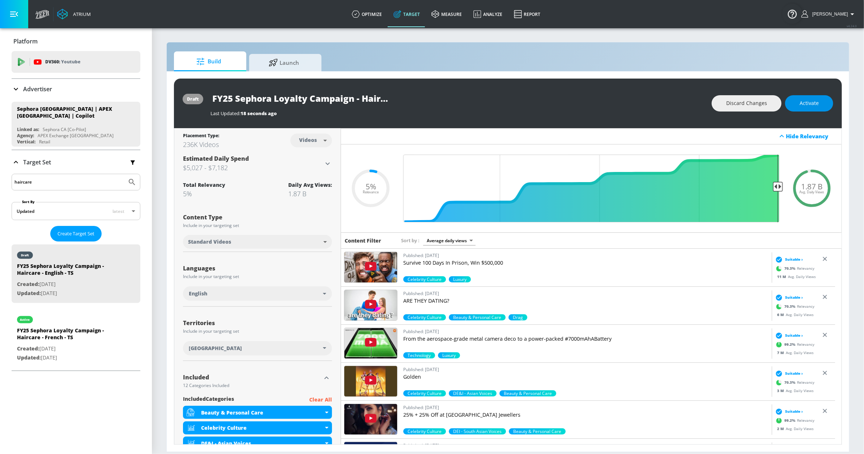
click at [816, 100] on span "Activate" at bounding box center [809, 103] width 19 height 9
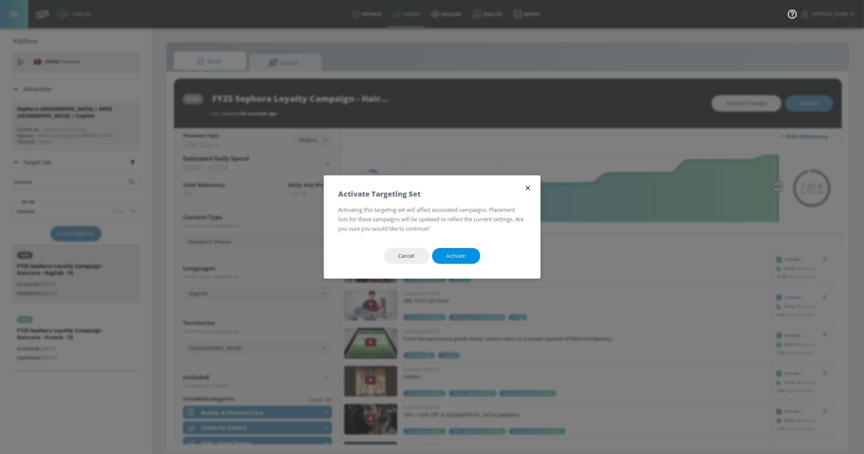
drag, startPoint x: 446, startPoint y: 255, endPoint x: 546, endPoint y: 3, distance: 270.9
click at [447, 252] on span "Activate" at bounding box center [456, 255] width 19 height 9
